Goal: Task Accomplishment & Management: Complete application form

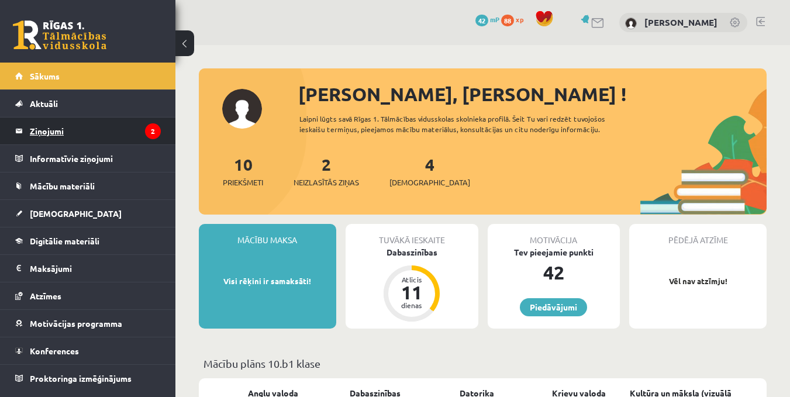
click at [88, 123] on legend "Ziņojumi 2" at bounding box center [95, 131] width 131 height 27
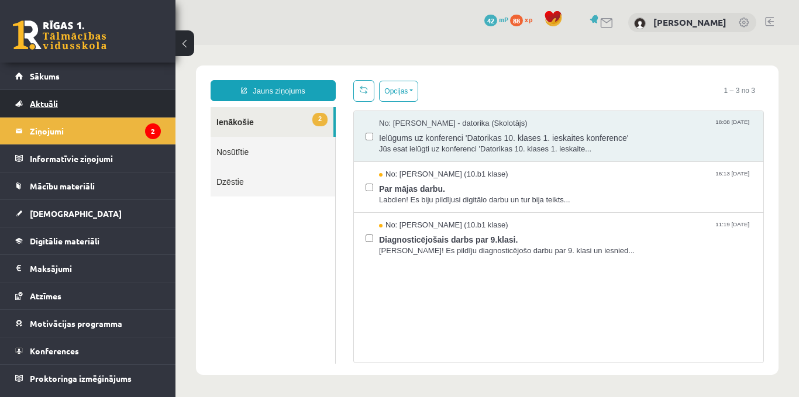
click at [90, 102] on link "Aktuāli" at bounding box center [88, 103] width 146 height 27
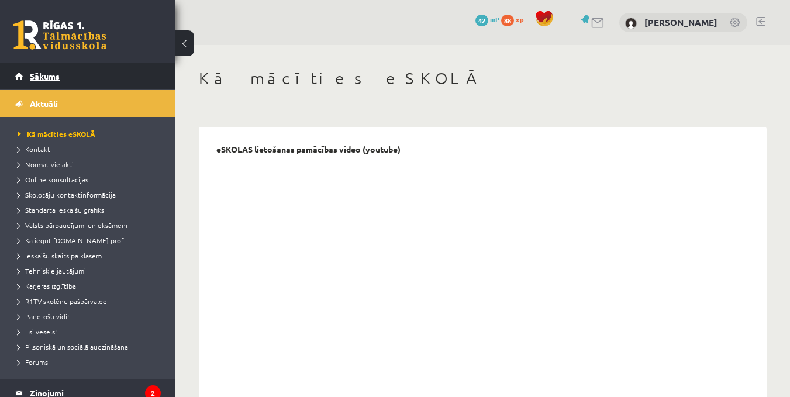
click at [86, 77] on link "Sākums" at bounding box center [88, 76] width 146 height 27
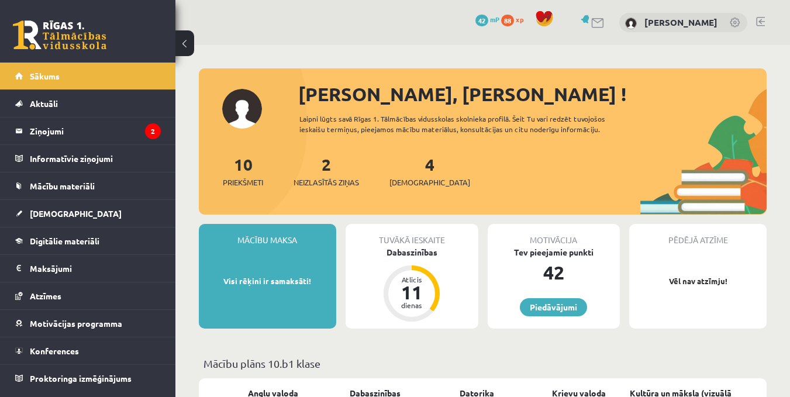
click at [401, 166] on div "4 Ieskaites" at bounding box center [430, 170] width 81 height 36
click at [413, 160] on link "4 Ieskaites" at bounding box center [430, 171] width 81 height 35
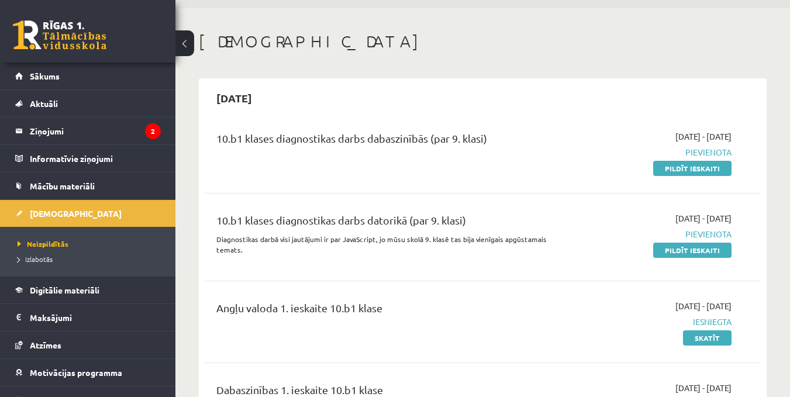
scroll to position [176, 0]
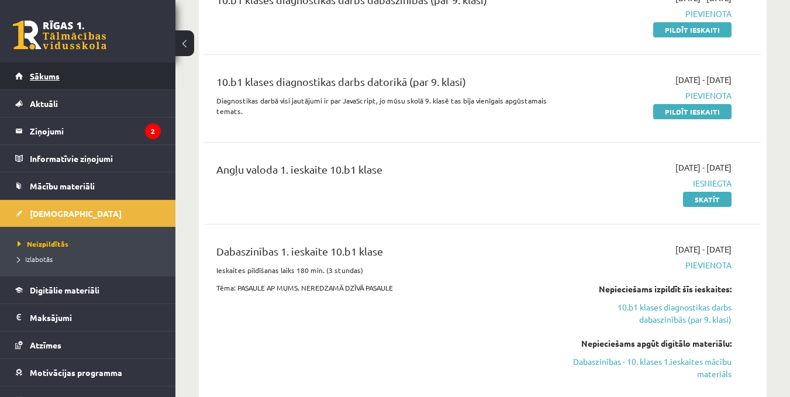
click at [28, 70] on link "Sākums" at bounding box center [88, 76] width 146 height 27
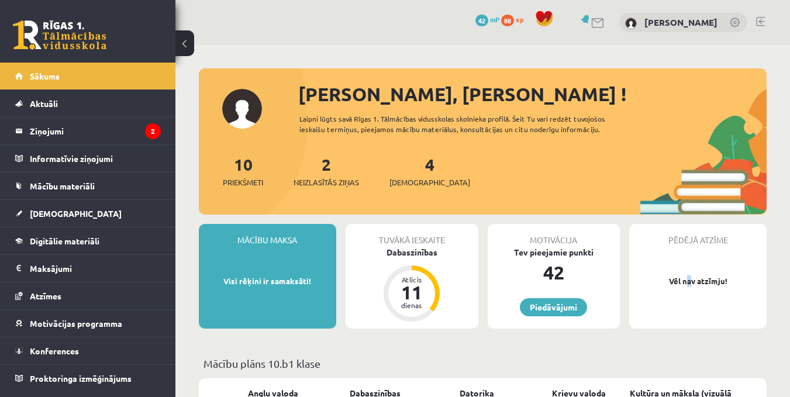
click at [690, 280] on p "Vēl nav atzīmju!" at bounding box center [698, 282] width 126 height 12
click at [415, 174] on div "4 Ieskaites" at bounding box center [430, 170] width 81 height 36
click at [411, 179] on span "[DEMOGRAPHIC_DATA]" at bounding box center [430, 183] width 81 height 12
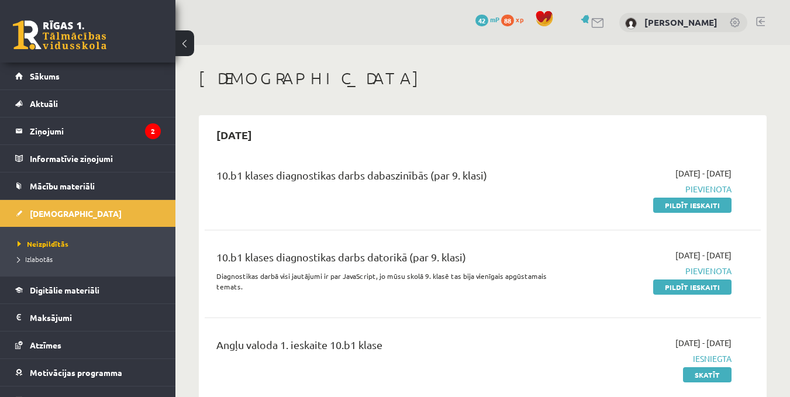
click at [703, 189] on span "Pievienota" at bounding box center [652, 189] width 160 height 12
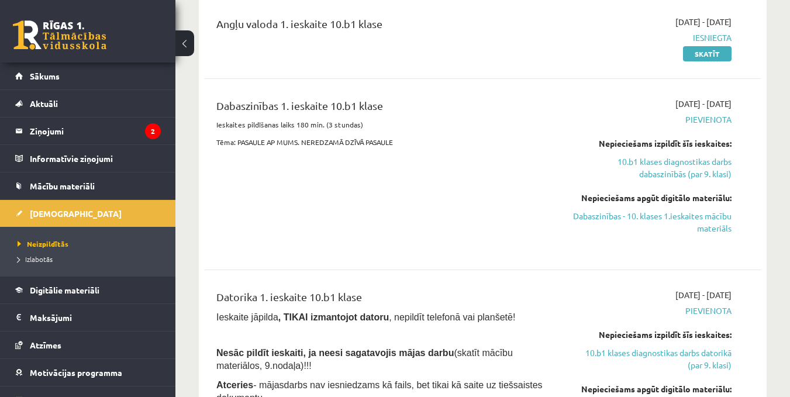
scroll to position [293, 0]
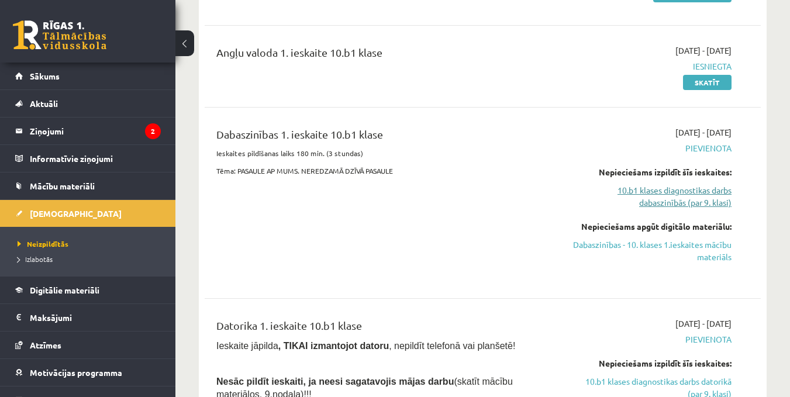
click at [671, 202] on link "10.b1 klases diagnostikas darbs dabaszinībās (par 9. klasi)" at bounding box center [652, 196] width 160 height 25
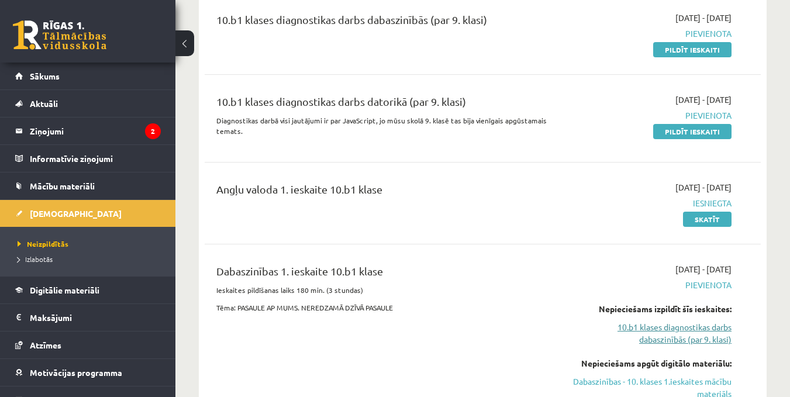
click at [675, 341] on link "10.b1 klases diagnostikas darbs dabaszinībās (par 9. klasi)" at bounding box center [652, 333] width 160 height 25
click at [637, 341] on link "10.b1 klases diagnostikas darbs dabaszinībās (par 9. klasi)" at bounding box center [652, 333] width 160 height 25
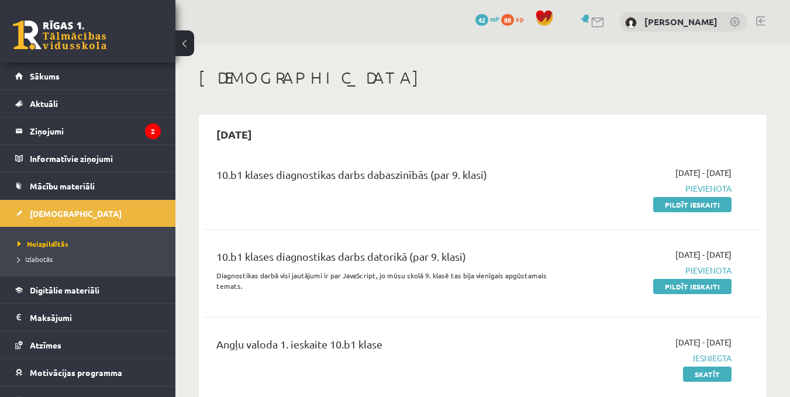
scroll to position [0, 0]
drag, startPoint x: 686, startPoint y: 207, endPoint x: 453, endPoint y: 58, distance: 276.3
click at [685, 207] on link "Pildīt ieskaiti" at bounding box center [693, 205] width 78 height 15
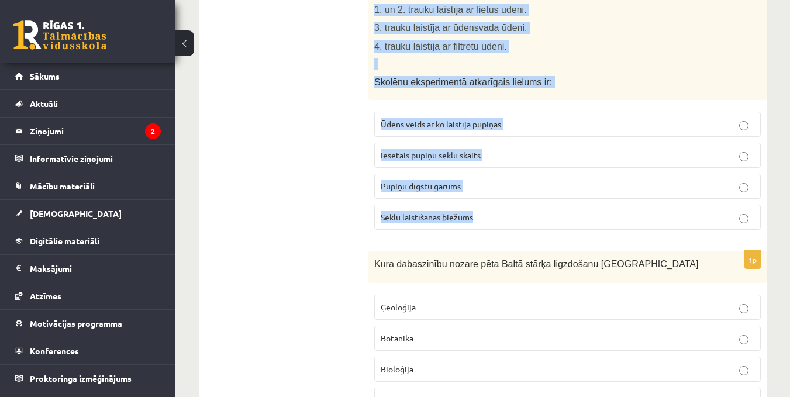
scroll to position [293, 0]
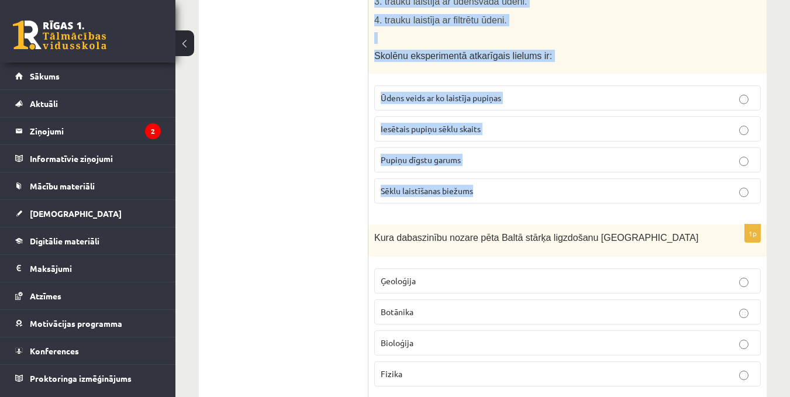
drag, startPoint x: 373, startPoint y: 110, endPoint x: 657, endPoint y: 210, distance: 300.9
click at [657, 210] on div "1p Skolēni gribēja noskaidrot, kāds ūdens veicina pupiņu sēklu dīgšanu un dīgst…" at bounding box center [568, 71] width 398 height 284
copy div "Skolēni gribēja noskaidrot, kāds ūdens veicina pupiņu sēklu dīgšanu un dīgstu a…"
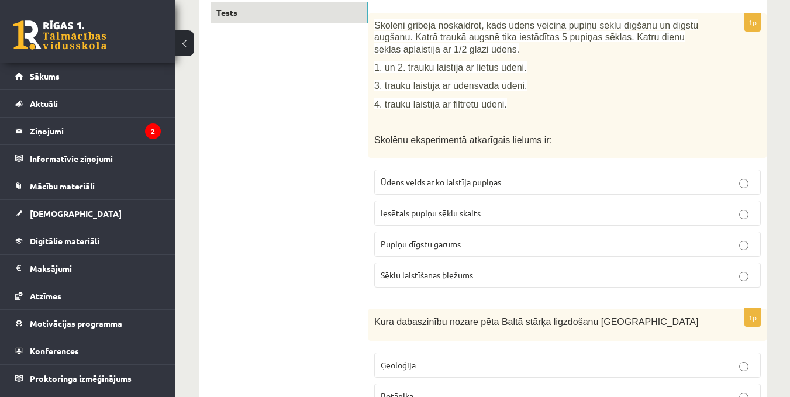
scroll to position [176, 0]
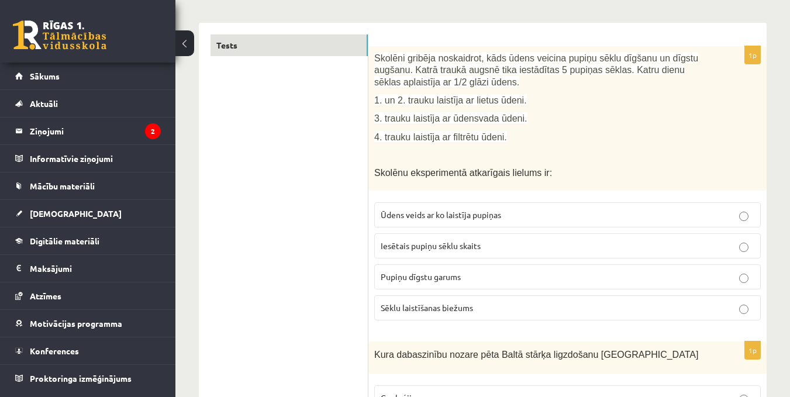
click at [744, 212] on p "Ūdens veids ar ko laistīja pupiņas" at bounding box center [568, 215] width 374 height 12
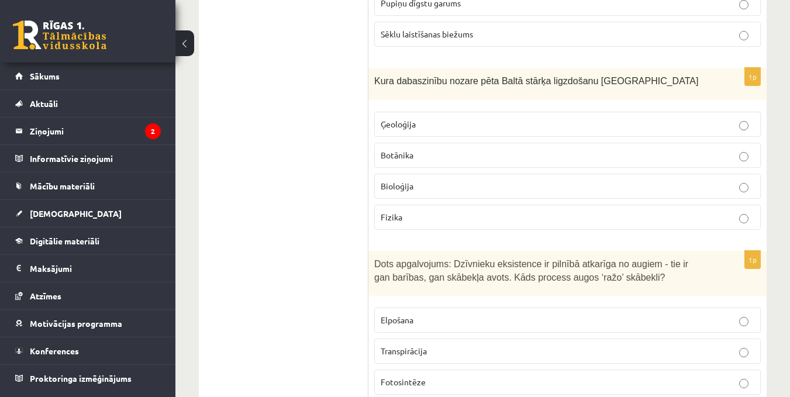
scroll to position [468, 0]
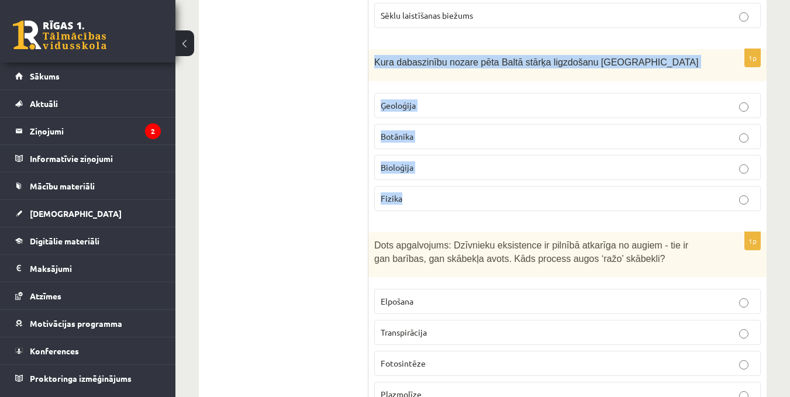
drag, startPoint x: 376, startPoint y: 57, endPoint x: 677, endPoint y: 191, distance: 329.5
click at [677, 191] on div "1p Kura dabaszinību nozare pēta Baltā stārķa ligzdošanu Latvijā Ģeoloģija Botān…" at bounding box center [568, 134] width 398 height 171
copy div "Kura dabaszinību nozare pēta Baltā stārķa ligzdošanu Latvijā Ģeoloģija Botānika…"
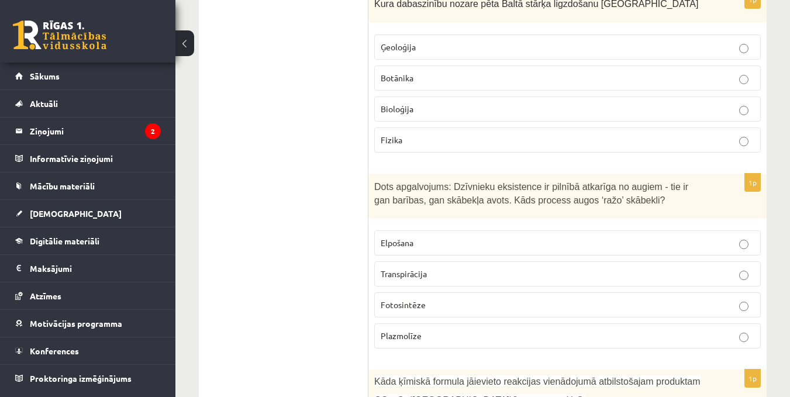
scroll to position [585, 0]
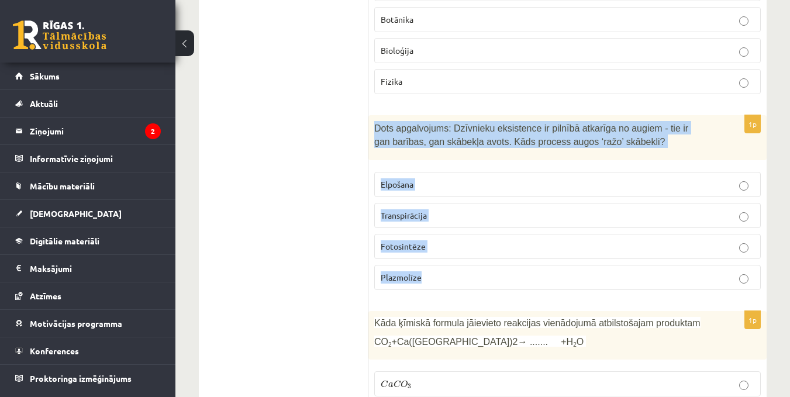
drag, startPoint x: 380, startPoint y: 128, endPoint x: 744, endPoint y: 263, distance: 388.2
click at [744, 263] on div "1p Dots apgalvojums: Dzīvnieku eksistence ir pilnībā atkarīga no augiem - tie i…" at bounding box center [568, 207] width 398 height 184
copy div "Dots apgalvojums: Dzīvnieku eksistence ir pilnībā atkarīga no augiem - tie ir g…"
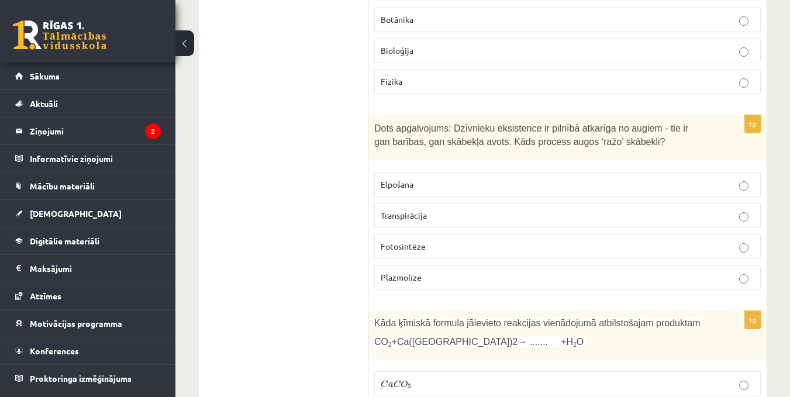
drag, startPoint x: 339, startPoint y: 254, endPoint x: 539, endPoint y: 257, distance: 199.5
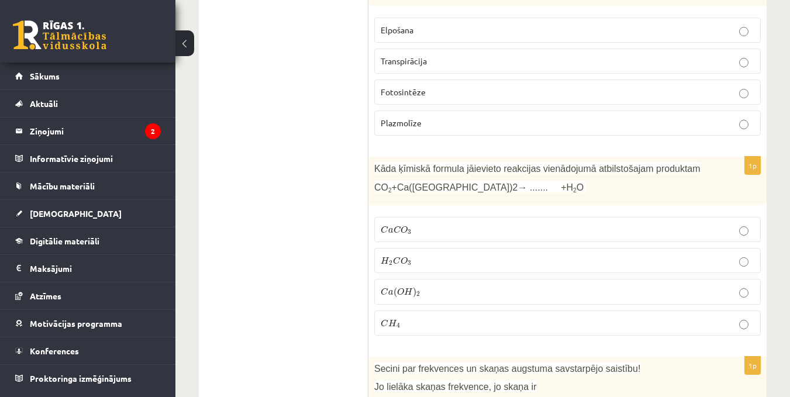
scroll to position [761, 0]
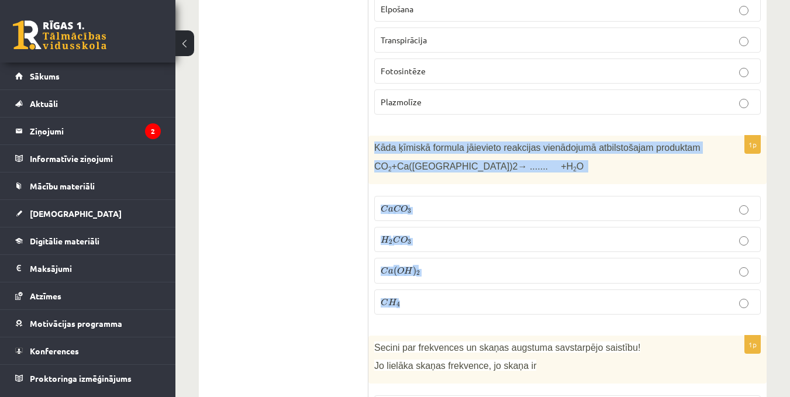
drag, startPoint x: 374, startPoint y: 147, endPoint x: 731, endPoint y: 288, distance: 383.0
click at [731, 288] on div "1p Kāda ķīmiskā formula jāievieto reakcijas vienādojumā atbilstošajam produktam…" at bounding box center [568, 230] width 398 height 188
copy div "Kāda ķīmiskā formula jāievieto reakcijas vienādojumā atbilstošajam produktam CO…"
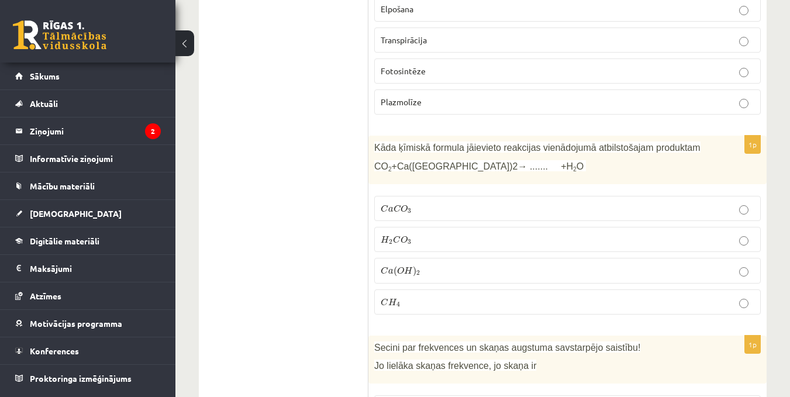
click at [751, 206] on p "C a C O 3 C a C O 3" at bounding box center [568, 208] width 374 height 12
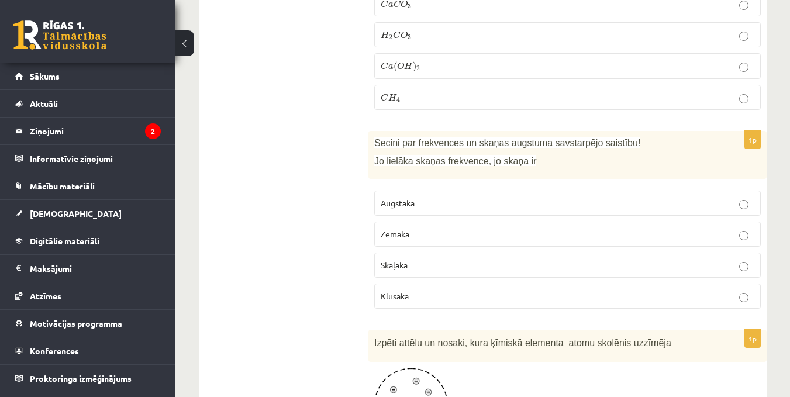
scroll to position [995, 0]
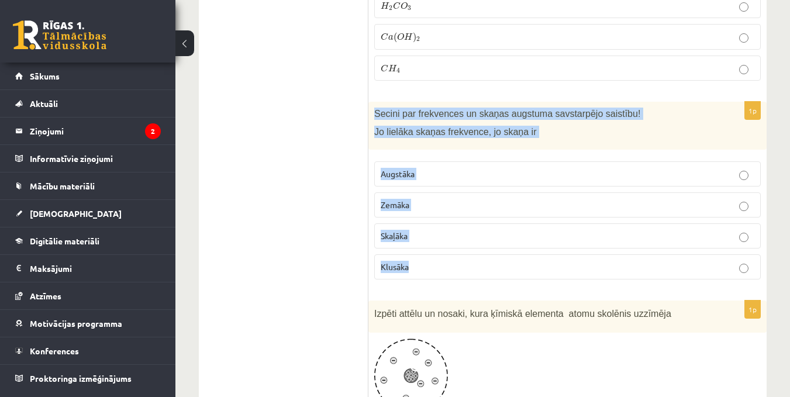
drag, startPoint x: 372, startPoint y: 115, endPoint x: 748, endPoint y: 283, distance: 412.0
click at [748, 283] on div "1p Secini par frekvences un skaņas augstuma savstarpējo saistību! Jo lielāka sk…" at bounding box center [568, 196] width 398 height 188
copy div "Secini par frekvences un skaņas augstuma savstarpējo saistību! Jo lielāka skaņa…"
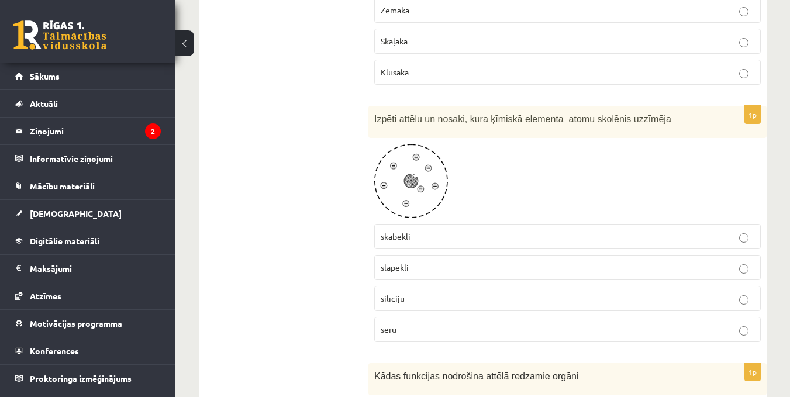
scroll to position [1170, 0]
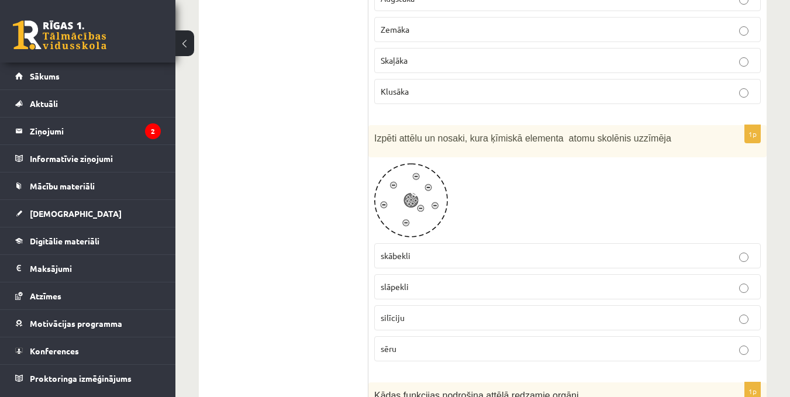
click at [407, 193] on img at bounding box center [411, 200] width 74 height 74
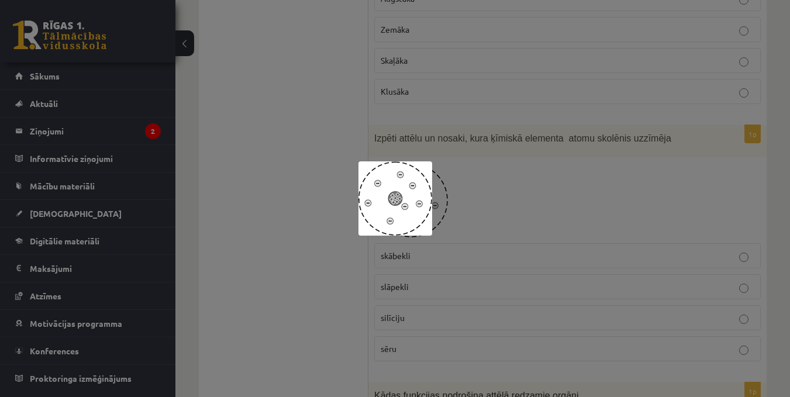
click at [400, 205] on img at bounding box center [396, 198] width 74 height 74
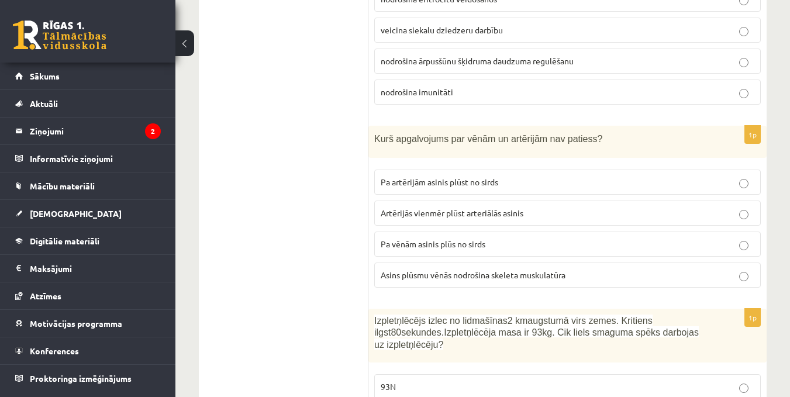
scroll to position [1697, 0]
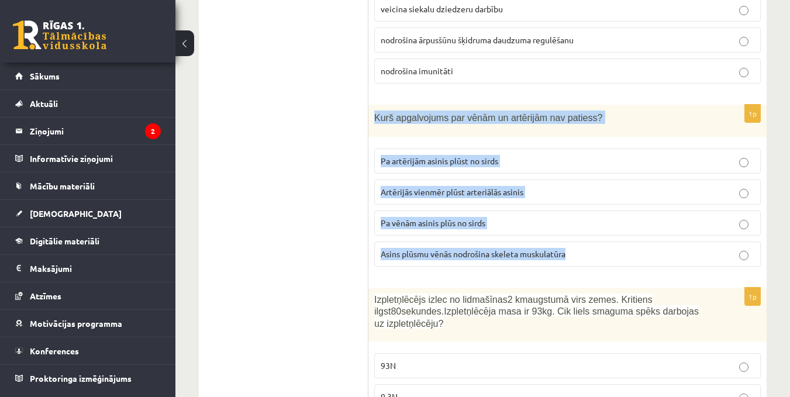
drag, startPoint x: 373, startPoint y: 119, endPoint x: 680, endPoint y: 251, distance: 333.7
click at [680, 251] on div "1p Kurš apgalvojums par vēnām un artērijām nav patiess? Pa artērijām asinis plū…" at bounding box center [568, 190] width 398 height 171
copy div "Kurš apgalvojums par vēnām un artērijām nav patiess? Pa artērijām asinis plūst …"
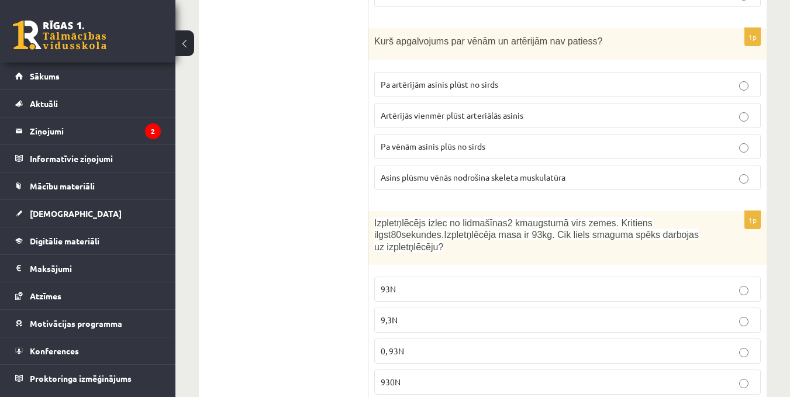
scroll to position [1872, 0]
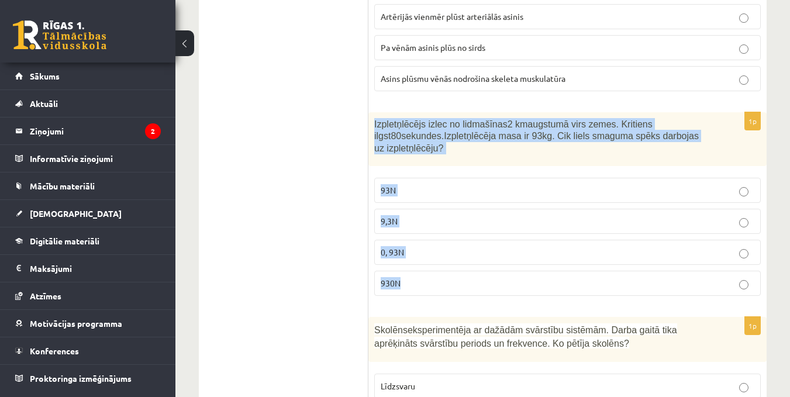
drag, startPoint x: 372, startPoint y: 122, endPoint x: 690, endPoint y: 267, distance: 349.3
click at [690, 267] on div "1p Izpletņlēcējs izlec no lidmašīnas 2 km augstumā virs zemes. Kritiens ilgst 8…" at bounding box center [568, 208] width 398 height 193
copy div "Izpletņlēcējs izlec no lidmašīnas 2 km augstumā virs zemes. Kritiens ilgst 80 s…"
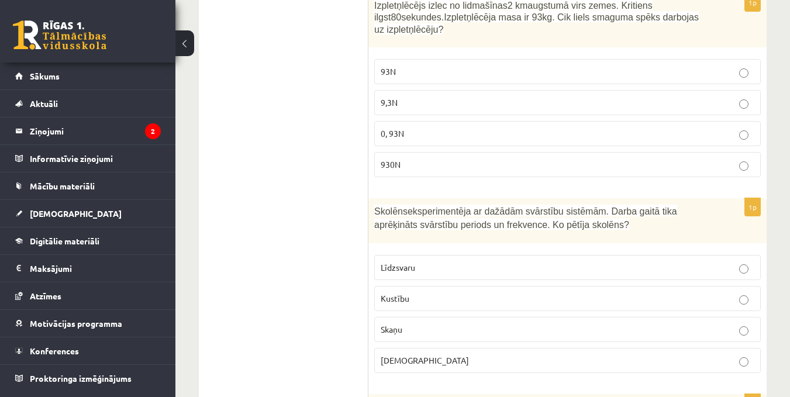
scroll to position [2048, 0]
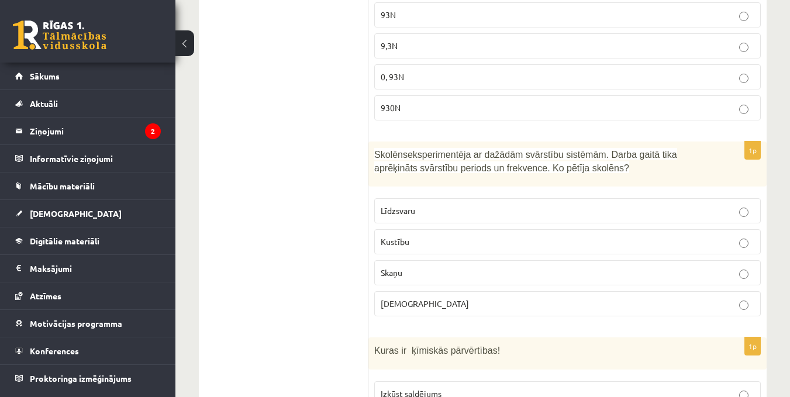
drag, startPoint x: 370, startPoint y: 147, endPoint x: 674, endPoint y: 176, distance: 305.6
click at [674, 176] on div "Skolēns eksperimentēja ar dažādām svārstību sistēmām. Darba gaitā tika aprēķinā…" at bounding box center [568, 164] width 398 height 45
copy p "Skolēns eksperimentēja ar dažādām svārstību sistēmām. Darba gaitā tika aprēķinā…"
drag, startPoint x: 332, startPoint y: 195, endPoint x: 338, endPoint y: 185, distance: 11.3
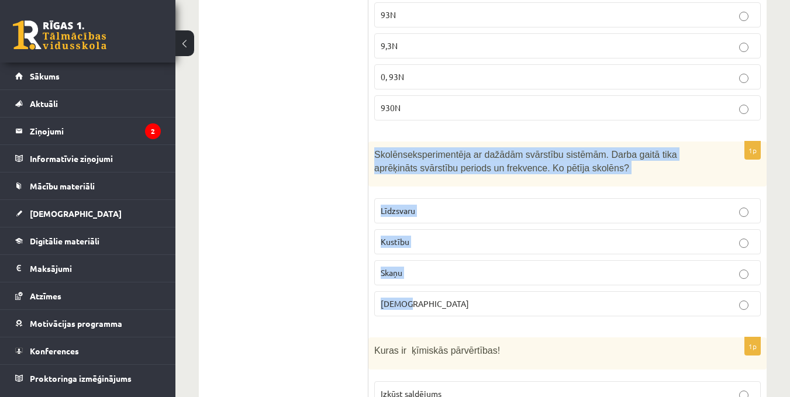
drag, startPoint x: 372, startPoint y: 150, endPoint x: 712, endPoint y: 297, distance: 370.6
click at [714, 298] on div "1p Skolēns eksperimentēja ar dažādām svārstību sistēmām. Darba gaitā tika aprēķ…" at bounding box center [568, 234] width 398 height 184
copy div "Skolēns eksperimentēja ar dažādām svārstību sistēmām. Darba gaitā tika aprēķinā…"
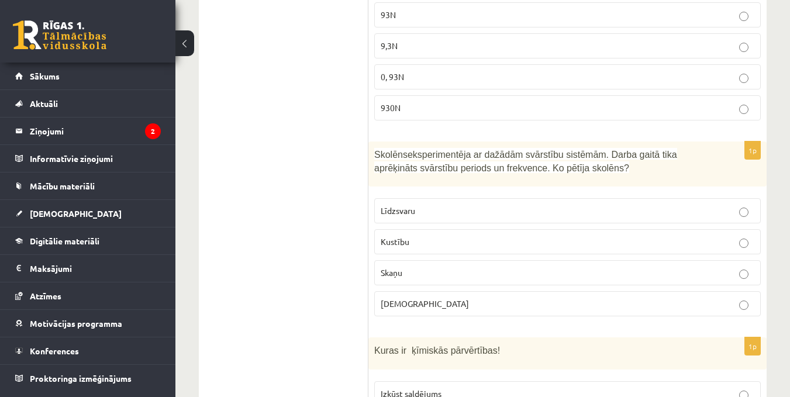
click at [749, 246] on p "Kustību" at bounding box center [568, 242] width 374 height 12
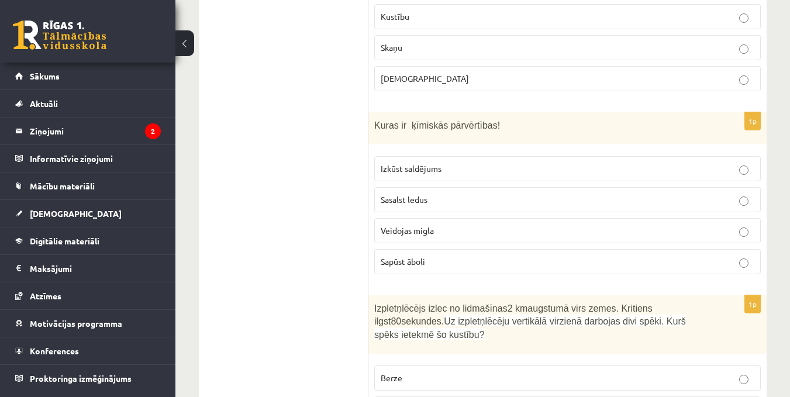
scroll to position [2282, 0]
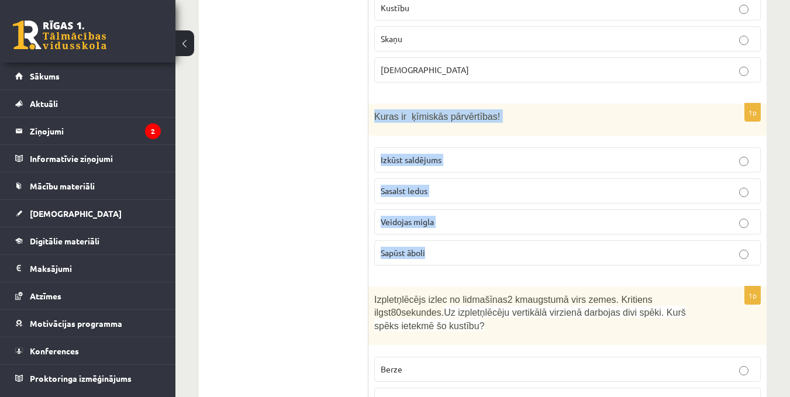
drag, startPoint x: 372, startPoint y: 115, endPoint x: 597, endPoint y: 263, distance: 269.6
click at [597, 263] on div "1p Kuras ir ķīmiskās pārvērtības! Izkūst saldējums Sasalst ledus Veidojas migla…" at bounding box center [568, 189] width 398 height 171
copy div "Kuras ir ķīmiskās pārvērtības! Izkūst saldējums Sasalst ledus Veidojas migla Sa…"
click at [743, 249] on p "Sapūst āboli" at bounding box center [568, 253] width 374 height 12
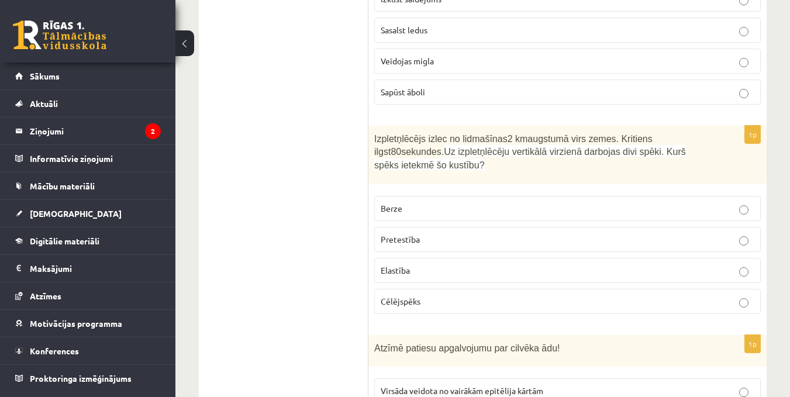
scroll to position [2458, 0]
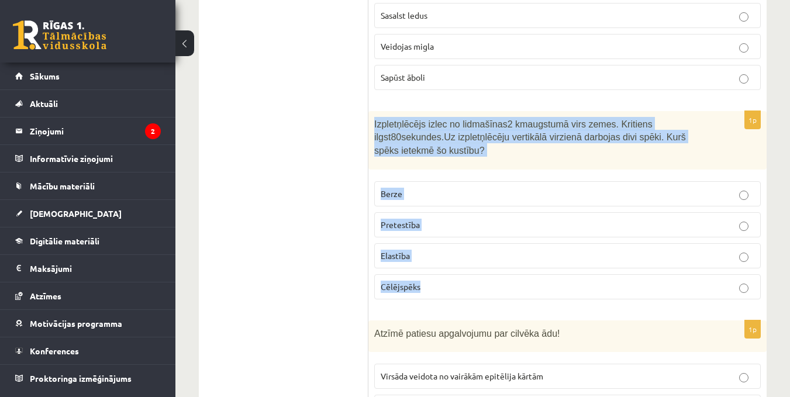
drag, startPoint x: 372, startPoint y: 124, endPoint x: 719, endPoint y: 280, distance: 380.3
click at [719, 280] on div "1p Izpletņlēcējs izlec no lidmašīnas 2 km augstumā virs zemes. Kritiens ilgst 8…" at bounding box center [568, 210] width 398 height 198
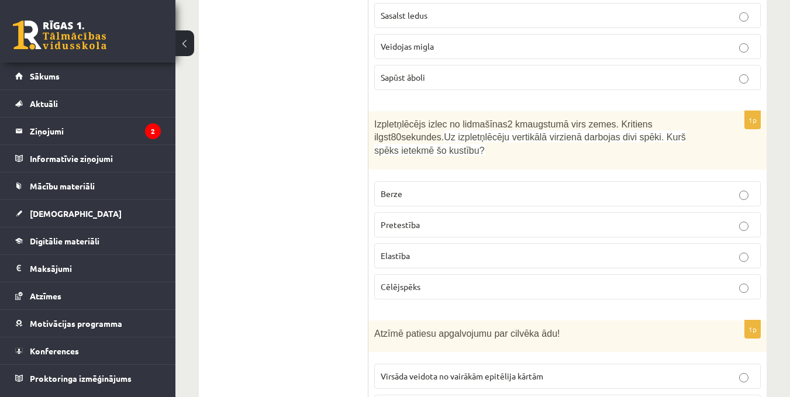
drag, startPoint x: 317, startPoint y: 217, endPoint x: 326, endPoint y: 217, distance: 9.9
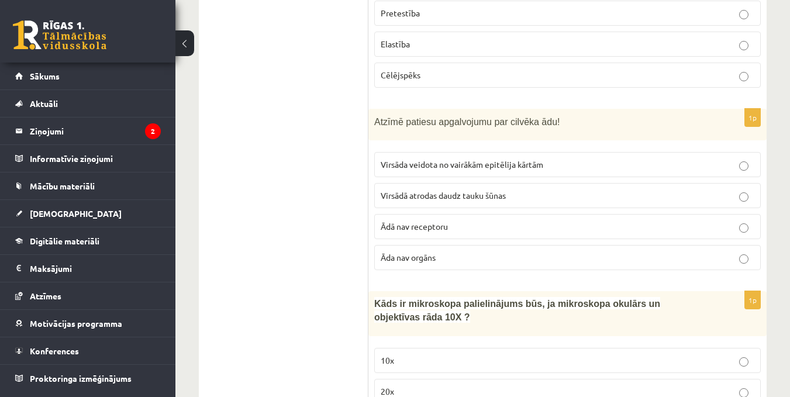
scroll to position [2692, 0]
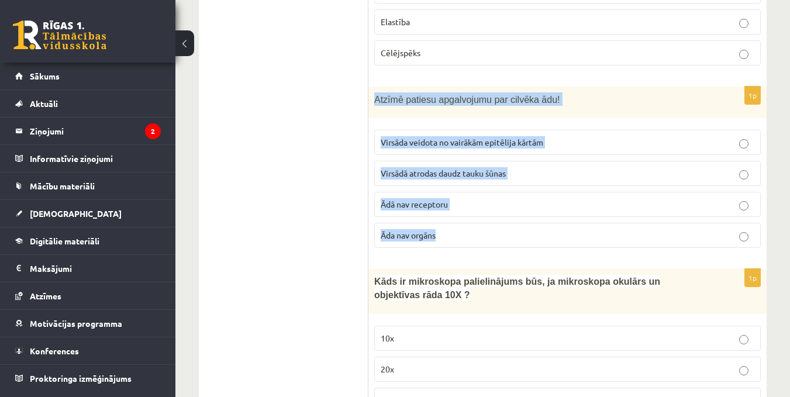
drag, startPoint x: 370, startPoint y: 83, endPoint x: 607, endPoint y: 214, distance: 270.3
click at [608, 216] on div "1p Atzīmē patiesu apgalvojumu par cilvēka ādu! Virsāda veidota no vairākām epit…" at bounding box center [568, 172] width 398 height 171
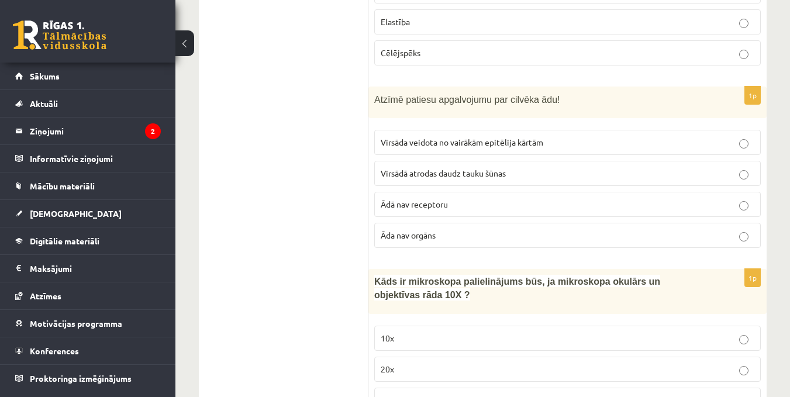
drag, startPoint x: 259, startPoint y: 111, endPoint x: 263, endPoint y: 115, distance: 6.2
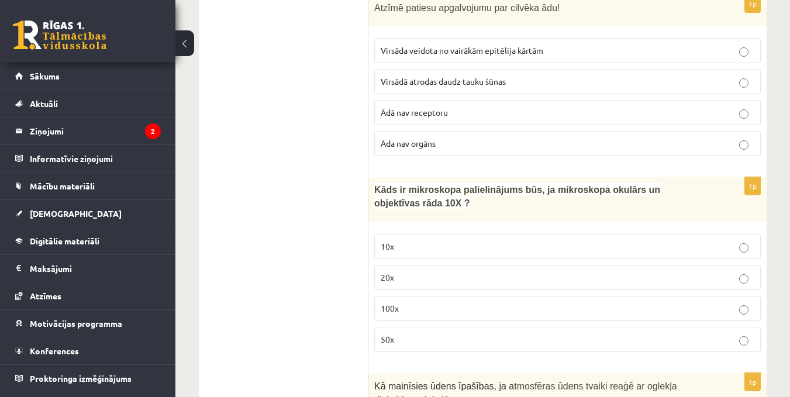
scroll to position [2809, 0]
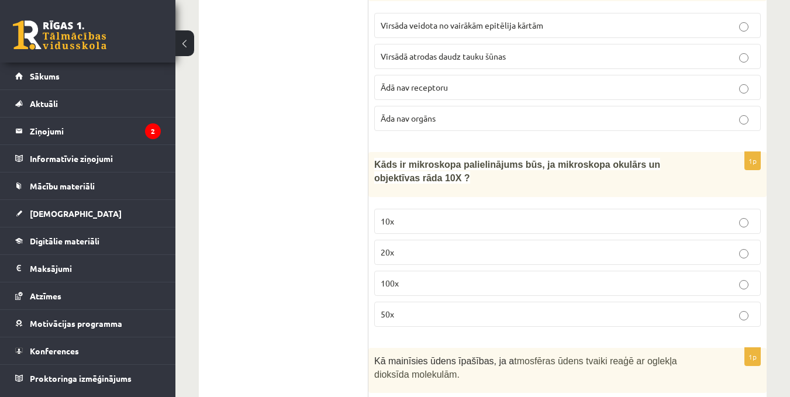
drag, startPoint x: 389, startPoint y: 150, endPoint x: 586, endPoint y: 170, distance: 198.8
click at [595, 153] on div "***** Tests 1p Skolēni gribēja noskaidrot, kāds ūdens veicina pupiņu sēklu dīgš…" at bounding box center [483, 316] width 568 height 5852
drag, startPoint x: 585, startPoint y: 172, endPoint x: 577, endPoint y: 172, distance: 8.2
click at [584, 172] on div "Kāds ir mikroskopa palielinājums būs, ja mikroskopa okulārs un objektīvas rāda …" at bounding box center [568, 174] width 398 height 45
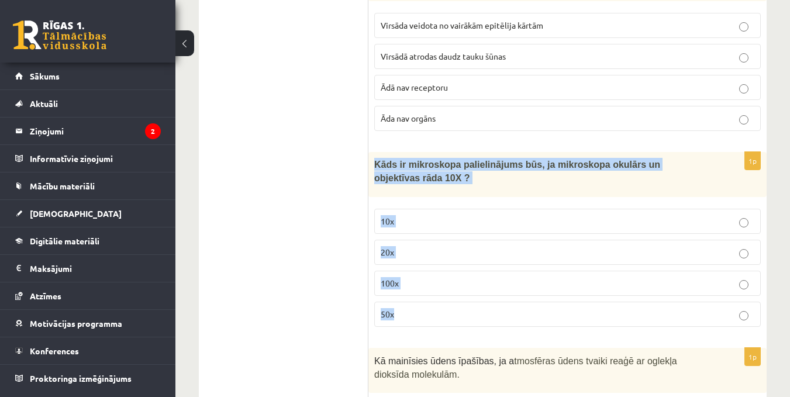
drag, startPoint x: 370, startPoint y: 154, endPoint x: 758, endPoint y: 290, distance: 411.6
click at [758, 290] on div "1p Kāds ir mikroskopa palielinājums būs, ja mikroskopa okulārs un objektīvas rā…" at bounding box center [568, 244] width 398 height 184
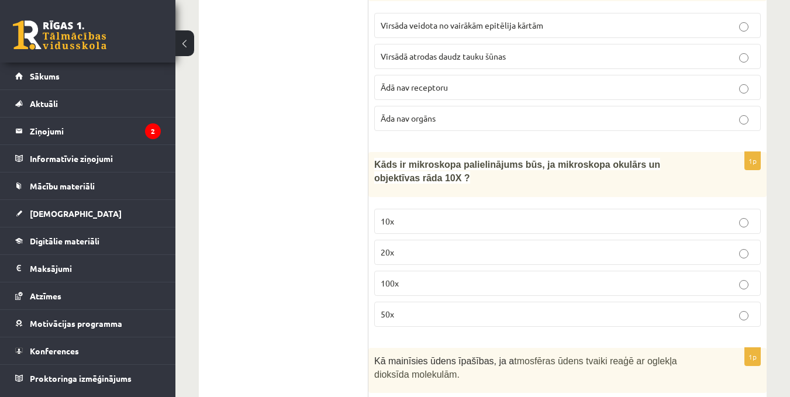
click at [332, 273] on ul "Tests" at bounding box center [290, 315] width 158 height 5828
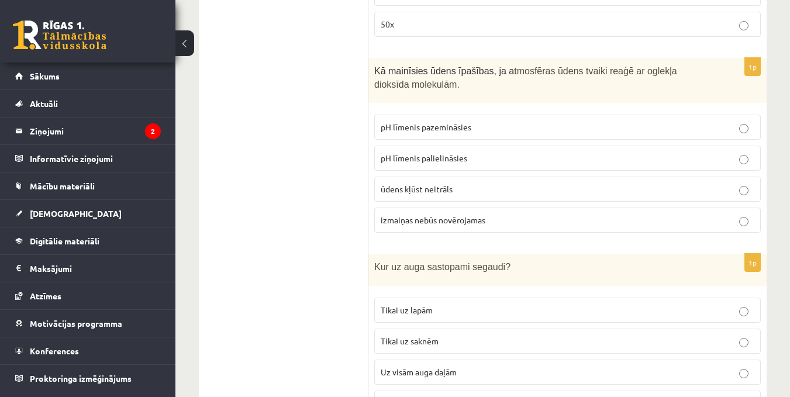
scroll to position [3101, 0]
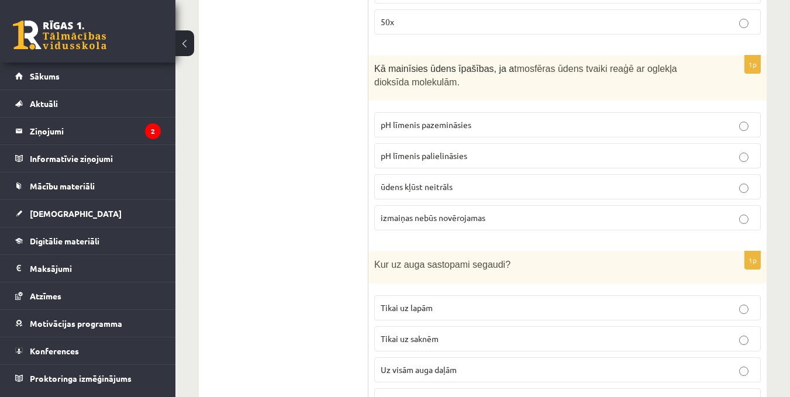
click at [462, 143] on label "pH līmenis palielināsies" at bounding box center [567, 155] width 387 height 25
drag, startPoint x: 484, startPoint y: 142, endPoint x: 547, endPoint y: 171, distance: 68.6
click at [527, 157] on fieldset "pH līmenis pazemināsies pH līmenis palielināsies ūdens kļūst neitrāls izmaiņas …" at bounding box center [567, 170] width 387 height 128
click at [531, 64] on p "Kā mainīsies ūdens īpašības, ja a tmosfēras ūdens tvaiki reaģē ar oglekļa dioks…" at bounding box center [538, 74] width 328 height 26
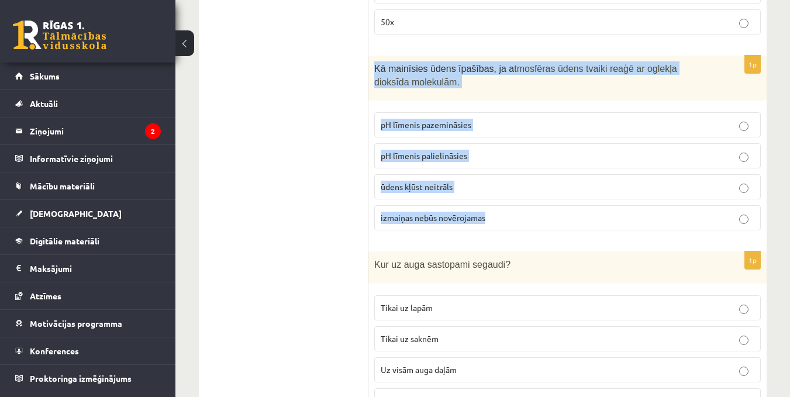
drag, startPoint x: 372, startPoint y: 49, endPoint x: 701, endPoint y: 199, distance: 361.6
click at [703, 199] on div "1p Kā mainīsies ūdens īpašības, ja a tmosfēras ūdens tvaiki reaģē ar oglekļa di…" at bounding box center [568, 148] width 398 height 184
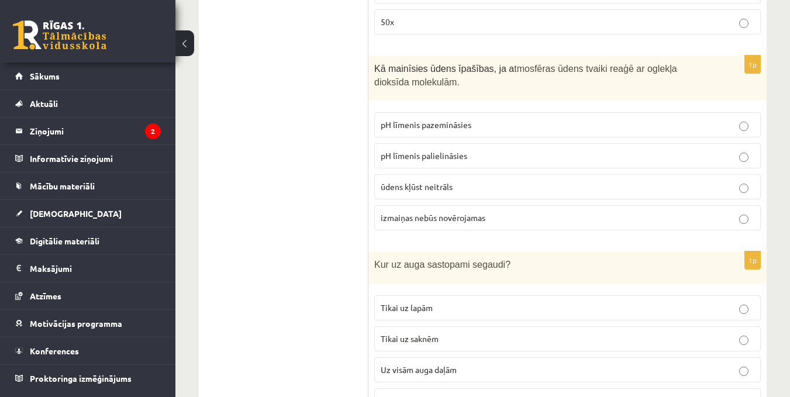
click at [250, 128] on ul "Tests" at bounding box center [290, 23] width 158 height 5828
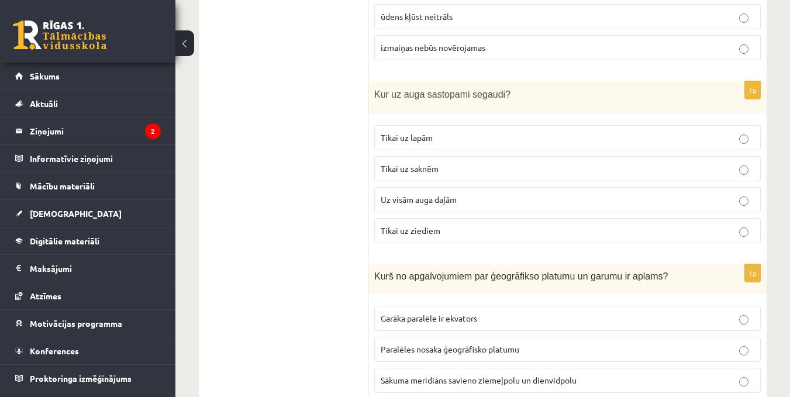
scroll to position [3277, 0]
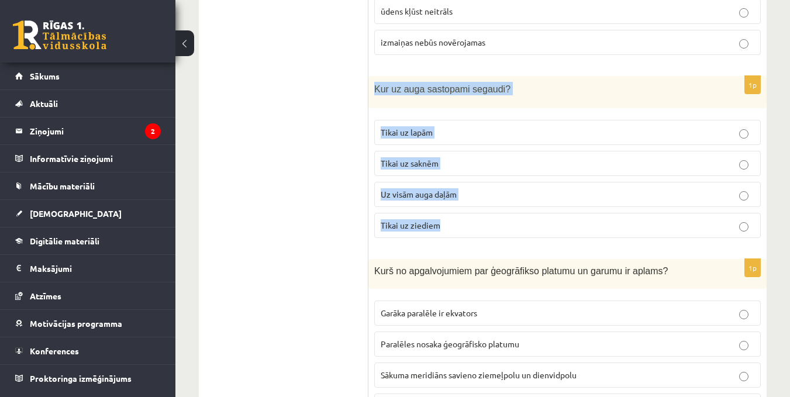
drag, startPoint x: 370, startPoint y: 69, endPoint x: 658, endPoint y: 205, distance: 319.1
click at [658, 205] on div "1p Kur uz auga sastopami segaudi? Tikai uz lapām Tikai uz saknēm Uz visām auga …" at bounding box center [568, 161] width 398 height 171
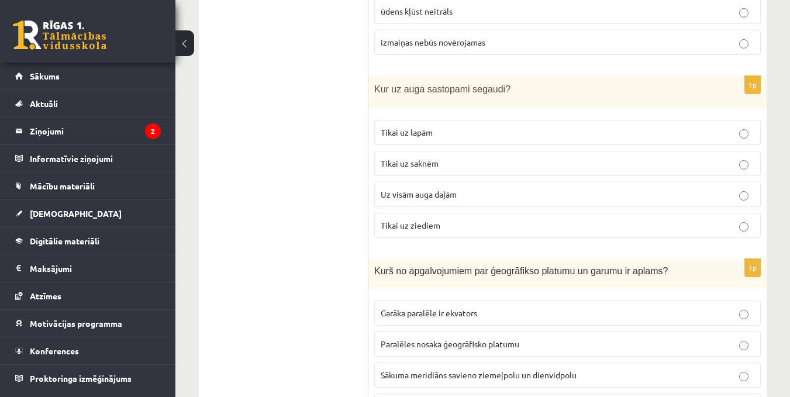
click at [737, 188] on p "Uz visām auga daļām" at bounding box center [568, 194] width 374 height 12
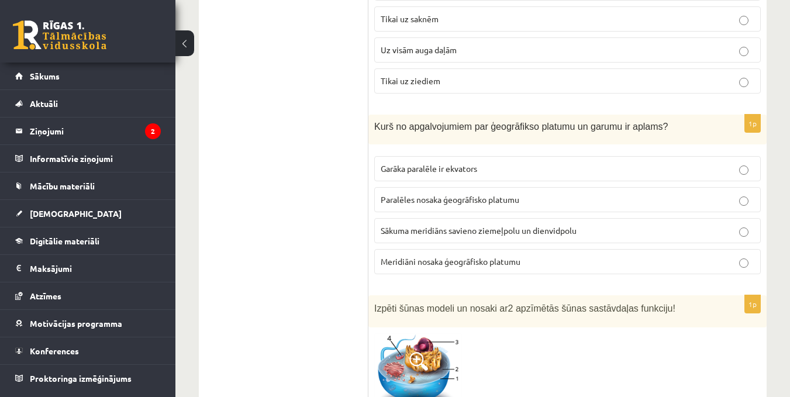
scroll to position [3452, 0]
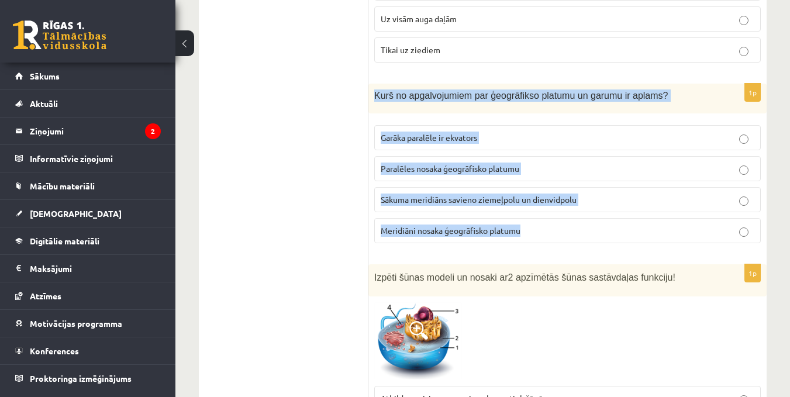
drag, startPoint x: 373, startPoint y: 80, endPoint x: 683, endPoint y: 215, distance: 338.3
click at [683, 215] on div "1p Kurš no apgalvojumiem par ģeogrāfikso platumu un garumu ir aplams? Garāka pa…" at bounding box center [568, 168] width 398 height 169
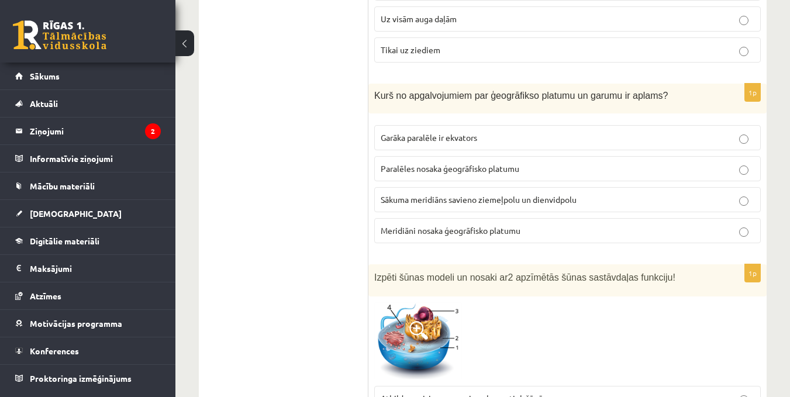
click at [740, 218] on label "Meridiāni nosaka ģeogrāfisko platumu" at bounding box center [567, 230] width 387 height 25
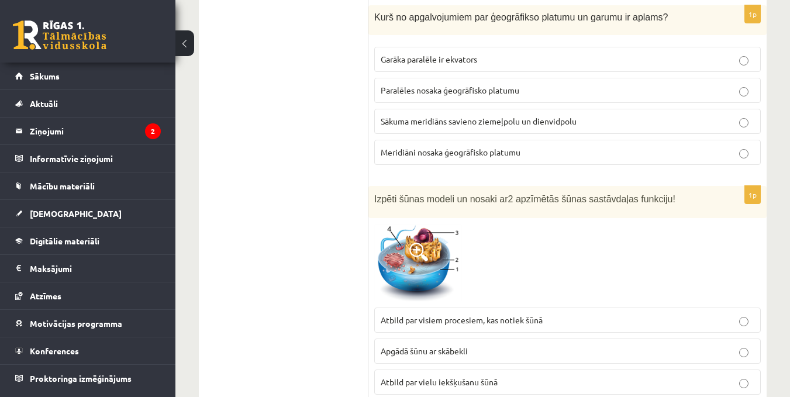
scroll to position [3588, 0]
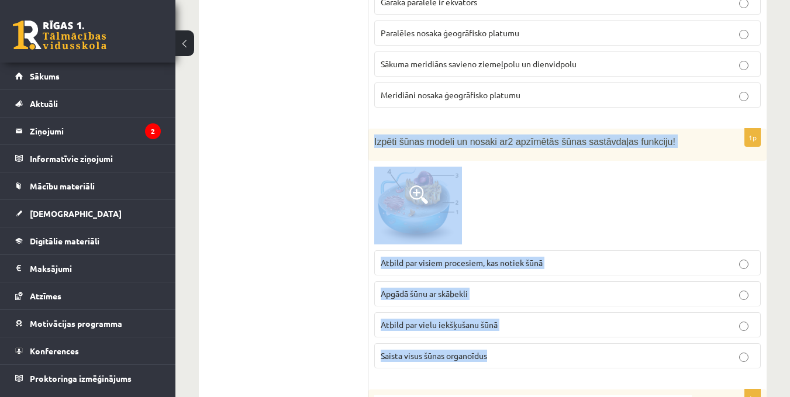
drag, startPoint x: 372, startPoint y: 130, endPoint x: 753, endPoint y: 352, distance: 441.3
click at [753, 352] on div "1p Izpēti šūnas modeli un nosaki ar 2 apzīmētās šūnas sastāvdaļas funkciju! Atb…" at bounding box center [568, 253] width 398 height 249
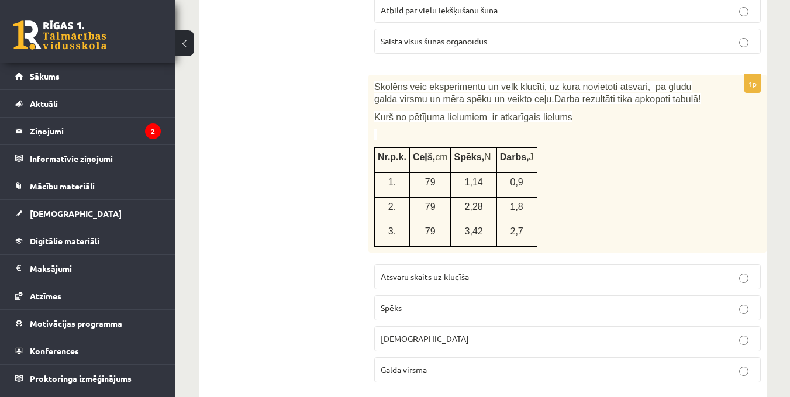
scroll to position [3939, 0]
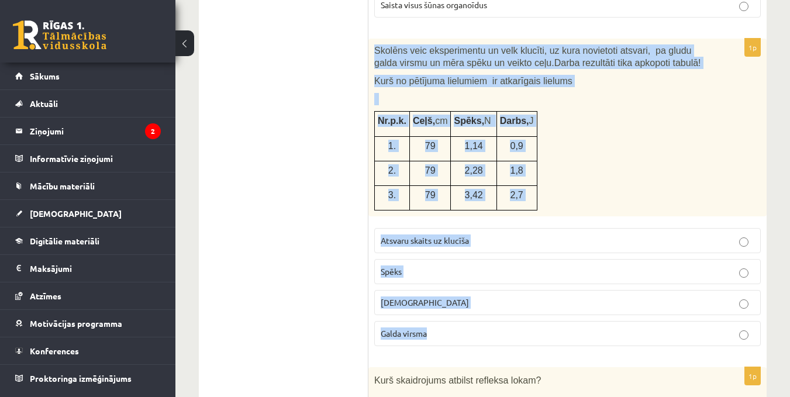
drag, startPoint x: 373, startPoint y: 32, endPoint x: 591, endPoint y: 334, distance: 371.7
click at [591, 334] on div "1p Skolēns veic eksperimentu un velk klucīti, uz kura novietoti atsvari, pa glu…" at bounding box center [568, 197] width 398 height 317
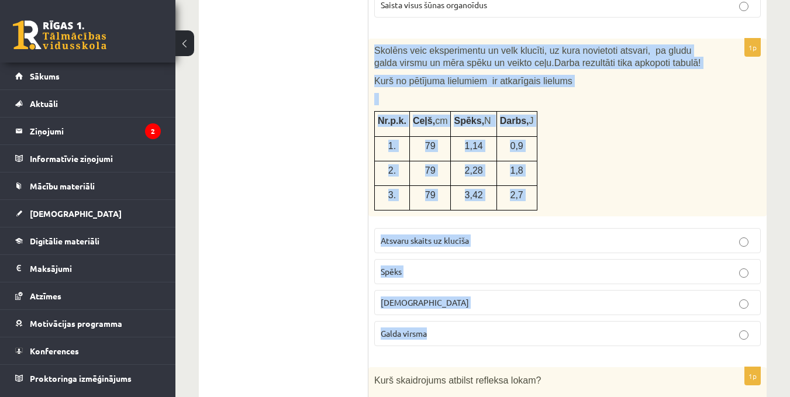
drag, startPoint x: 373, startPoint y: 33, endPoint x: 624, endPoint y: 325, distance: 385.4
click at [624, 325] on div "1p Skolēns veic eksperimentu un velk klucīti, uz kura novietoti atsvari, pa glu…" at bounding box center [568, 197] width 398 height 317
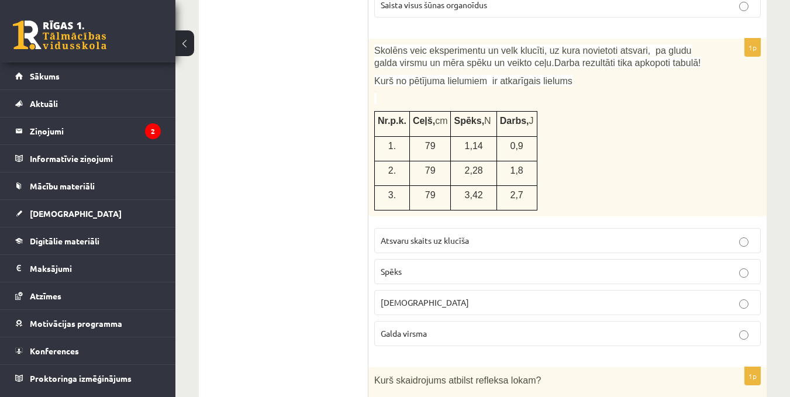
click at [743, 266] on p "Spēks" at bounding box center [568, 272] width 374 height 12
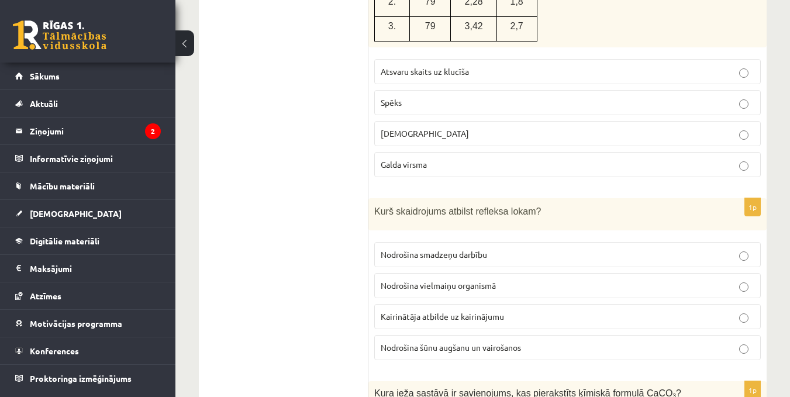
scroll to position [4173, 0]
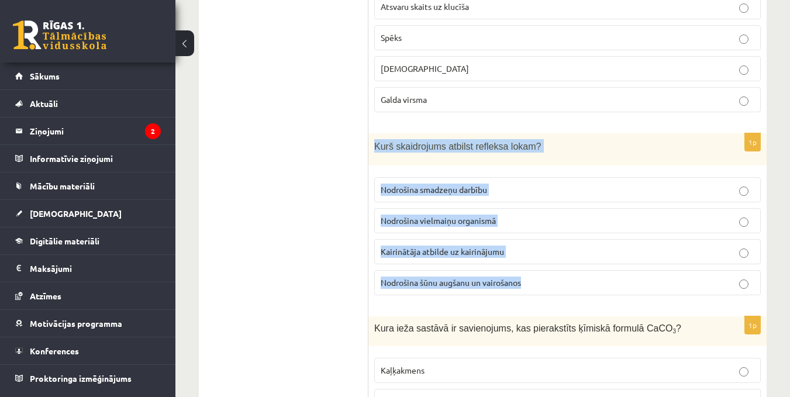
drag, startPoint x: 374, startPoint y: 129, endPoint x: 661, endPoint y: 257, distance: 314.6
click at [661, 257] on div "1p Kurš skaidrojums atbilst refleksa lokam? Nodrošina smadzeņu darbību Nodrošin…" at bounding box center [568, 218] width 398 height 171
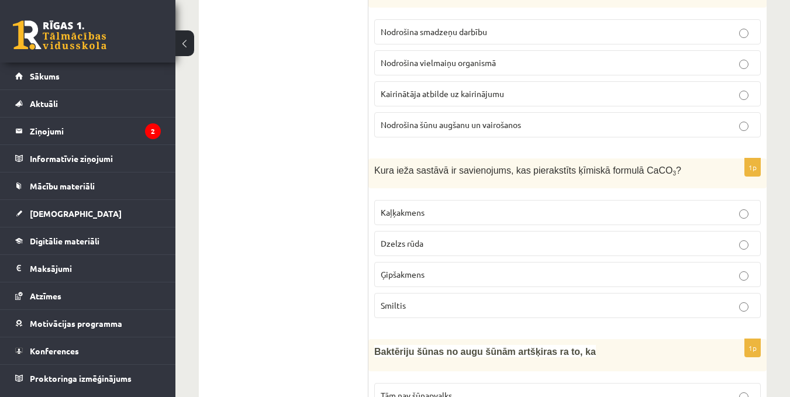
scroll to position [4349, 0]
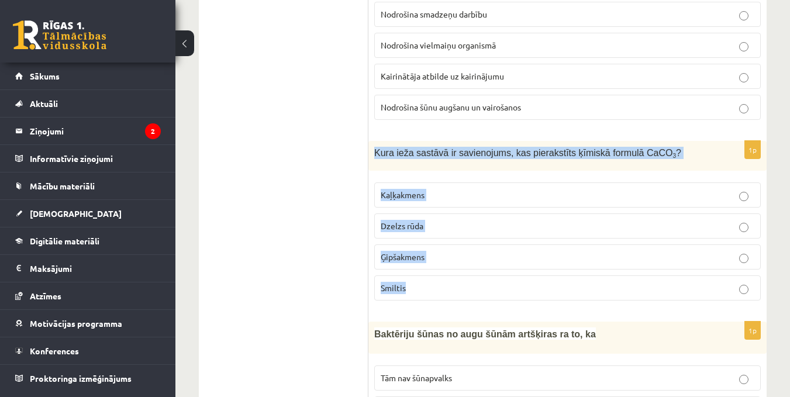
drag, startPoint x: 419, startPoint y: 130, endPoint x: 722, endPoint y: 269, distance: 333.6
click at [722, 269] on div "1p Kura ieža sastāvā ir savienojums, kas pierakstīts ķīmiskā formulā CaCO 3 ? K…" at bounding box center [568, 225] width 398 height 169
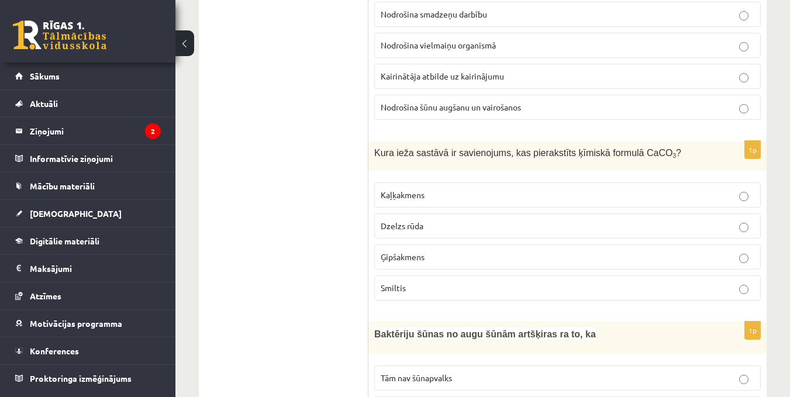
click at [745, 189] on label "Kaļķakmens" at bounding box center [567, 195] width 387 height 25
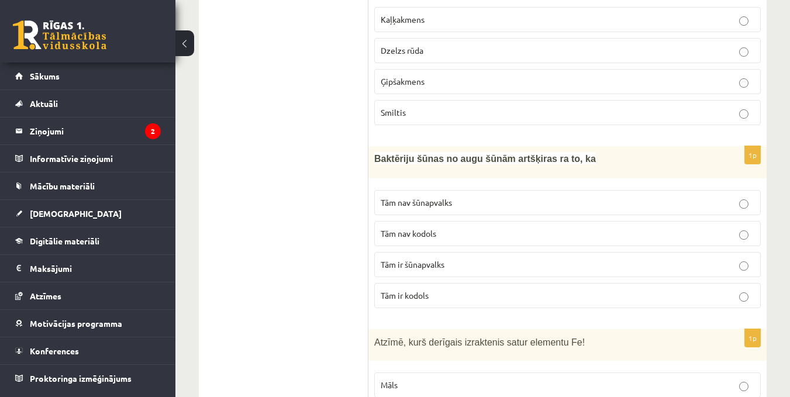
scroll to position [4583, 0]
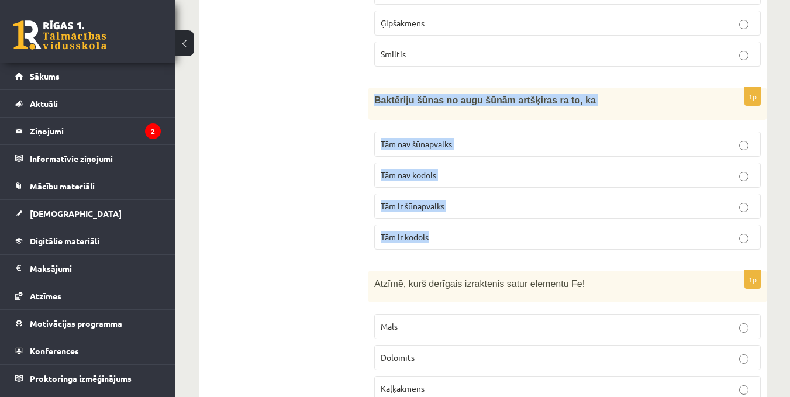
drag, startPoint x: 374, startPoint y: 95, endPoint x: 692, endPoint y: 232, distance: 346.2
click at [692, 232] on div "1p Baktēriju šūnas no augu šūnām artšķiras ra to, ka Tām nav šūnapvalks Tām nav…" at bounding box center [568, 173] width 398 height 171
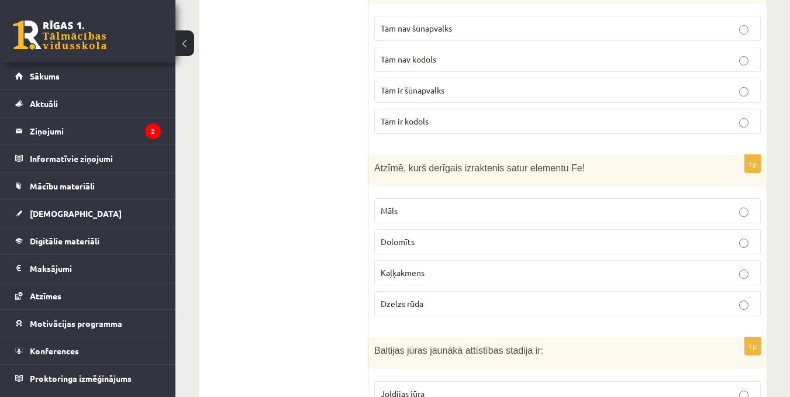
scroll to position [4700, 0]
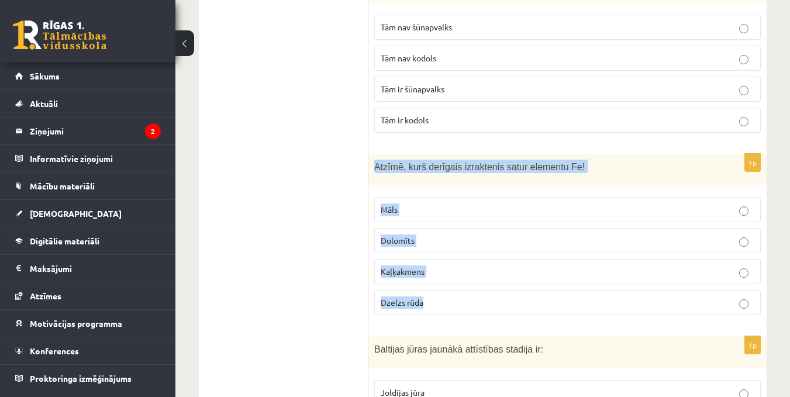
drag, startPoint x: 370, startPoint y: 150, endPoint x: 701, endPoint y: 284, distance: 357.0
click at [701, 284] on div "1p Atzīmē, kurš derīgais izraktenis satur elementu Fe! Māls Dolomīts Kaļķakmens…" at bounding box center [568, 239] width 398 height 171
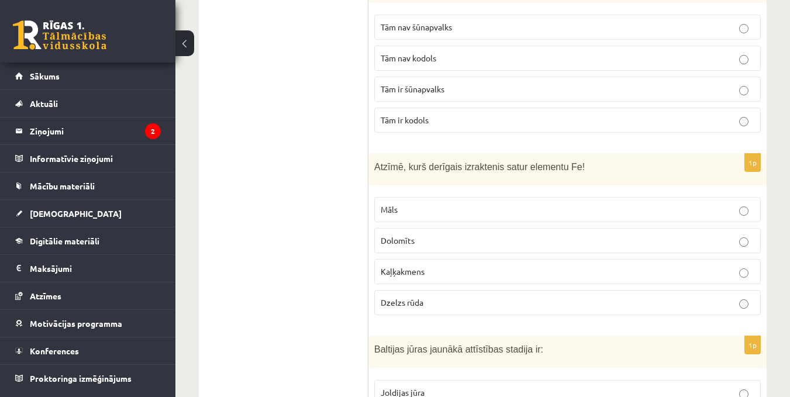
click at [741, 297] on label "Dzelzs rūda" at bounding box center [567, 302] width 387 height 25
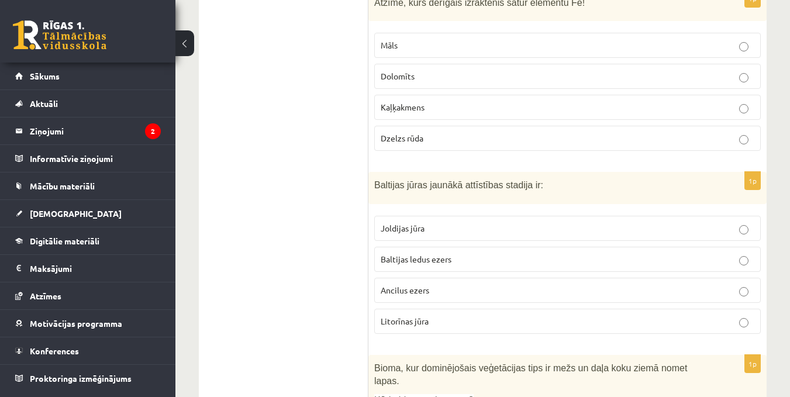
scroll to position [4875, 0]
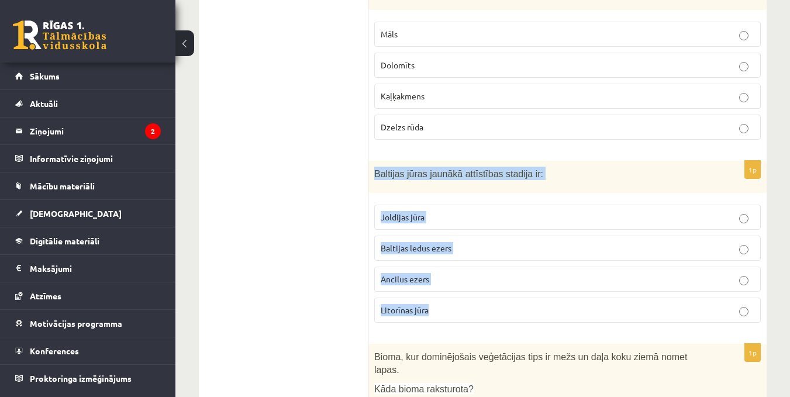
drag, startPoint x: 370, startPoint y: 155, endPoint x: 683, endPoint y: 304, distance: 346.8
click at [683, 304] on div "1p Baltijas jūras jaunākā attīstības stadija ir: Joldijas jūra Baltijas ledus e…" at bounding box center [568, 246] width 398 height 171
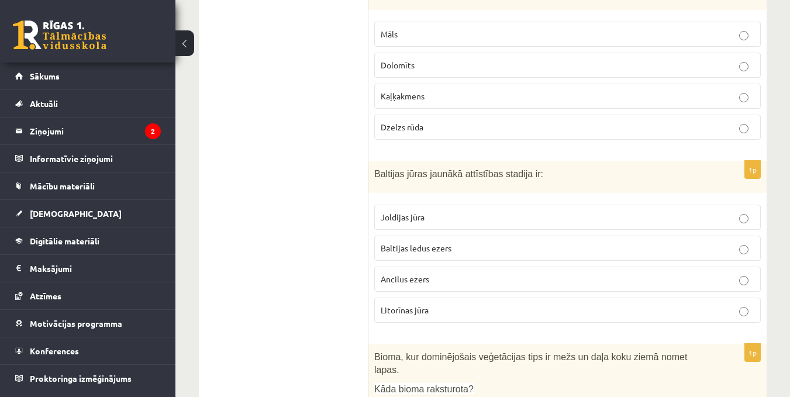
click at [748, 304] on label "Litorīnas jūra" at bounding box center [567, 310] width 387 height 25
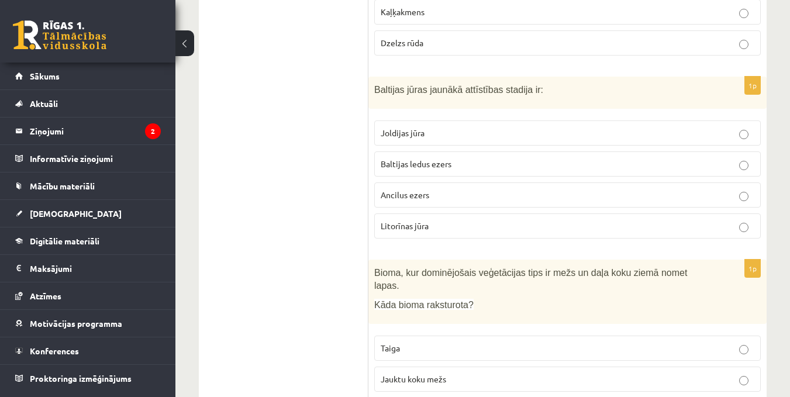
scroll to position [5051, 0]
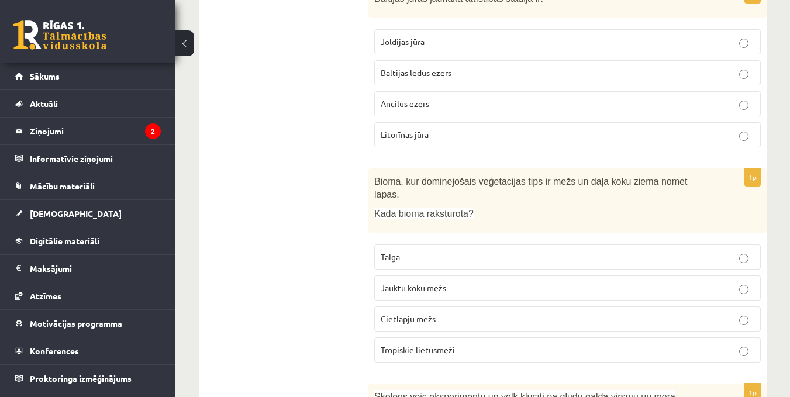
drag, startPoint x: 365, startPoint y: 167, endPoint x: 686, endPoint y: 276, distance: 339.2
click at [674, 204] on div "Bioma, kur dominējošais veģetācijas tips ir mežs un daļa koku ziemā nomet lapas…" at bounding box center [568, 201] width 398 height 64
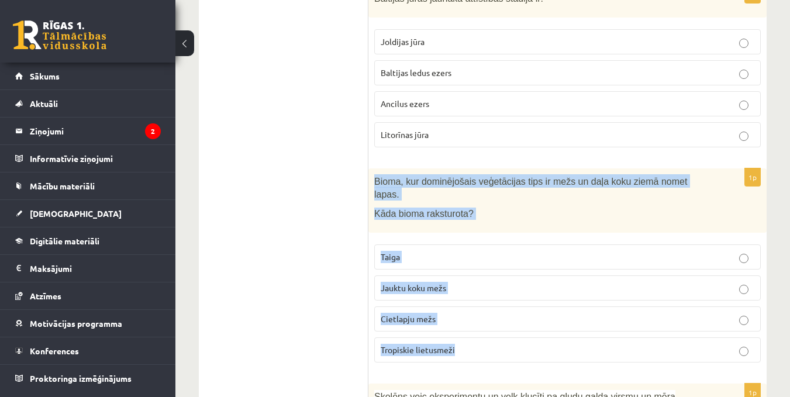
drag, startPoint x: 372, startPoint y: 168, endPoint x: 673, endPoint y: 315, distance: 334.7
click at [673, 315] on div "1p Bioma, kur dominējošais veģetācijas tips ir mežs un daļa koku ziemā nomet la…" at bounding box center [568, 271] width 398 height 204
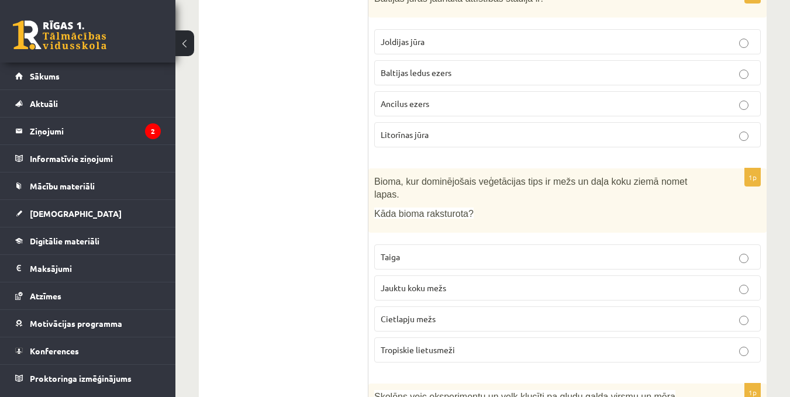
drag, startPoint x: 328, startPoint y: 228, endPoint x: 507, endPoint y: 267, distance: 183.2
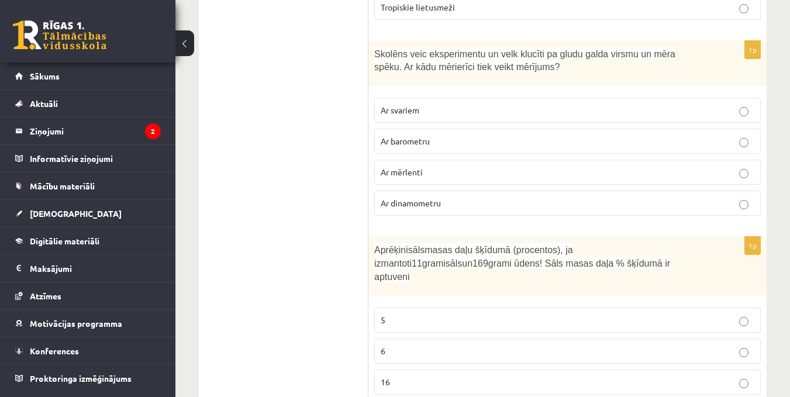
scroll to position [5285, 0]
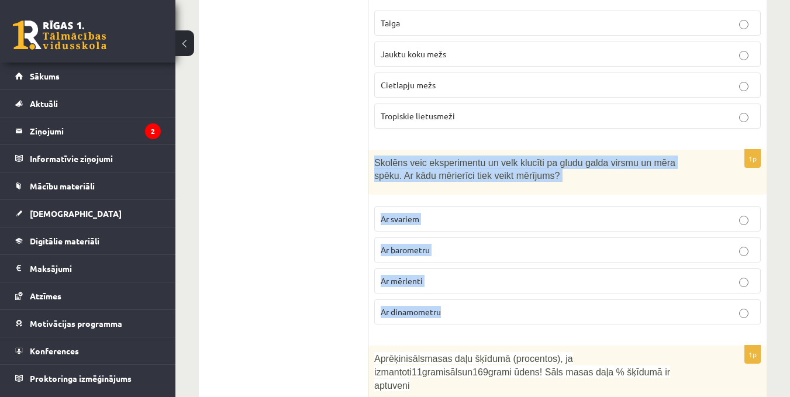
drag, startPoint x: 372, startPoint y: 137, endPoint x: 723, endPoint y: 295, distance: 384.4
click at [723, 295] on div "1p Skolēns veic eksperimentu un velk klucīti pa gludu galda virsmu un mēra spēk…" at bounding box center [568, 242] width 398 height 184
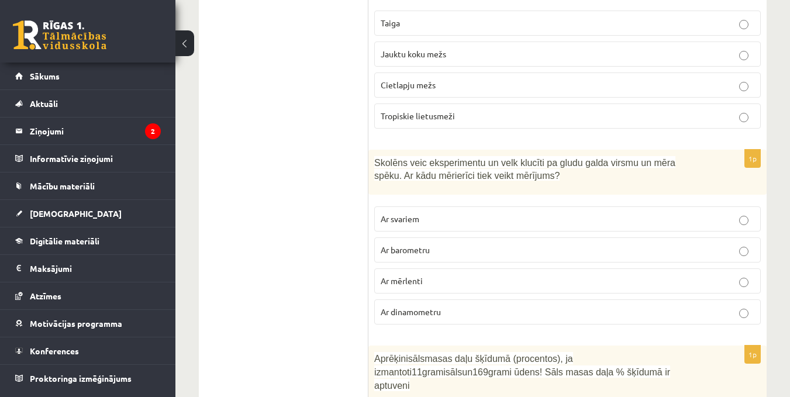
drag, startPoint x: 224, startPoint y: 198, endPoint x: 318, endPoint y: 177, distance: 97.1
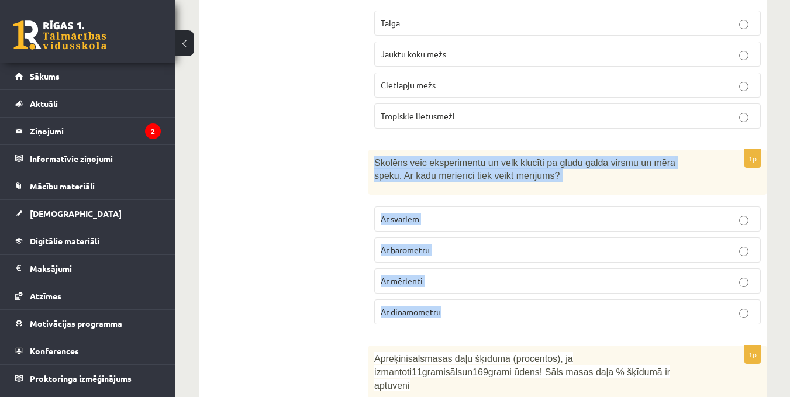
drag, startPoint x: 372, startPoint y: 135, endPoint x: 763, endPoint y: 280, distance: 416.9
click at [763, 280] on div "1p Skolēns veic eksperimentu un velk klucīti pa gludu galda virsmu un mēra spēk…" at bounding box center [568, 242] width 398 height 184
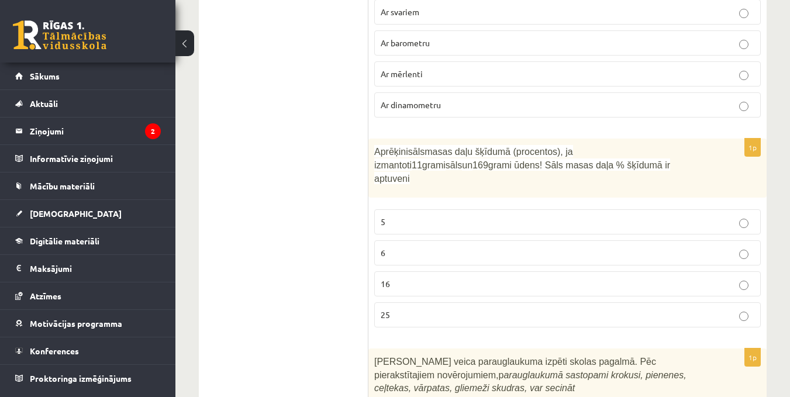
scroll to position [5519, 0]
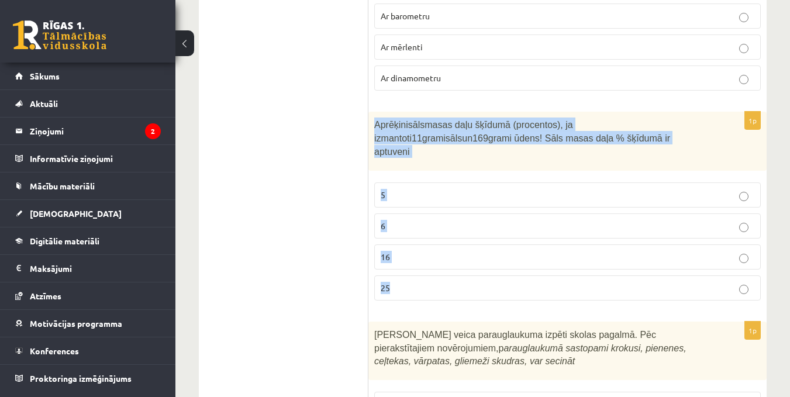
drag, startPoint x: 374, startPoint y: 100, endPoint x: 786, endPoint y: 237, distance: 434.6
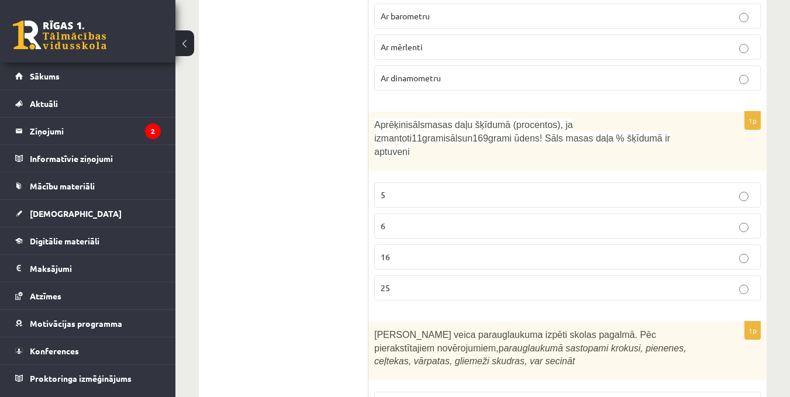
drag, startPoint x: 269, startPoint y: 191, endPoint x: 351, endPoint y: 188, distance: 82.0
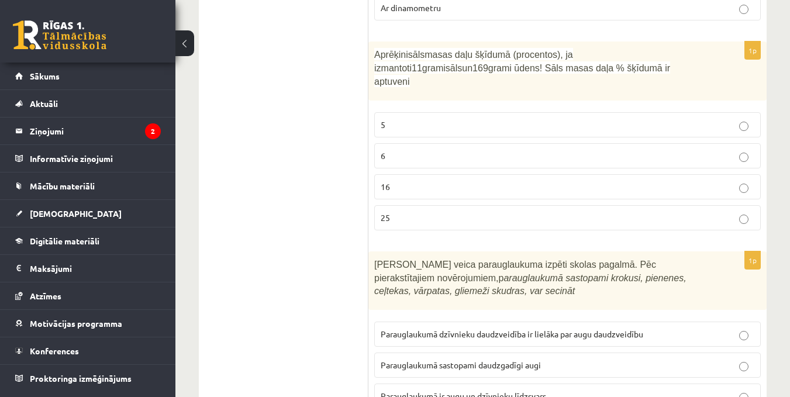
scroll to position [5636, 0]
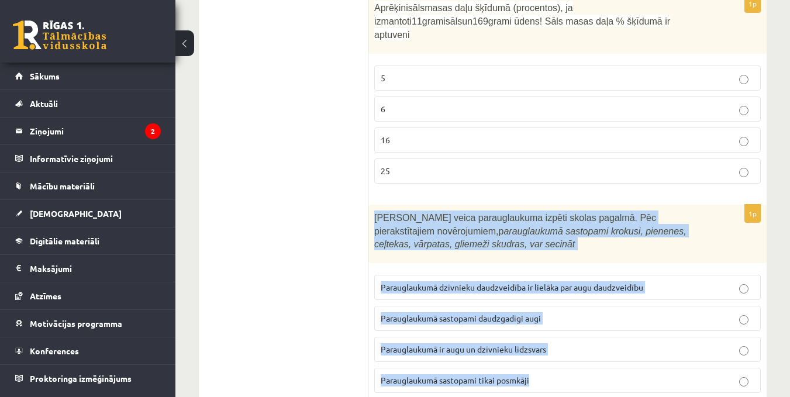
drag, startPoint x: 369, startPoint y: 173, endPoint x: 785, endPoint y: 360, distance: 456.5
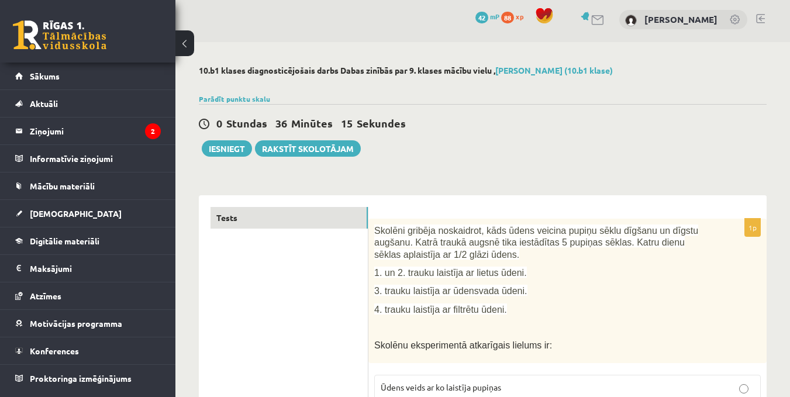
scroll to position [0, 0]
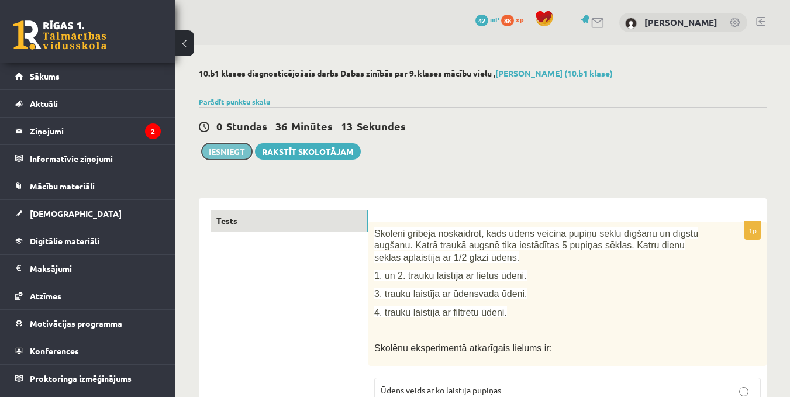
click at [229, 147] on button "Iesniegt" at bounding box center [227, 151] width 50 height 16
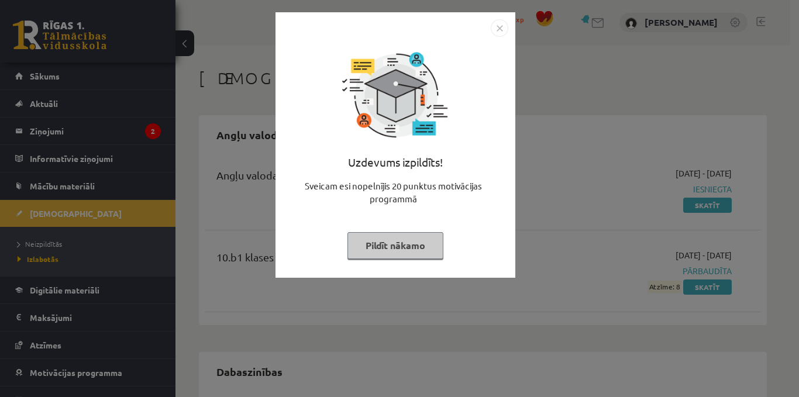
click at [499, 30] on img "Close" at bounding box center [500, 28] width 18 height 18
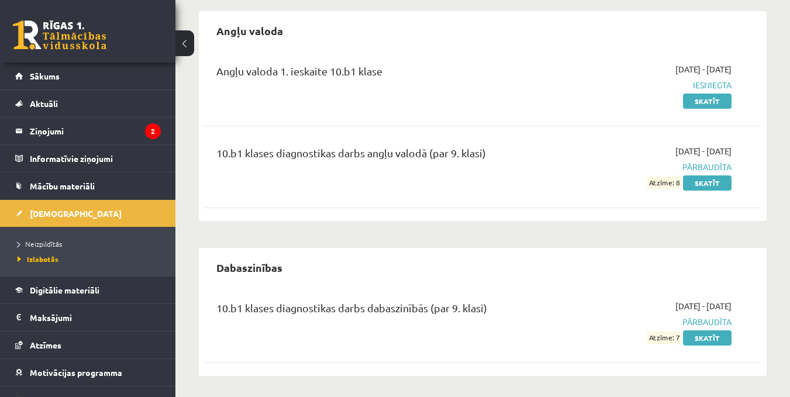
scroll to position [106, 0]
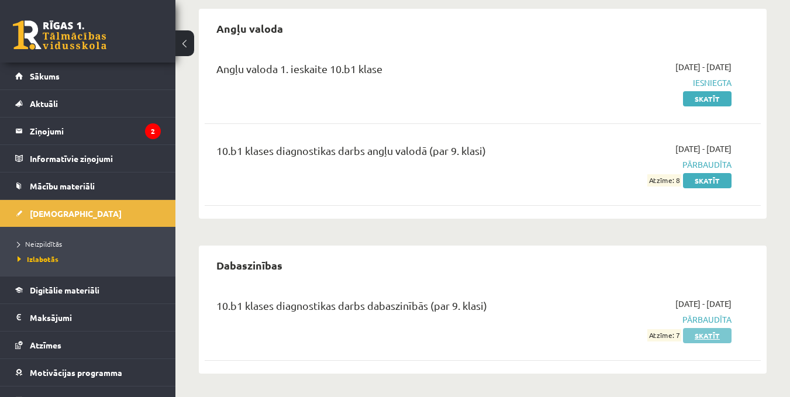
click at [693, 335] on link "Skatīt" at bounding box center [707, 335] width 49 height 15
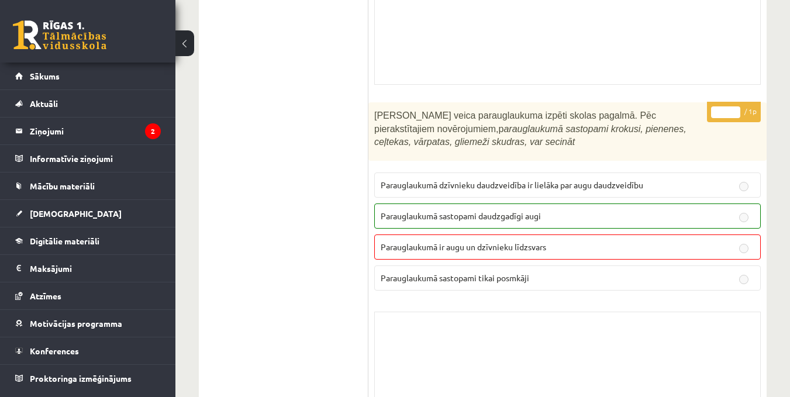
scroll to position [9381, 0]
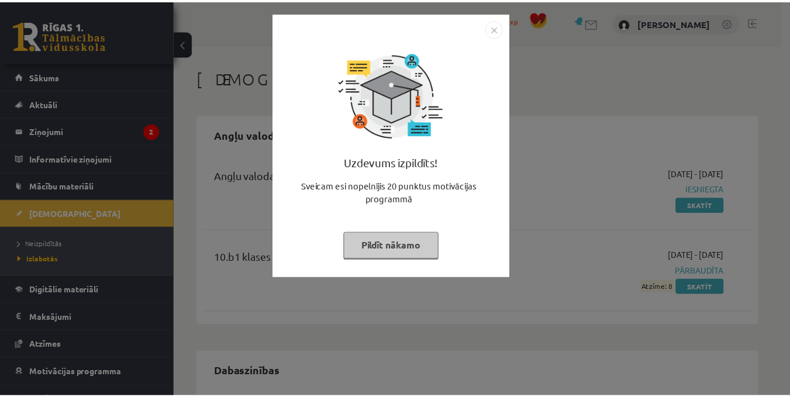
scroll to position [106, 0]
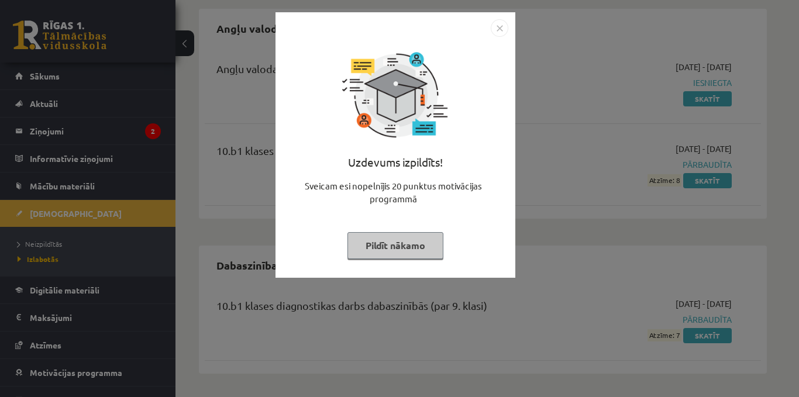
click at [495, 29] on img "Close" at bounding box center [500, 28] width 18 height 18
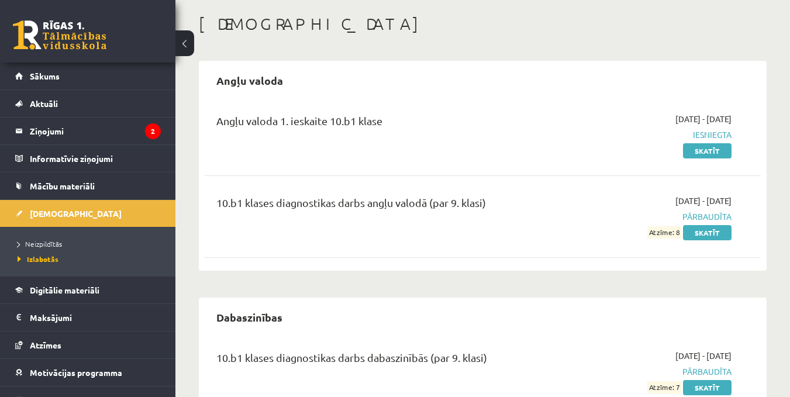
scroll to position [0, 0]
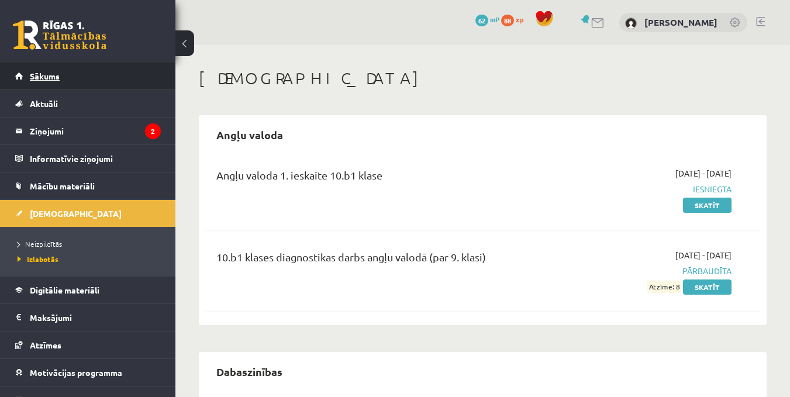
click at [59, 69] on link "Sākums" at bounding box center [88, 76] width 146 height 27
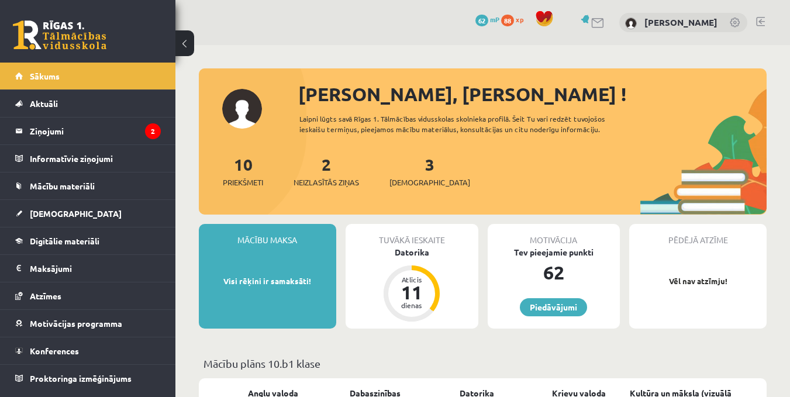
click at [404, 161] on div "3 Ieskaites" at bounding box center [430, 170] width 81 height 36
click at [408, 169] on link "3 Ieskaites" at bounding box center [430, 171] width 81 height 35
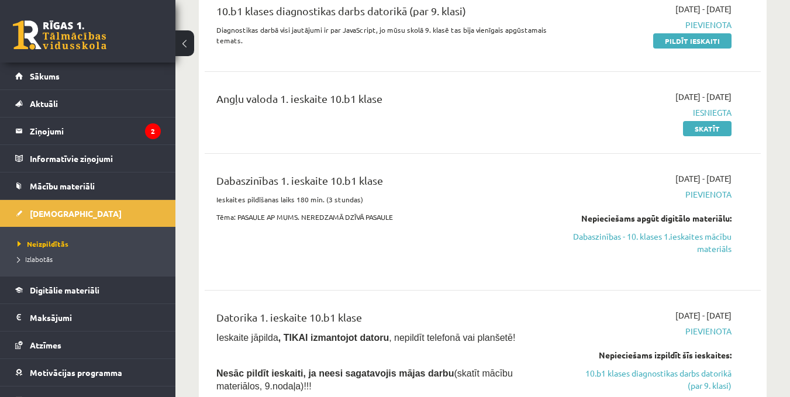
scroll to position [176, 0]
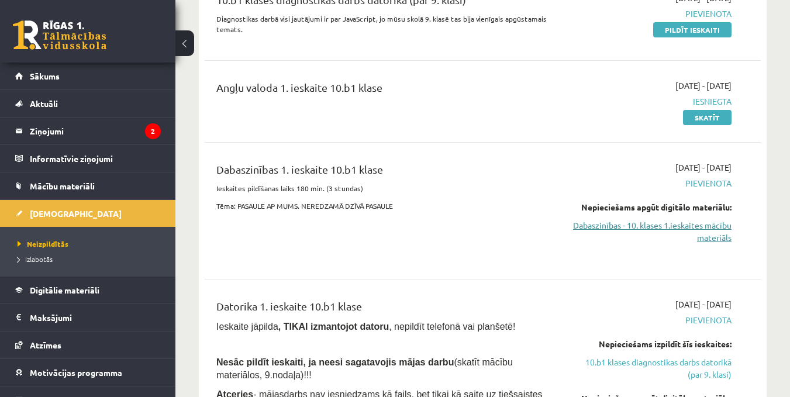
click at [688, 224] on link "Dabaszinības - 10. klases 1.ieskaites mācību materiāls" at bounding box center [652, 231] width 160 height 25
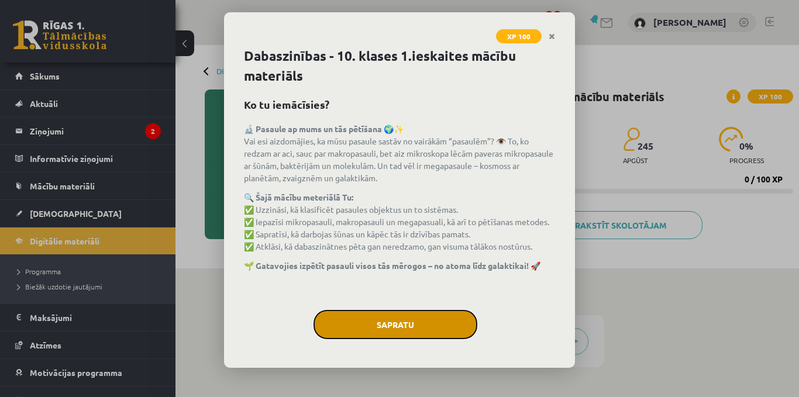
click at [407, 324] on button "Sapratu" at bounding box center [396, 324] width 164 height 29
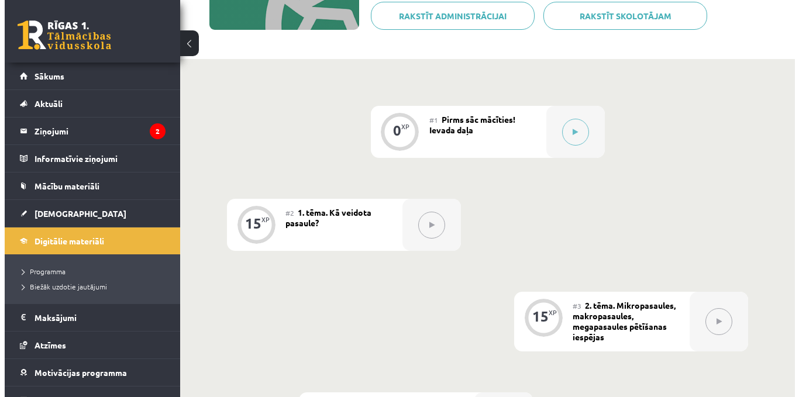
scroll to position [234, 0]
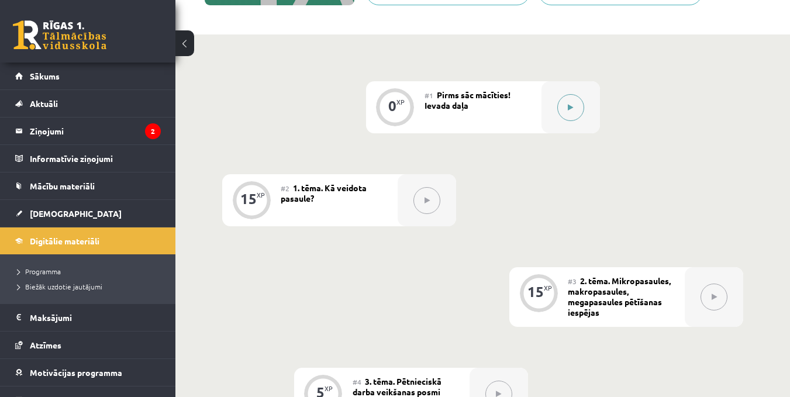
click at [567, 109] on button at bounding box center [571, 107] width 27 height 27
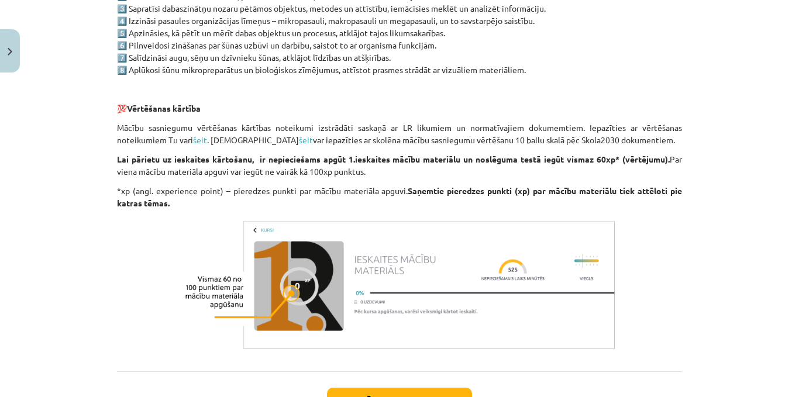
scroll to position [954, 0]
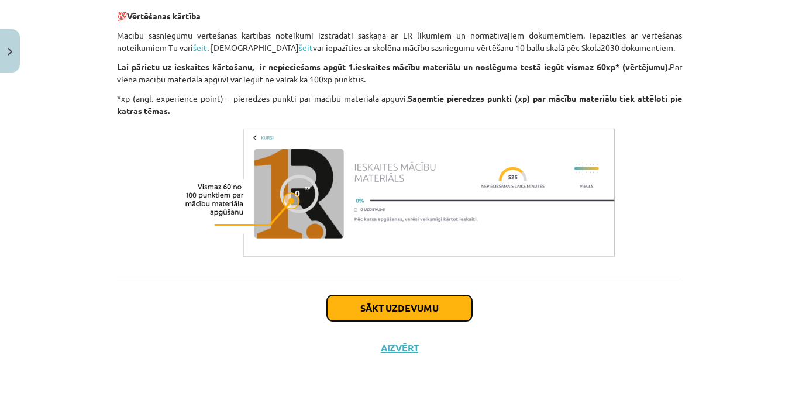
click at [419, 308] on button "Sākt uzdevumu" at bounding box center [399, 308] width 145 height 26
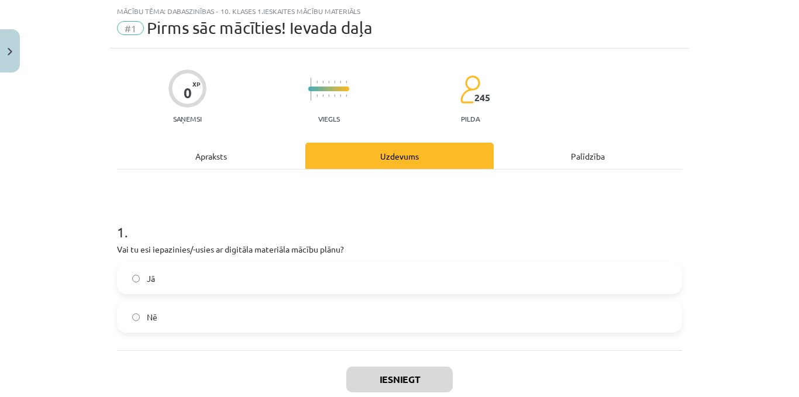
scroll to position [88, 0]
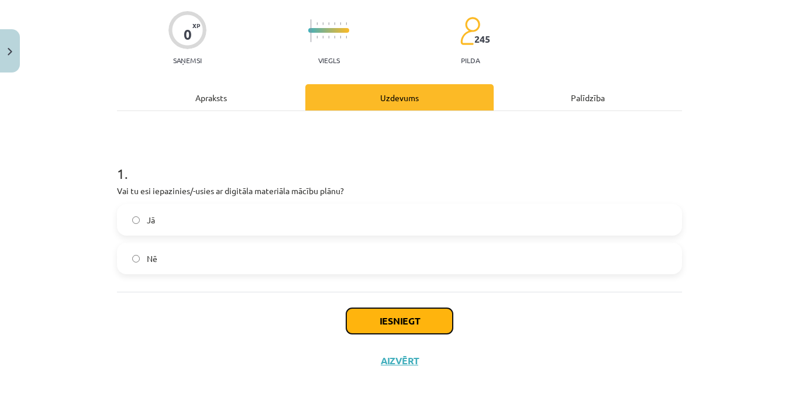
click at [428, 327] on button "Iesniegt" at bounding box center [399, 321] width 106 height 26
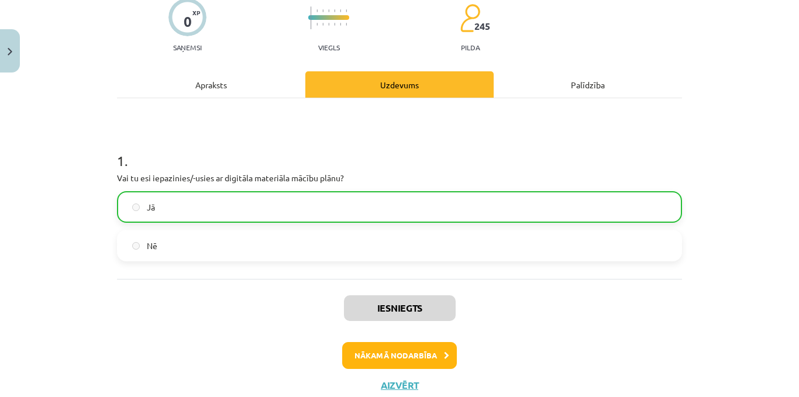
scroll to position [138, 0]
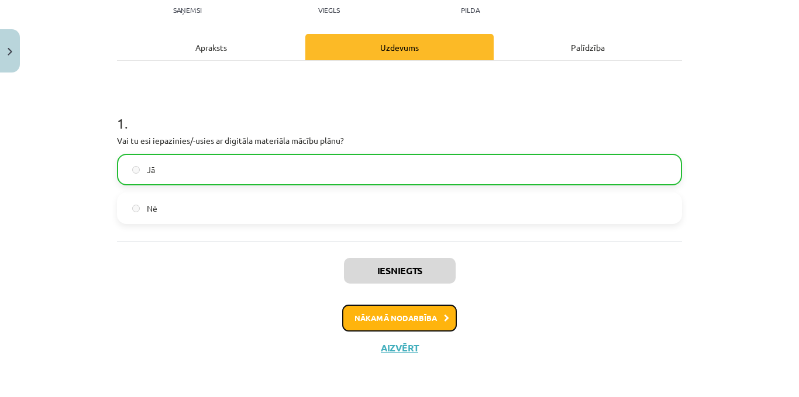
click at [414, 320] on button "Nākamā nodarbība" at bounding box center [399, 318] width 115 height 27
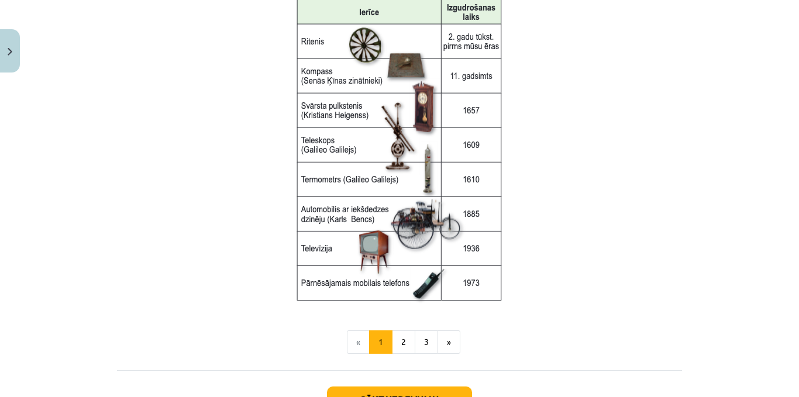
scroll to position [1608, 0]
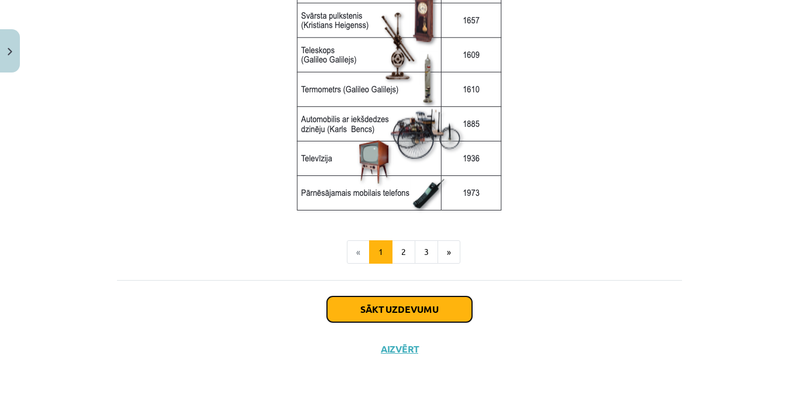
click at [427, 308] on button "Sākt uzdevumu" at bounding box center [399, 310] width 145 height 26
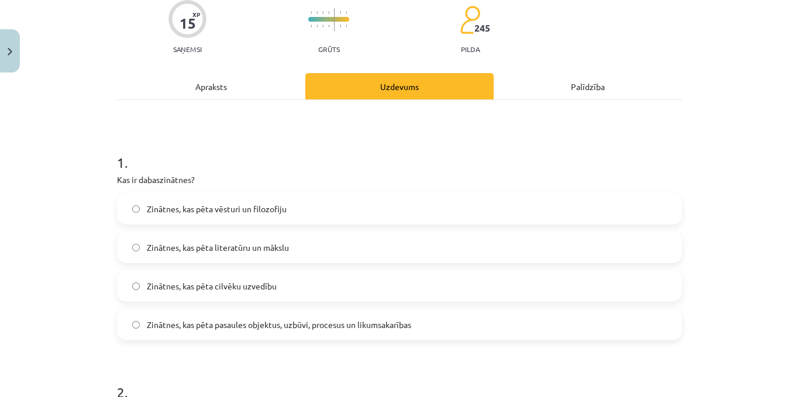
scroll to position [146, 0]
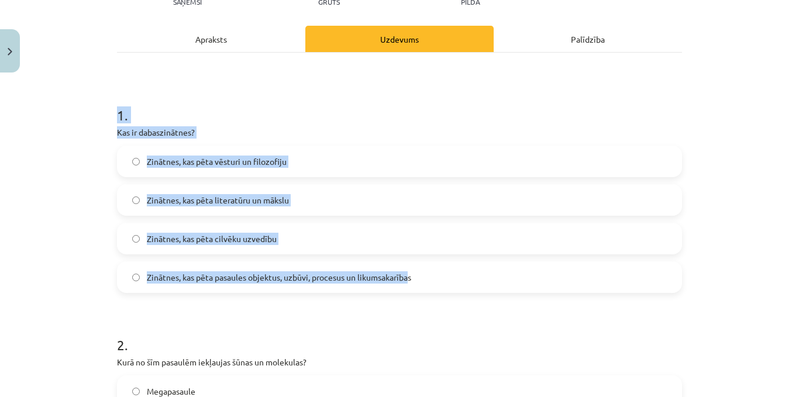
drag, startPoint x: 110, startPoint y: 115, endPoint x: 407, endPoint y: 271, distance: 335.3
copy div "1 . Kas ir dabaszinātnes? Zinātnes, kas pēta vēsturi un filozofiju Zinātnes, ka…"
click at [264, 94] on h1 "1 ." at bounding box center [399, 105] width 565 height 36
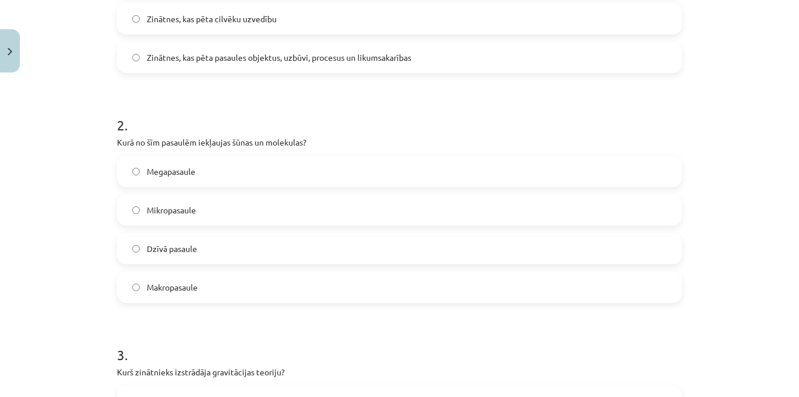
scroll to position [380, 0]
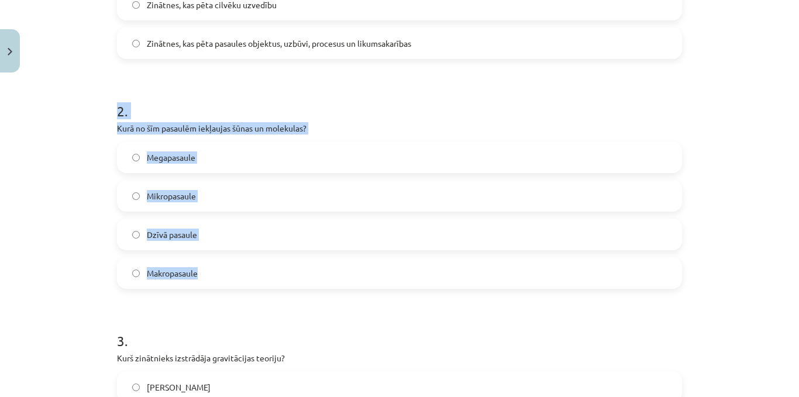
drag, startPoint x: 107, startPoint y: 111, endPoint x: 385, endPoint y: 267, distance: 319.1
click at [385, 267] on div "15 XP Saņemsi Grūts 245 pilda Apraksts Uzdevums Palīdzība 1 . Kas ir dabaszināt…" at bounding box center [399, 391] width 579 height 1388
copy div "2 . Kurā no šīm pasaulēm iekļaujas šūnas un molekulas? Megapasaule Mikropasaule…"
click at [194, 84] on h1 "2 ." at bounding box center [399, 101] width 565 height 36
click at [138, 194] on label "Mikropasaule" at bounding box center [399, 195] width 563 height 29
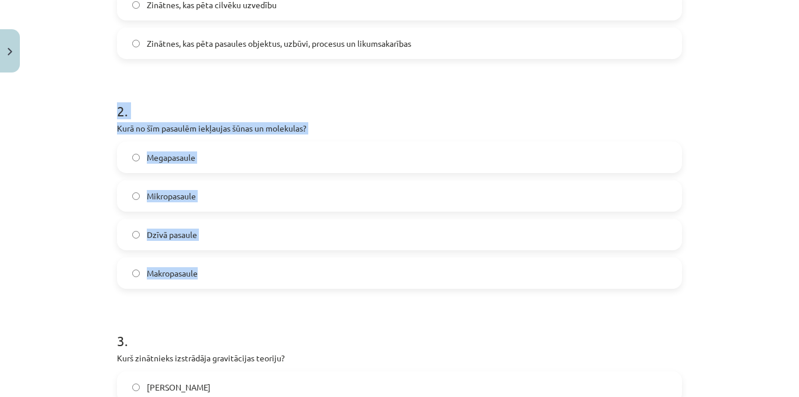
click at [118, 201] on label "Mikropasaule" at bounding box center [399, 195] width 563 height 29
click at [111, 205] on div "15 XP Saņemsi Grūts 245 pilda Apraksts Uzdevums Palīdzība 1 . Kas ir dabaszināt…" at bounding box center [399, 391] width 579 height 1388
click at [88, 209] on div "Mācību tēma: Dabaszinības - 10. klases 1.ieskaites mācību materiāls #2 1. tēma.…" at bounding box center [399, 198] width 799 height 397
click at [87, 211] on div "Mācību tēma: Dabaszinības - 10. klases 1.ieskaites mācību materiāls #2 1. tēma.…" at bounding box center [399, 198] width 799 height 397
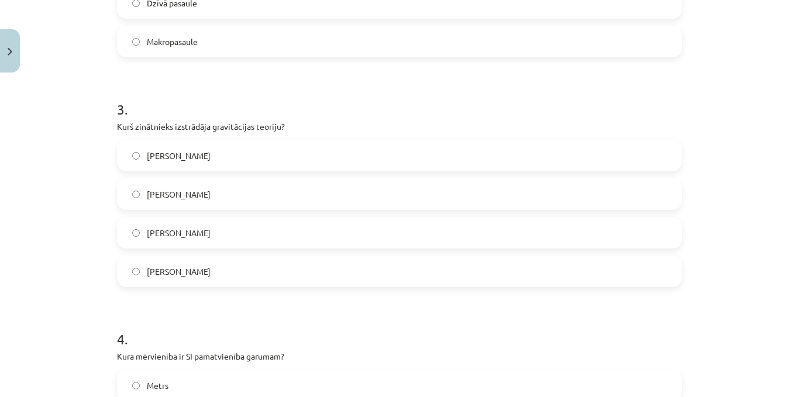
scroll to position [614, 0]
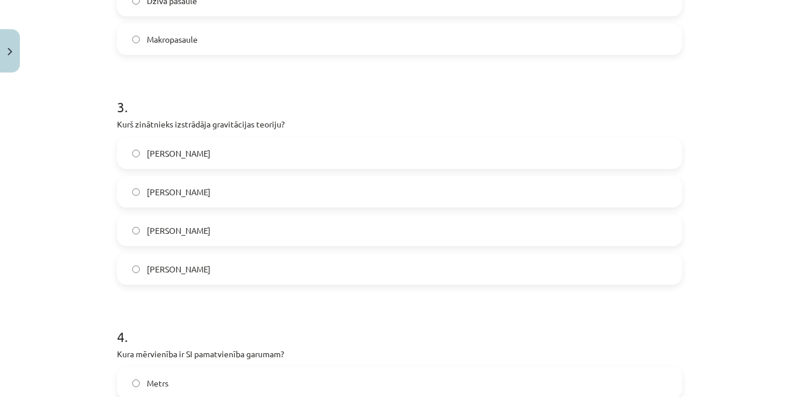
drag, startPoint x: 111, startPoint y: 105, endPoint x: 355, endPoint y: 262, distance: 290.0
click at [355, 262] on div "15 XP Saņemsi Grūts 245 pilda Apraksts Uzdevums Palīdzība 1 . Kas ir dabaszināt…" at bounding box center [399, 157] width 579 height 1388
copy div "3 . Kurš zinātnieks izstrādāja gravitācijas teoriju? [PERSON_NAME] [PERSON_NAME…"
click at [67, 196] on div "Mācību tēma: Dabaszinības - 10. klases 1.ieskaites mācību materiāls #2 1. tēma.…" at bounding box center [399, 198] width 799 height 397
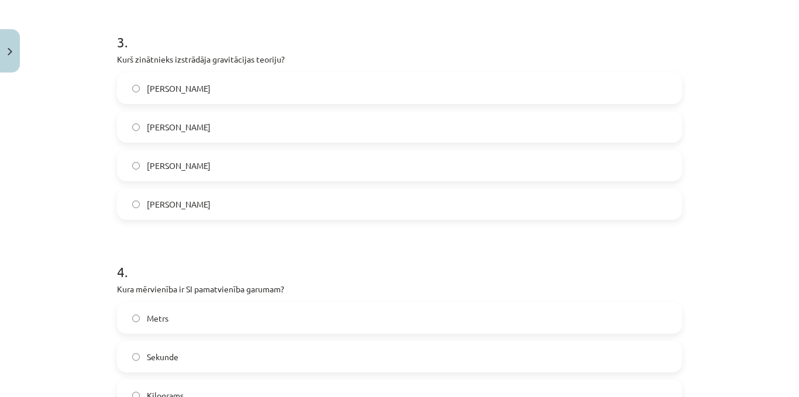
scroll to position [848, 0]
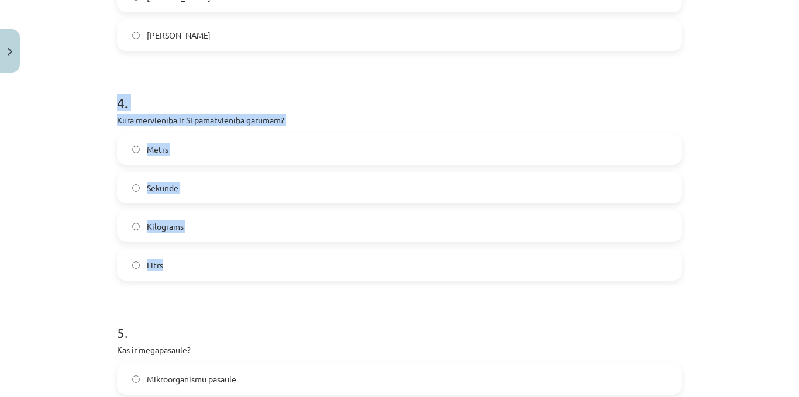
drag, startPoint x: 109, startPoint y: 106, endPoint x: 315, endPoint y: 270, distance: 262.7
copy div "4 . Kura mērvienība ir SI pamatvienība garumam? Metrs Sekunde Kilograms Litrs"
click at [84, 115] on div "Mācību tēma: Dabaszinības - 10. klases 1.ieskaites mācību materiāls #2 1. tēma.…" at bounding box center [399, 198] width 799 height 397
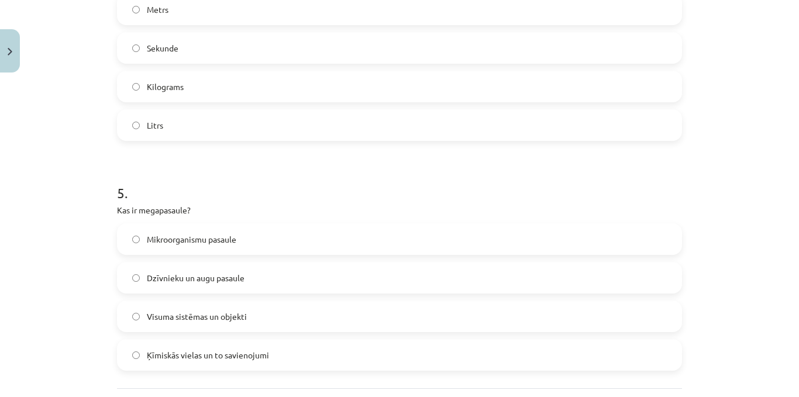
scroll to position [1024, 0]
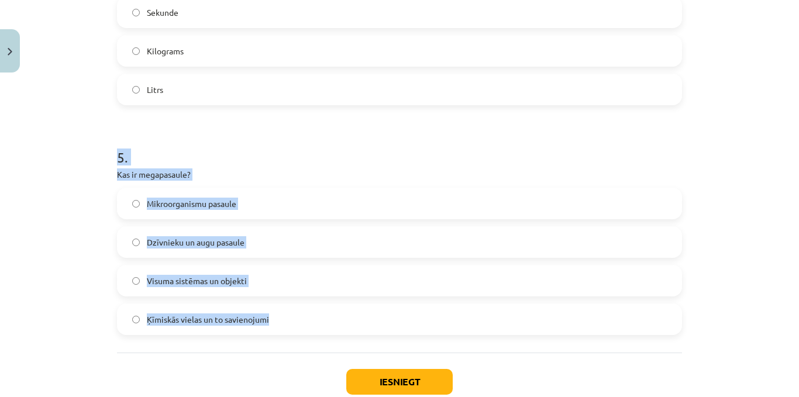
drag, startPoint x: 101, startPoint y: 152, endPoint x: 321, endPoint y: 314, distance: 273.3
click at [321, 314] on div "Mācību tēma: Dabaszinības - 10. klases 1.ieskaites mācību materiāls #2 1. tēma.…" at bounding box center [399, 198] width 799 height 397
copy div "5 . Kas ir megapasaule? Mikroorganismu pasaule Dzīvnieku un augu pasaule Visuma…"
click at [216, 142] on h1 "5 ." at bounding box center [399, 147] width 565 height 36
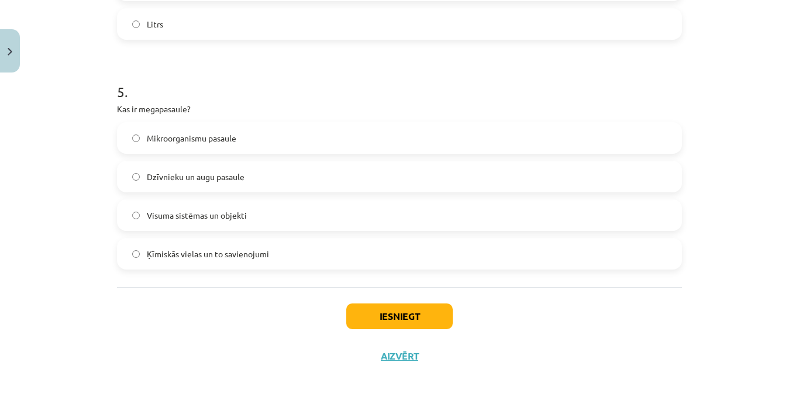
scroll to position [1098, 0]
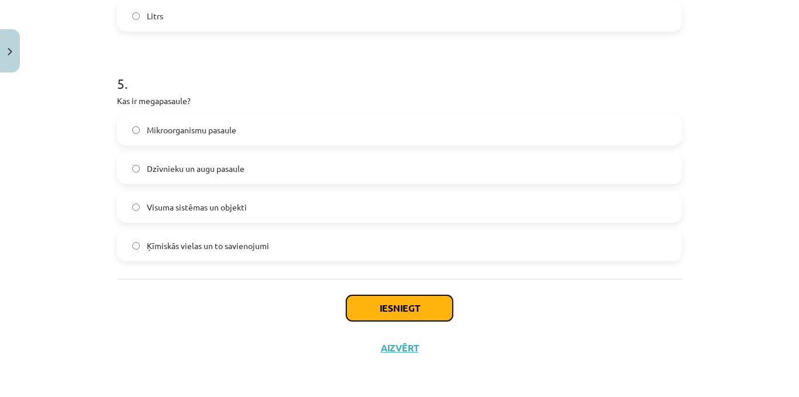
click at [394, 315] on button "Iesniegt" at bounding box center [399, 308] width 106 height 26
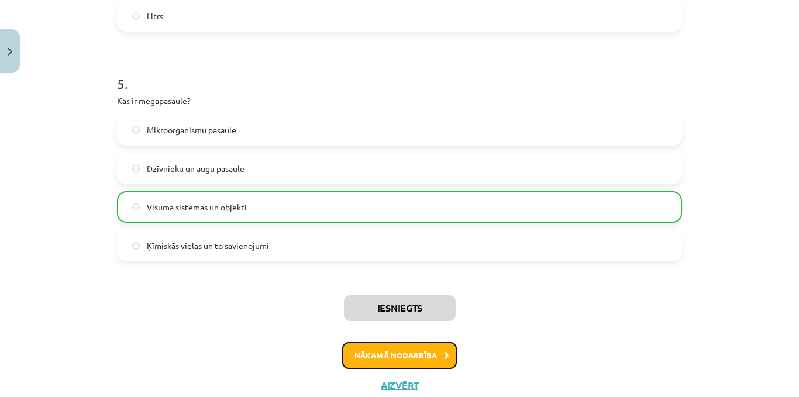
click at [405, 363] on button "Nākamā nodarbība" at bounding box center [399, 355] width 115 height 27
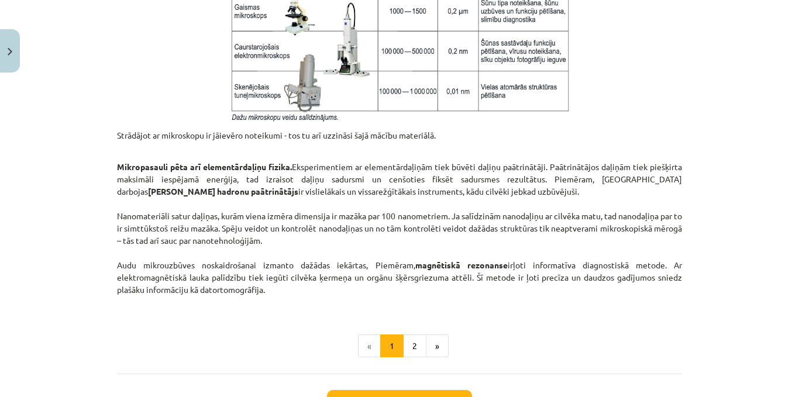
scroll to position [1032, 0]
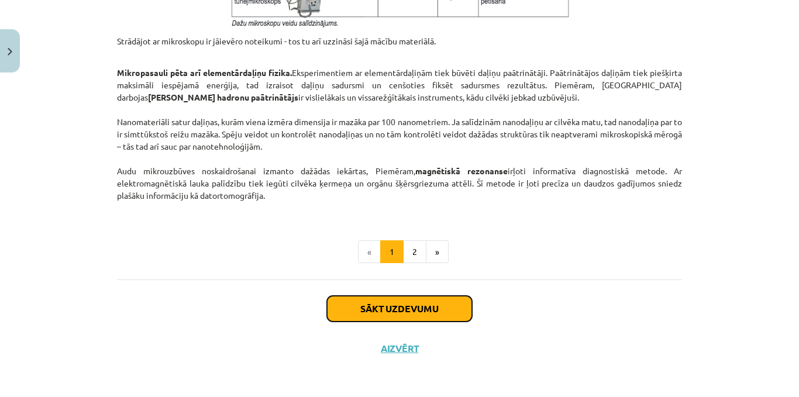
click at [403, 304] on button "Sākt uzdevumu" at bounding box center [399, 309] width 145 height 26
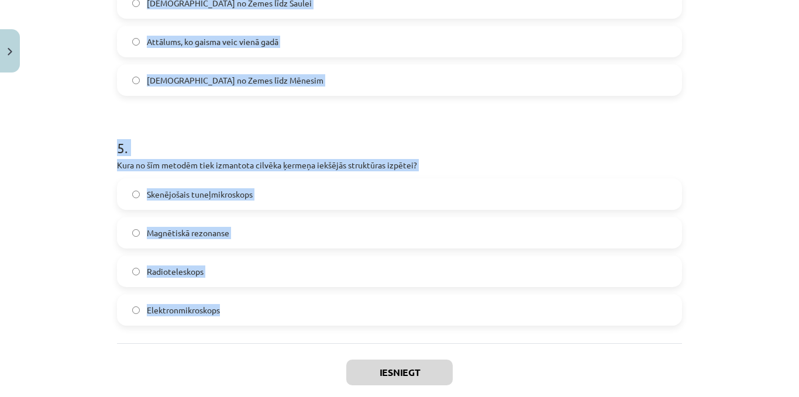
scroll to position [1112, 0]
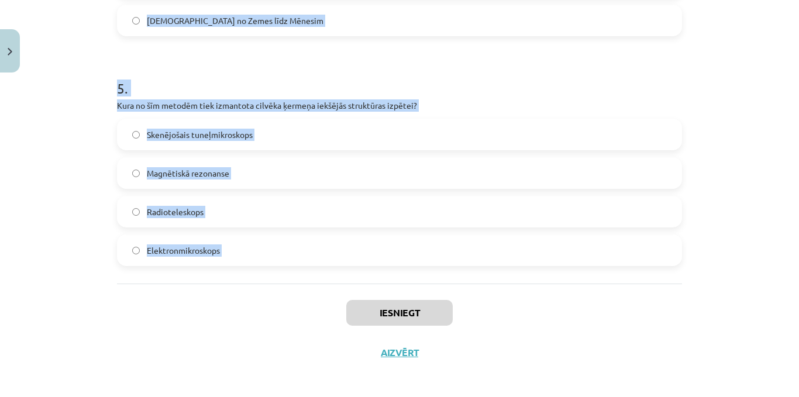
drag, startPoint x: 126, startPoint y: 279, endPoint x: 310, endPoint y: 302, distance: 185.2
click at [310, 302] on div "Mācību tēma: Dabaszinības - 10. klases 1.ieskaites mācību materiāls #3 2. tēma.…" at bounding box center [399, 198] width 799 height 397
copy form "1 . Kura ierīce tika izveidota, lai novērotu atomus? Gaismas mikroskops Radiote…"
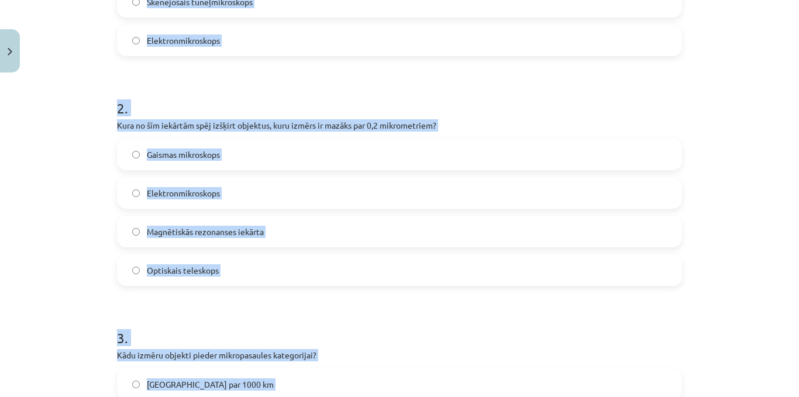
scroll to position [176, 0]
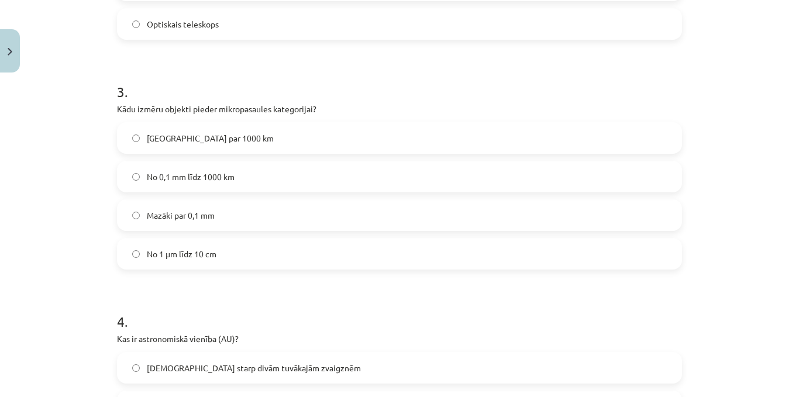
scroll to position [644, 0]
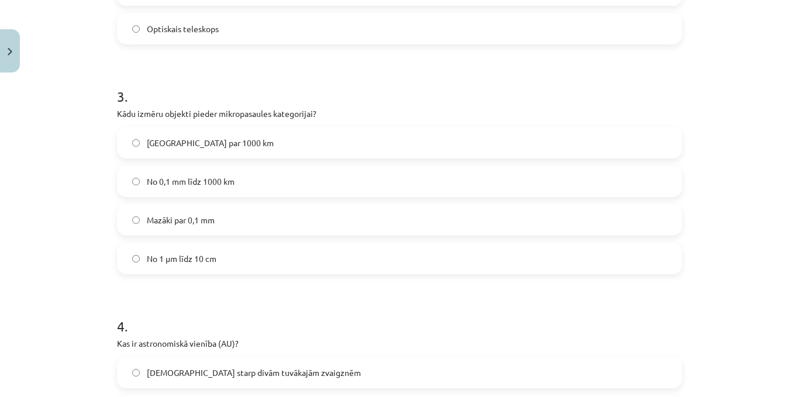
click at [127, 221] on label "Mazāki par 0,1 mm" at bounding box center [399, 219] width 563 height 29
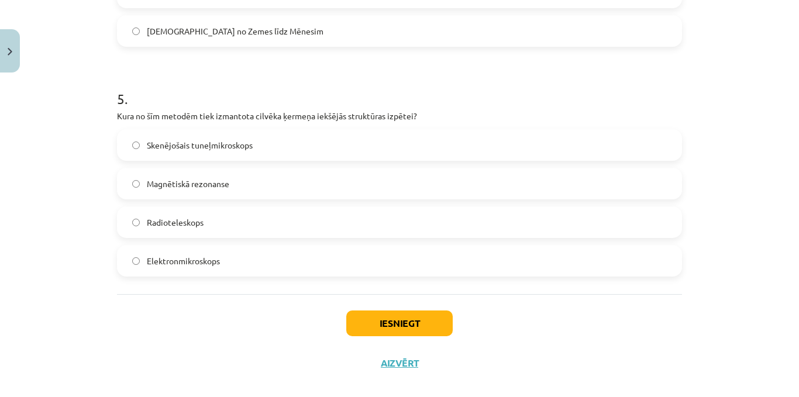
scroll to position [1116, 0]
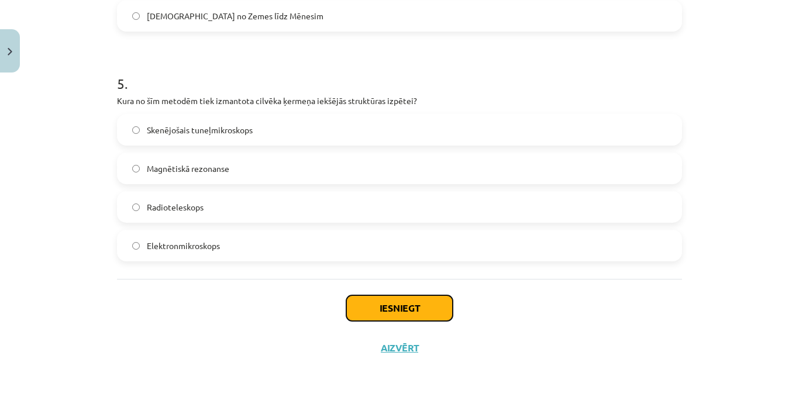
click at [350, 312] on button "Iesniegt" at bounding box center [399, 308] width 106 height 26
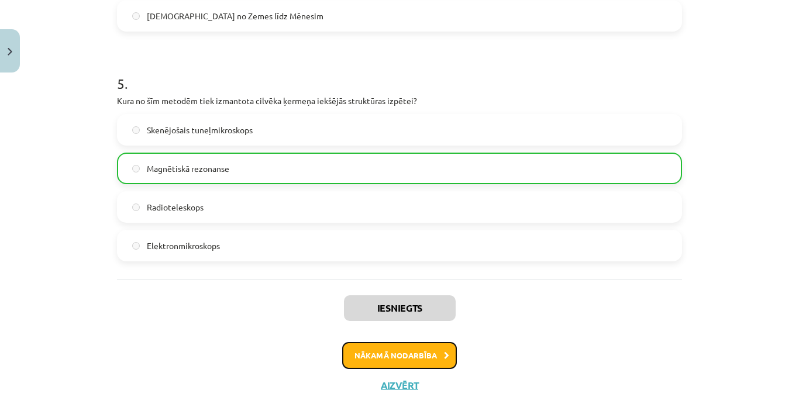
click at [395, 350] on button "Nākamā nodarbība" at bounding box center [399, 355] width 115 height 27
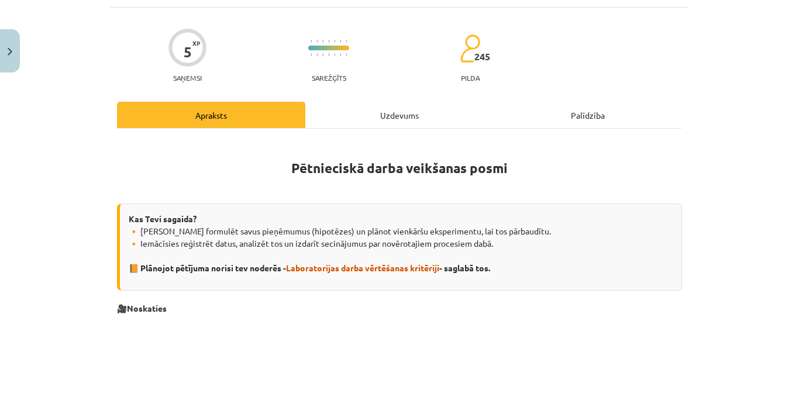
scroll to position [29, 0]
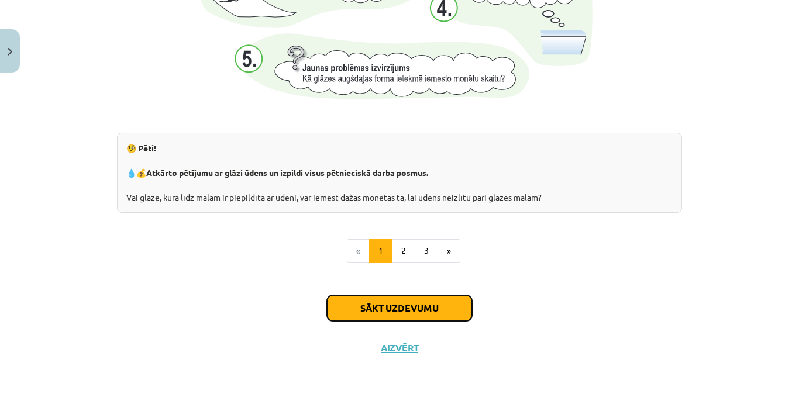
click at [390, 310] on button "Sākt uzdevumu" at bounding box center [399, 308] width 145 height 26
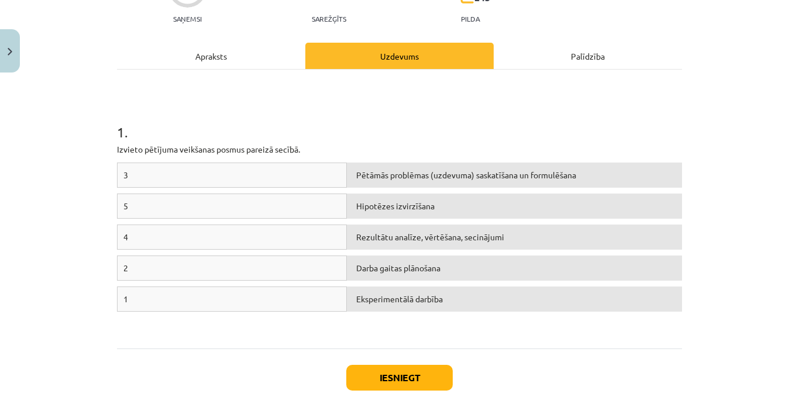
scroll to position [199, 0]
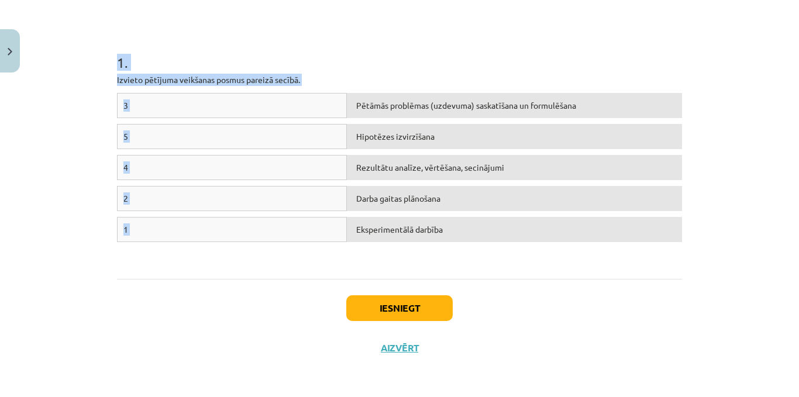
drag, startPoint x: 104, startPoint y: 56, endPoint x: 531, endPoint y: 253, distance: 470.7
click at [531, 253] on div "Mācību tēma: Dabaszinības - 10. klases 1.ieskaites mācību materiāls #4 3. tēma.…" at bounding box center [399, 198] width 799 height 397
click at [296, 59] on h1 "1 ." at bounding box center [399, 52] width 565 height 36
drag, startPoint x: 102, startPoint y: 57, endPoint x: 294, endPoint y: 253, distance: 274.3
click at [294, 253] on div "Mācību tēma: Dabaszinības - 10. klases 1.ieskaites mācību materiāls #4 3. tēma.…" at bounding box center [399, 198] width 799 height 397
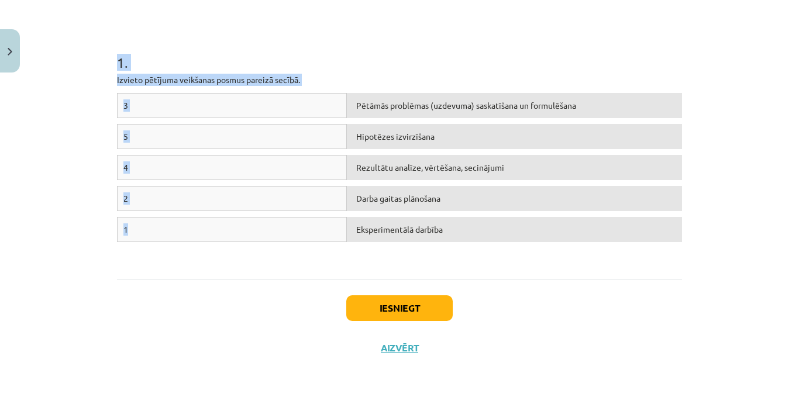
copy div "1 . Izvieto pētījuma veikšanas posmus [DEMOGRAPHIC_DATA] secībā. 3 Pētāmās prob…"
click at [218, 39] on h1 "1 ." at bounding box center [399, 52] width 565 height 36
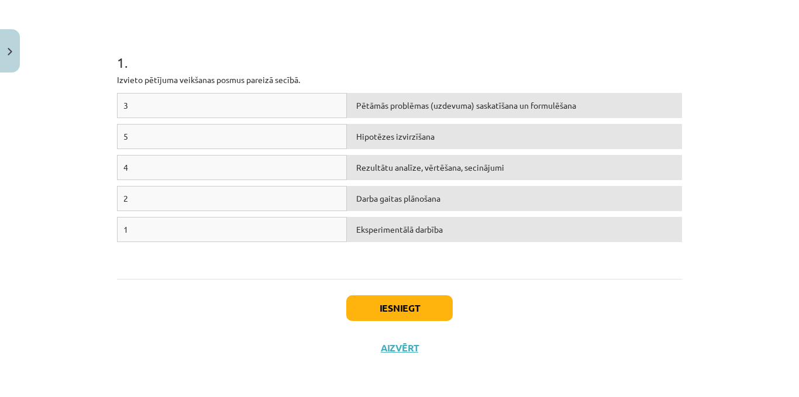
click at [365, 106] on div "Pētāmās problēmas (uzdevuma) saskatīšana un formulēšana" at bounding box center [514, 105] width 335 height 25
click at [366, 106] on div "Pētāmās problēmas (uzdevuma) saskatīšana un formulēšana" at bounding box center [514, 105] width 335 height 25
drag, startPoint x: 365, startPoint y: 107, endPoint x: 415, endPoint y: 151, distance: 66.8
click at [246, 166] on div "3 Pētāmās problēmas (uzdevuma) saskatīšana un formulēšana 5 Hipotēzes izvirzīša…" at bounding box center [399, 181] width 565 height 176
click at [140, 232] on div "1" at bounding box center [232, 229] width 230 height 25
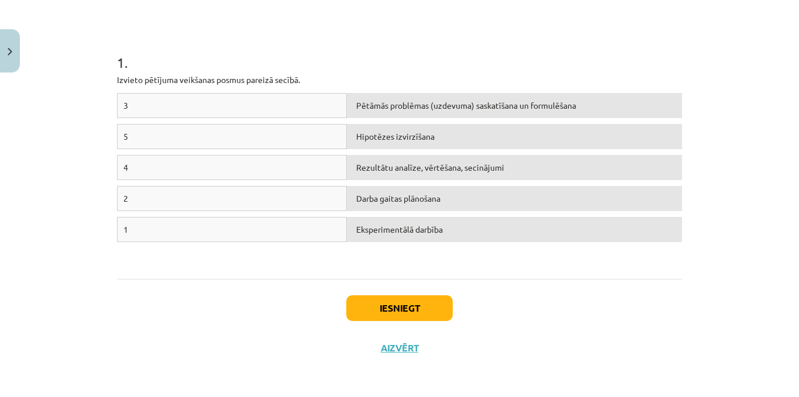
click at [140, 232] on div "1" at bounding box center [232, 229] width 230 height 25
click at [136, 230] on div "1" at bounding box center [232, 229] width 230 height 25
drag, startPoint x: 136, startPoint y: 230, endPoint x: 151, endPoint y: 232, distance: 15.4
click at [149, 232] on div "1" at bounding box center [232, 229] width 230 height 25
click at [161, 89] on div "1 . Izvieto pētījuma veikšanas posmus [DEMOGRAPHIC_DATA] secībā. 3 Pētāmās prob…" at bounding box center [399, 140] width 565 height 258
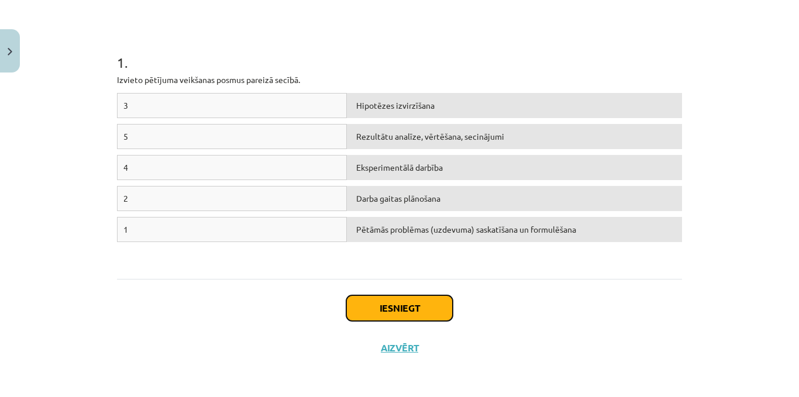
click at [394, 316] on button "Iesniegt" at bounding box center [399, 308] width 106 height 26
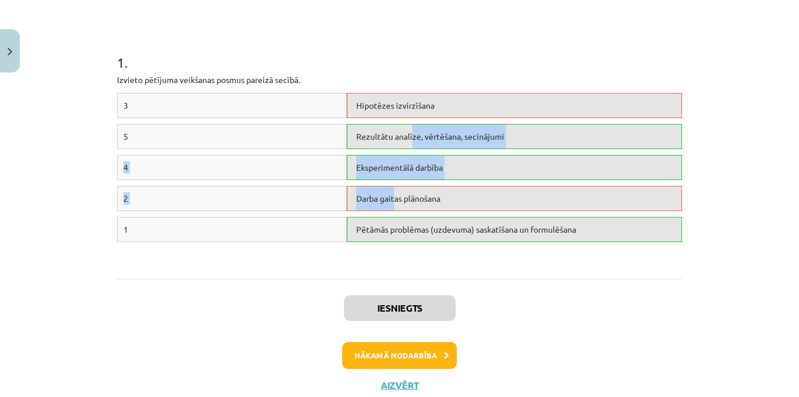
drag, startPoint x: 391, startPoint y: 205, endPoint x: 386, endPoint y: 150, distance: 54.6
click at [407, 145] on div "3 Hipotēzes izvirzīšana 5 Rezultātu analīze, vērtēšana, secinājumi 4 Eksperimen…" at bounding box center [399, 181] width 565 height 176
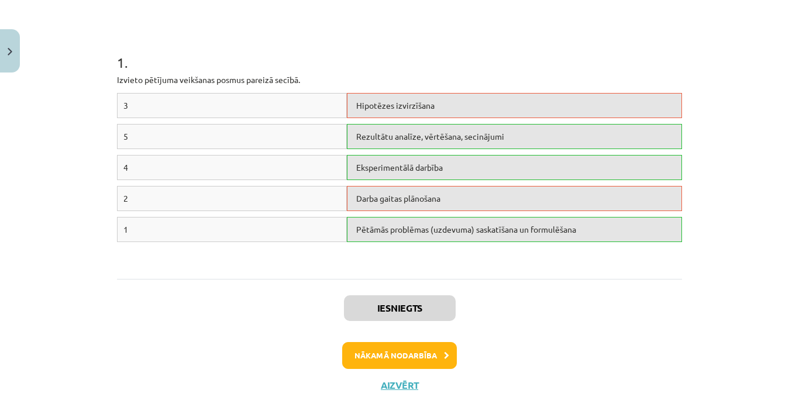
click at [279, 280] on div "Iesniegts Nākamā nodarbība Aizvērt" at bounding box center [399, 338] width 565 height 119
click at [385, 355] on button "Nākamā nodarbība" at bounding box center [399, 355] width 115 height 27
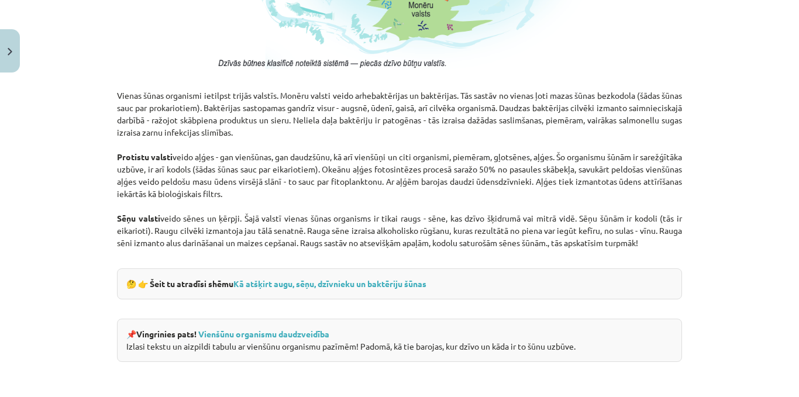
scroll to position [1131, 0]
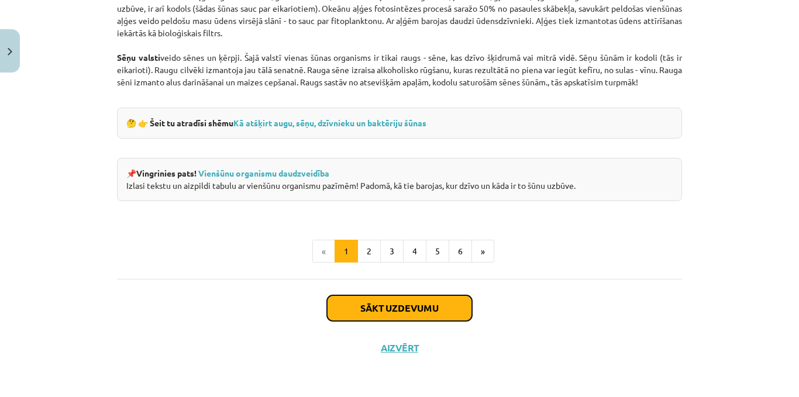
click at [380, 306] on button "Sākt uzdevumu" at bounding box center [399, 308] width 145 height 26
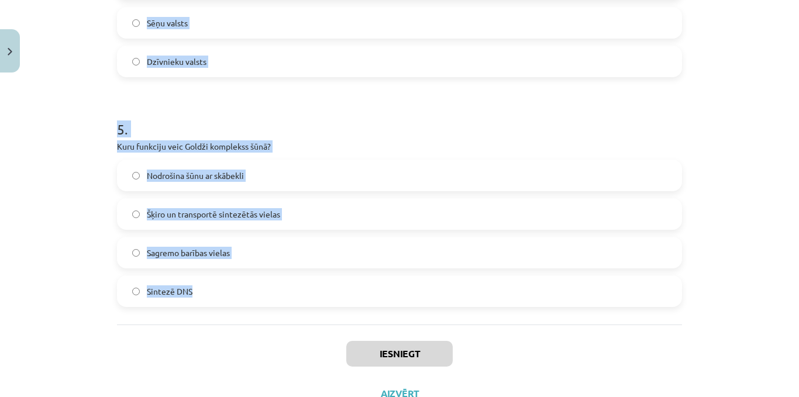
scroll to position [1053, 0]
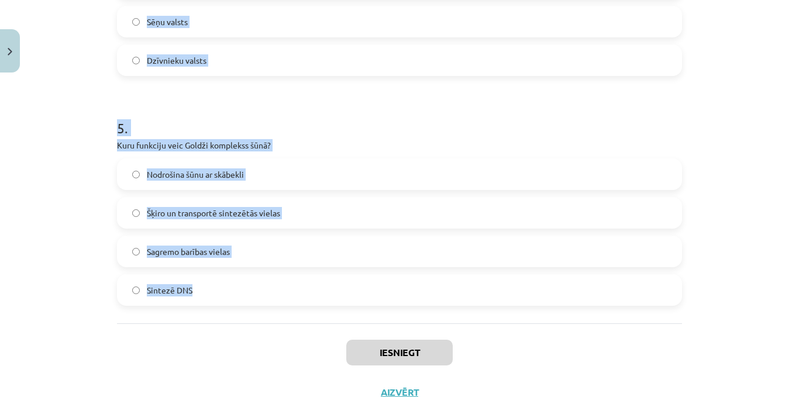
drag, startPoint x: 102, startPoint y: 258, endPoint x: 324, endPoint y: 297, distance: 224.6
click at [324, 297] on div "Mācību tēma: Dabaszinības - 10. klases 1.ieskaites mācību materiāls #5 4. tēma.…" at bounding box center [399, 198] width 799 height 397
copy form "1 . Kas notiek fotosintēzes procesā? Olbaltumvielu sintēze Enerģijas ieguve elp…"
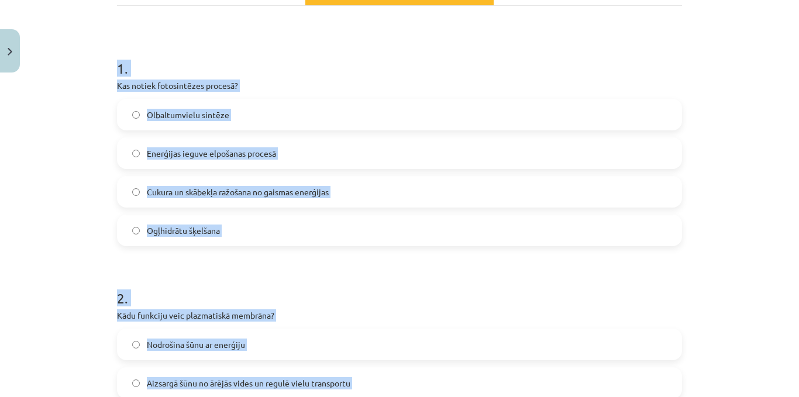
scroll to position [176, 0]
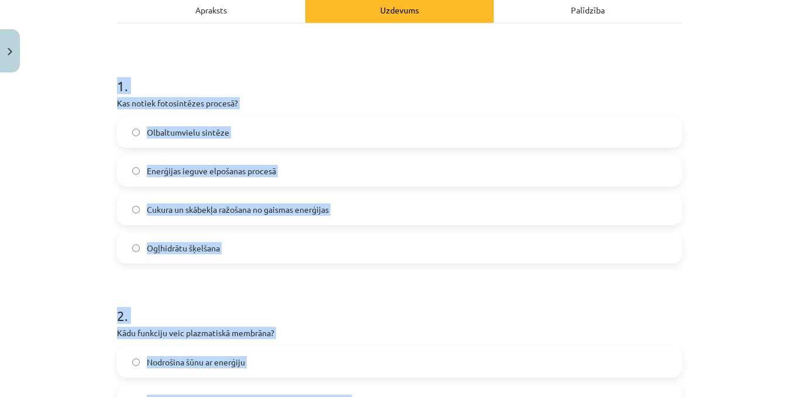
click at [128, 205] on label "Cukura un skābekļa ražošana no gaismas enerģijas" at bounding box center [399, 209] width 563 height 29
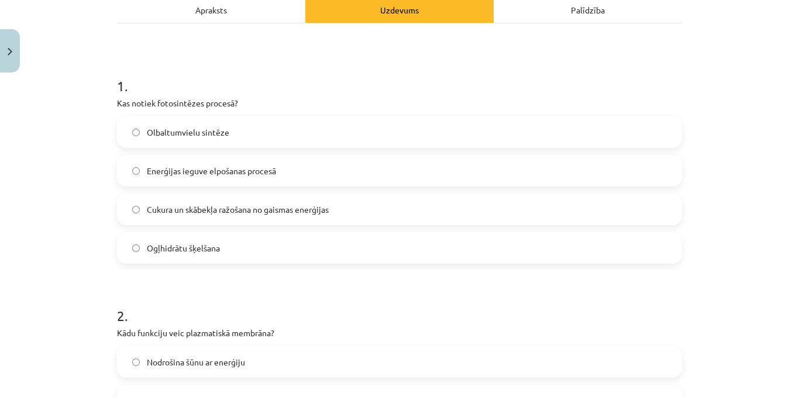
click at [97, 224] on div "Mācību tēma: Dabaszinības - 10. klases 1.ieskaites mācību materiāls #5 4. tēma.…" at bounding box center [399, 198] width 799 height 397
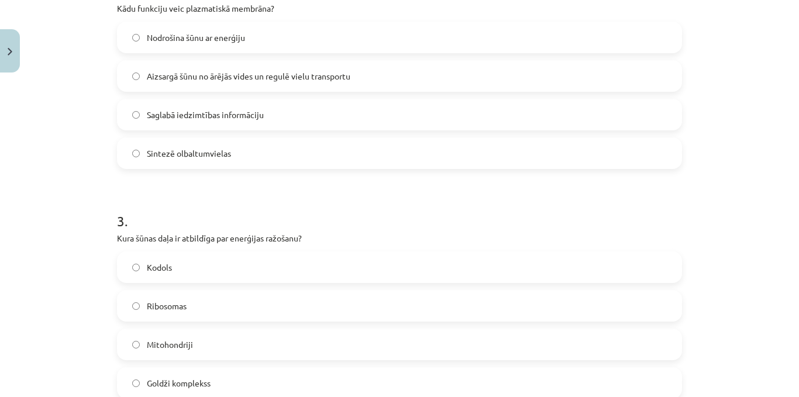
scroll to position [585, 0]
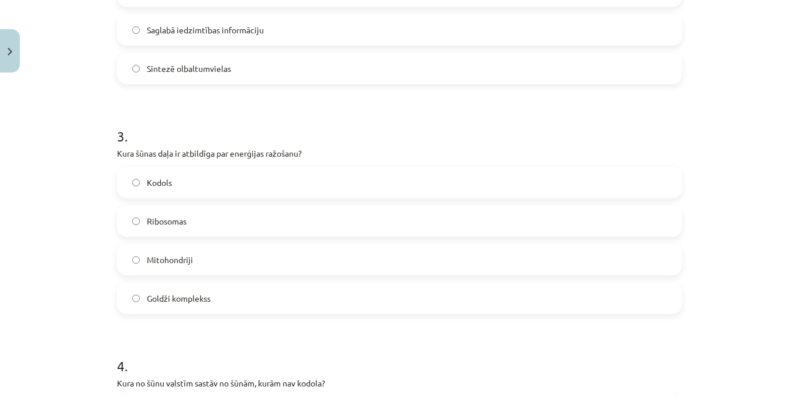
click at [138, 257] on label "Mitohondriji" at bounding box center [399, 259] width 563 height 29
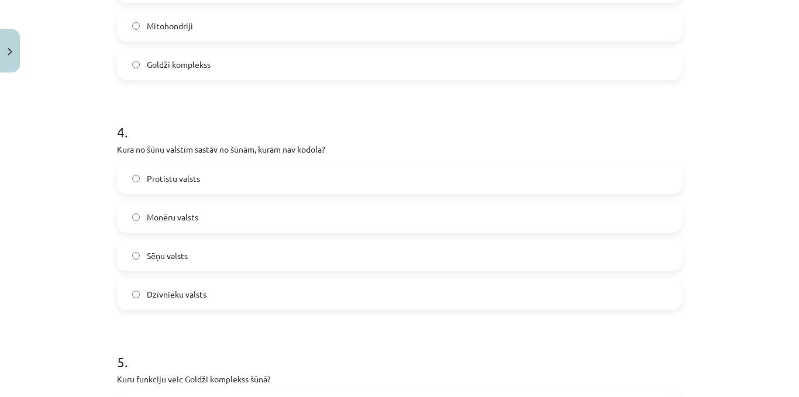
click at [135, 222] on label "Monēru valsts" at bounding box center [399, 216] width 563 height 29
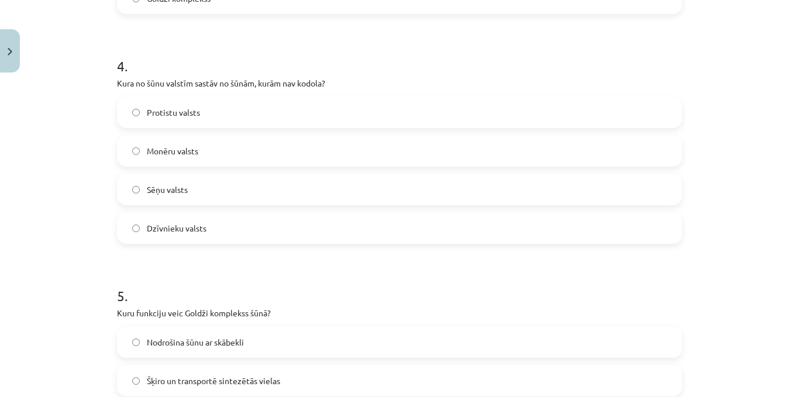
scroll to position [1053, 0]
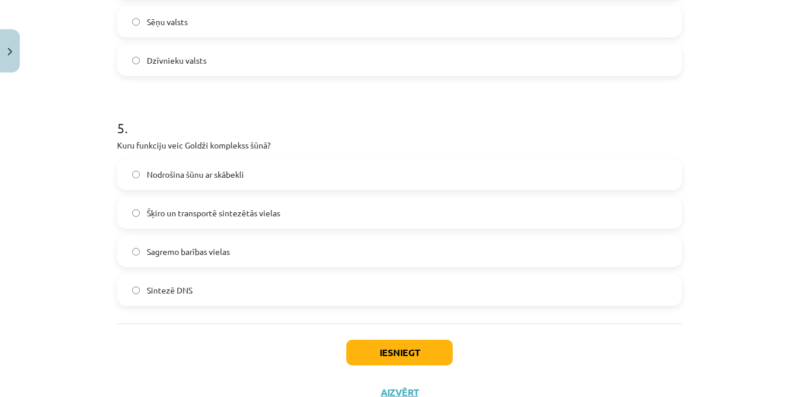
click at [138, 214] on label "Šķiro un transportē sintezētās vielas" at bounding box center [399, 212] width 563 height 29
click at [374, 362] on button "Iesniegt" at bounding box center [399, 353] width 106 height 26
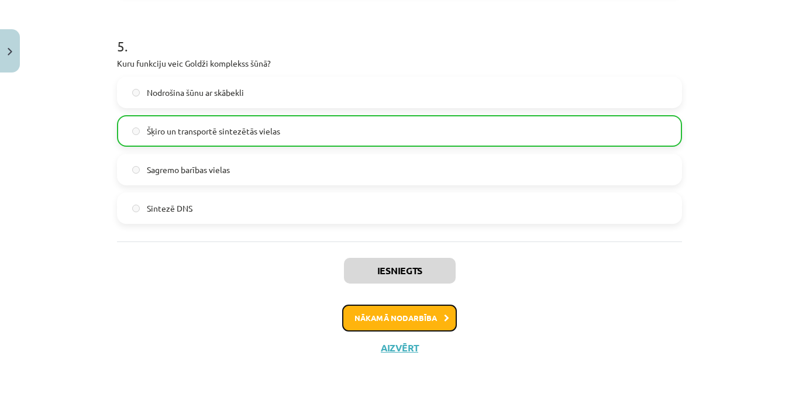
click at [370, 324] on button "Nākamā nodarbība" at bounding box center [399, 318] width 115 height 27
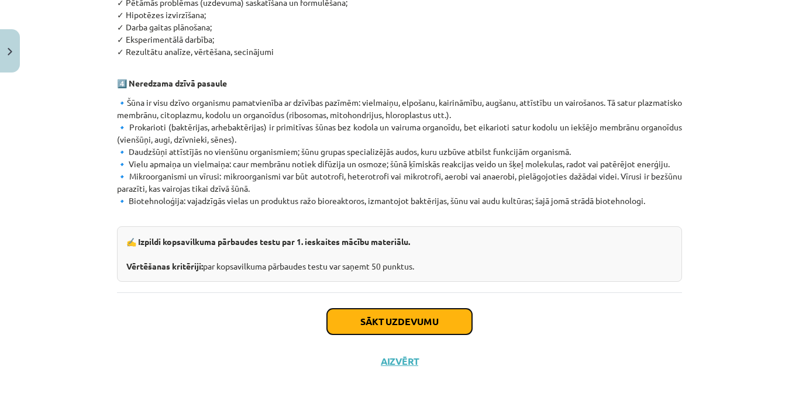
click at [387, 309] on button "Sākt uzdevumu" at bounding box center [399, 322] width 145 height 26
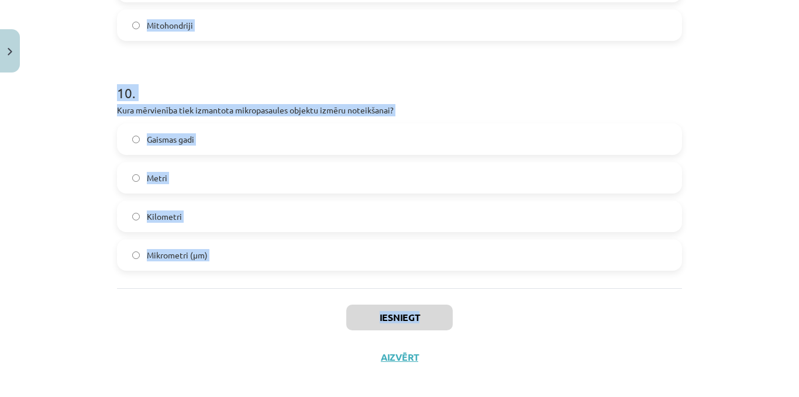
scroll to position [2247, 0]
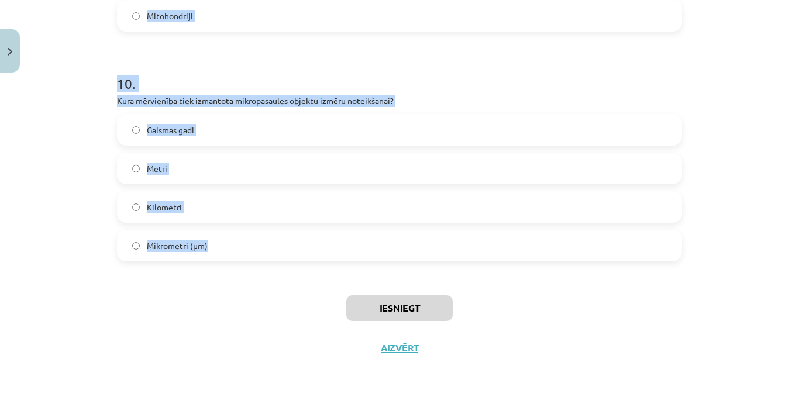
drag, startPoint x: 107, startPoint y: 228, endPoint x: 510, endPoint y: 262, distance: 404.6
copy form "4 . Lore ipsum dolo sitametco adipi elitseddoei temporincid? Utlaboree Dolorema…"
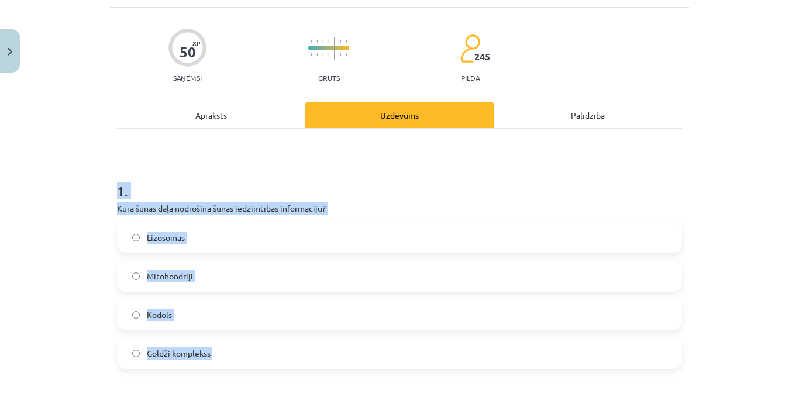
scroll to position [293, 0]
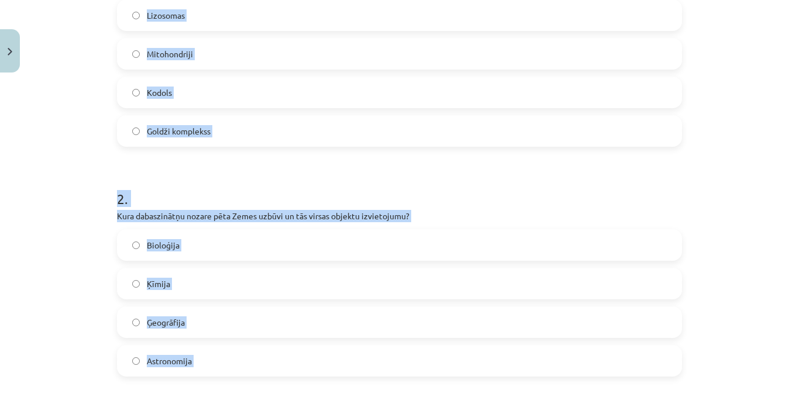
click at [98, 92] on div "Mācību tēma: Dabaszinības - 10. klases 1.ieskaites mācību materiāls #6 Kopsavil…" at bounding box center [399, 198] width 799 height 397
click at [229, 94] on label "Kodols" at bounding box center [399, 92] width 563 height 29
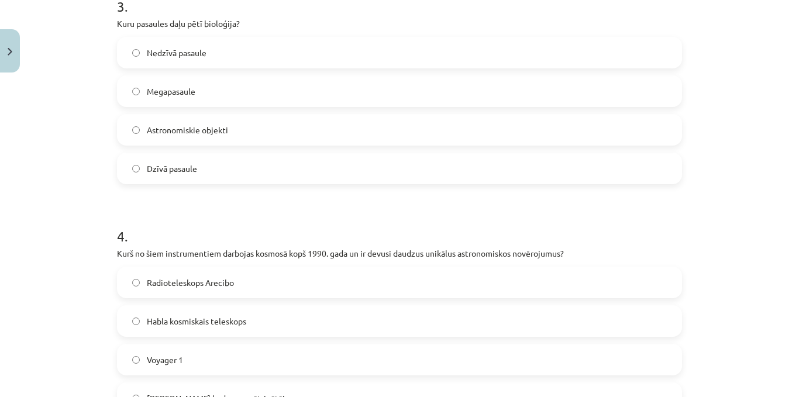
scroll to position [878, 0]
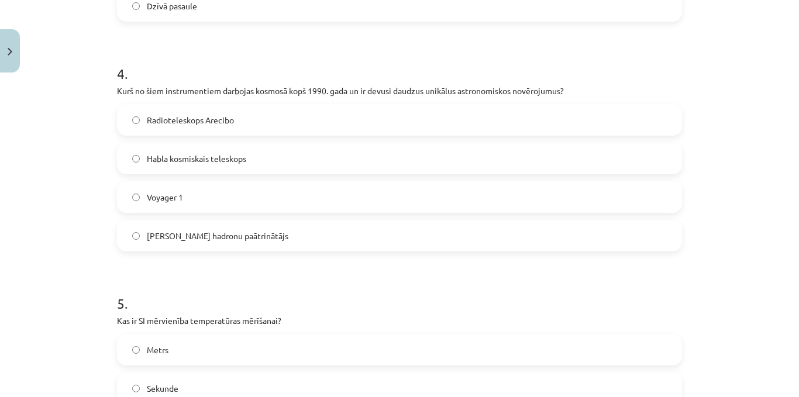
click at [137, 159] on label "Habla kosmiskais teleskops" at bounding box center [399, 158] width 563 height 29
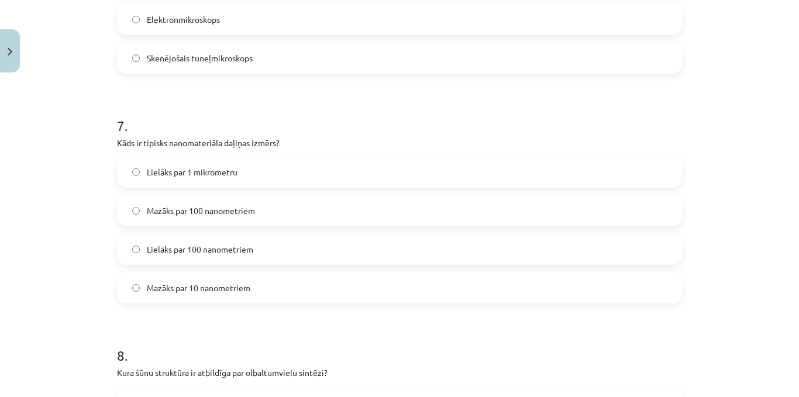
scroll to position [1521, 0]
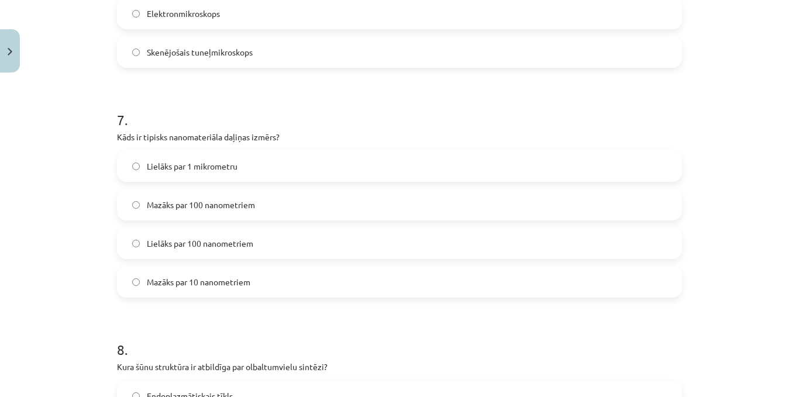
click at [133, 288] on label "Mazāks par 10 nanometriem" at bounding box center [399, 281] width 563 height 29
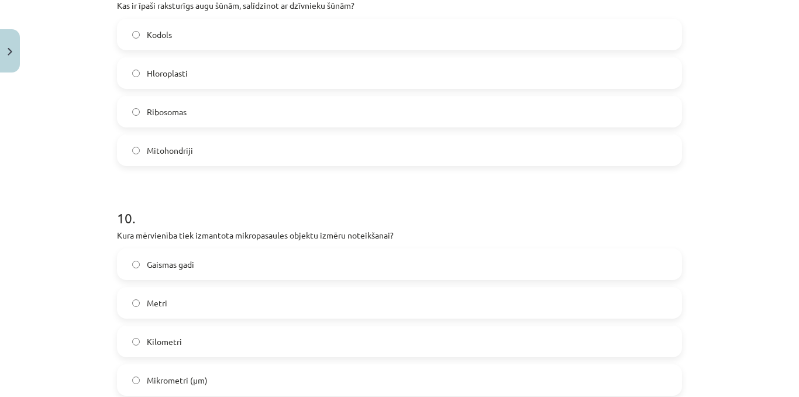
scroll to position [2223, 0]
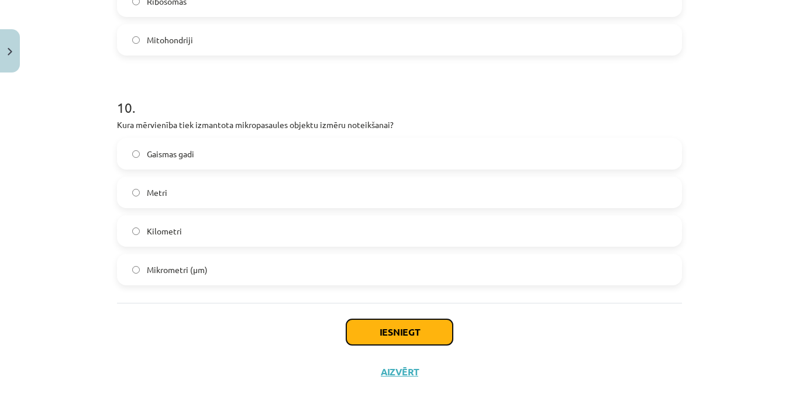
click at [356, 336] on button "Iesniegt" at bounding box center [399, 332] width 106 height 26
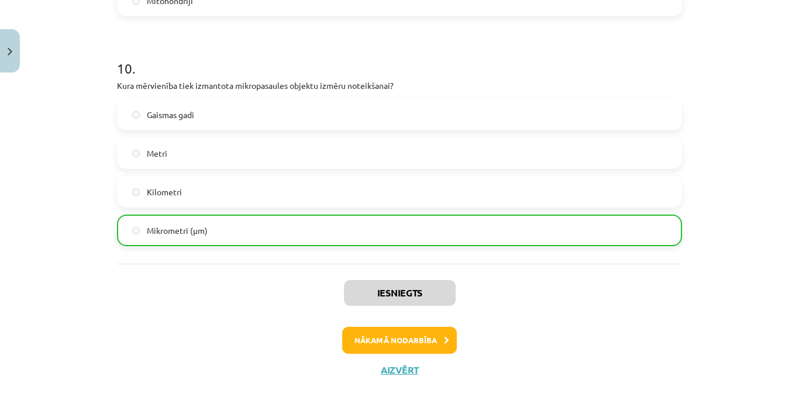
scroll to position [2282, 0]
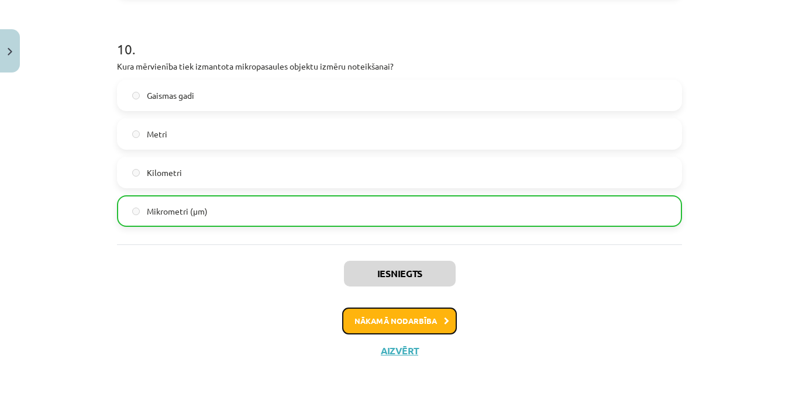
click at [389, 325] on button "Nākamā nodarbība" at bounding box center [399, 321] width 115 height 27
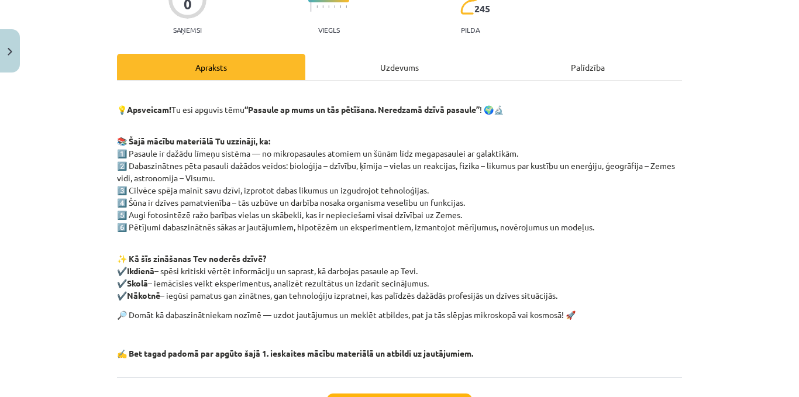
scroll to position [216, 0]
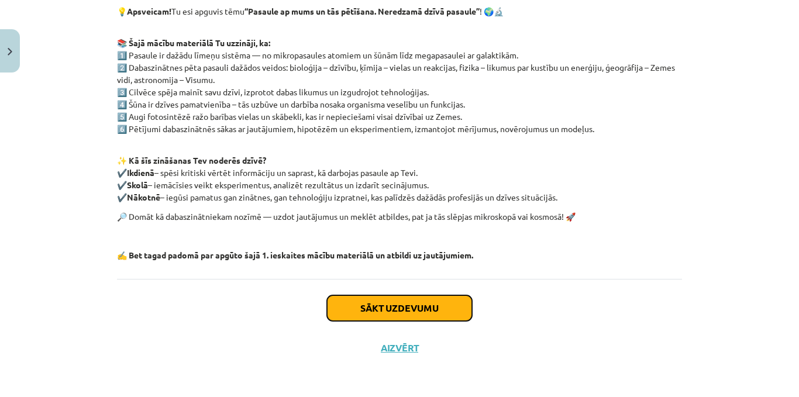
click at [383, 298] on button "Sākt uzdevumu" at bounding box center [399, 308] width 145 height 26
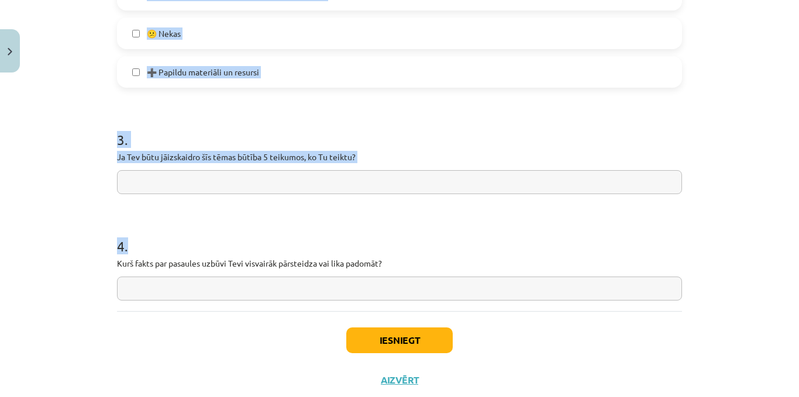
scroll to position [826, 0]
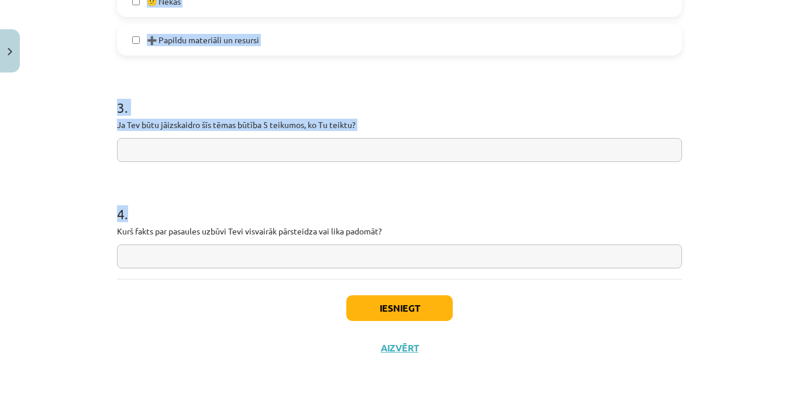
drag, startPoint x: 157, startPoint y: 204, endPoint x: 404, endPoint y: 249, distance: 251.0
click at [404, 249] on div "Mācību tēma: Dabaszinības - 10. klases 1.ieskaites mācību materiāls #7 Temata a…" at bounding box center [399, 198] width 799 height 397
click at [272, 88] on h1 "3 ." at bounding box center [399, 97] width 565 height 36
click at [413, 111] on h1 "3 ." at bounding box center [399, 97] width 565 height 36
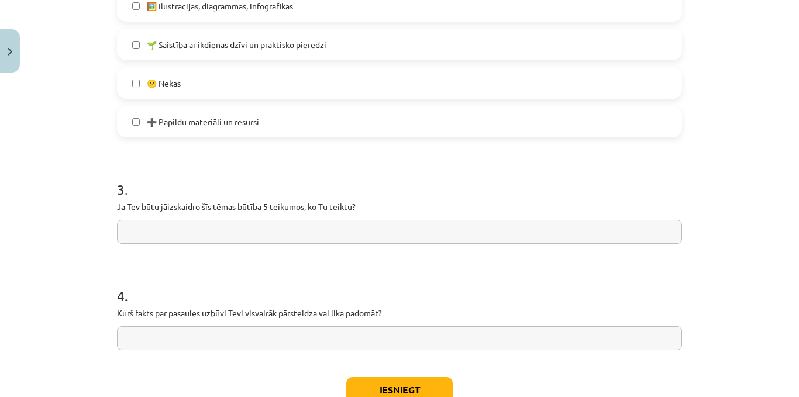
scroll to position [768, 0]
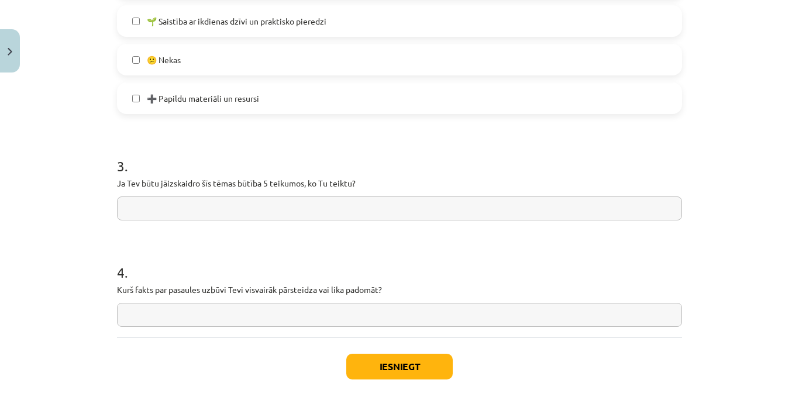
click at [146, 311] on input "text" at bounding box center [399, 315] width 565 height 24
paste input "**********"
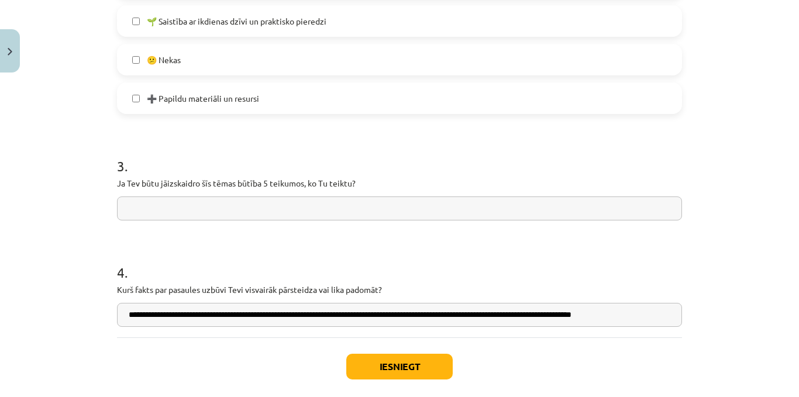
type input "**********"
click at [144, 205] on input "text" at bounding box center [399, 209] width 565 height 24
paste input "**********"
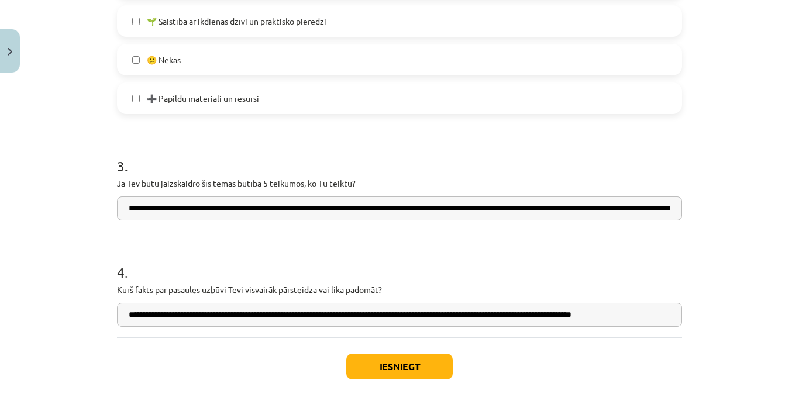
scroll to position [0, 1146]
type input "**********"
click at [389, 365] on button "Iesniegt" at bounding box center [399, 367] width 106 height 26
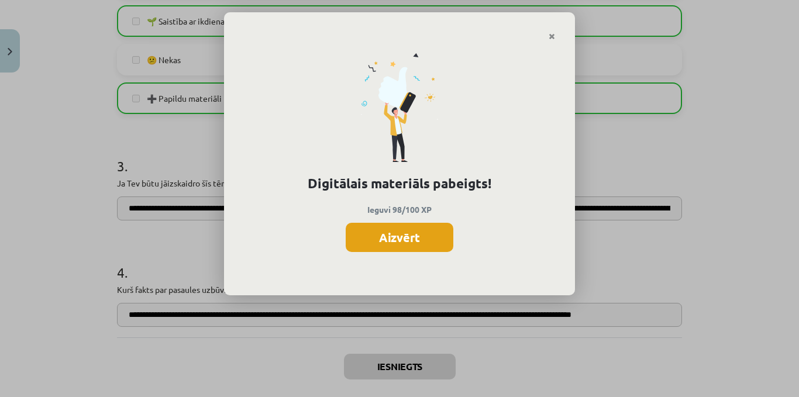
click at [416, 235] on button "Aizvērt" at bounding box center [400, 237] width 108 height 29
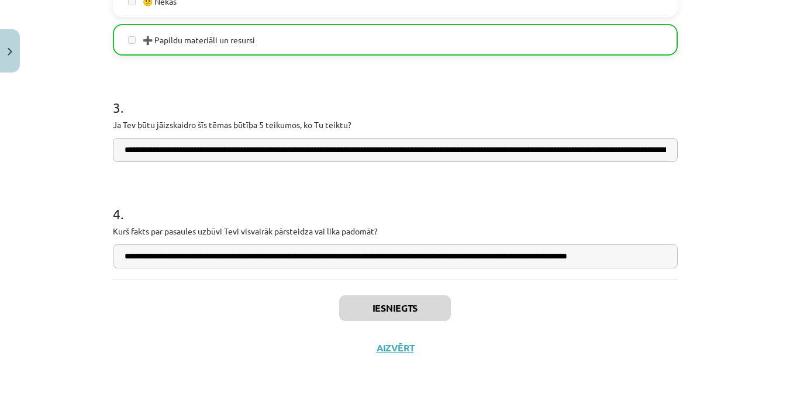
scroll to position [585, 0]
click at [396, 343] on button "Aizvērt" at bounding box center [395, 348] width 44 height 12
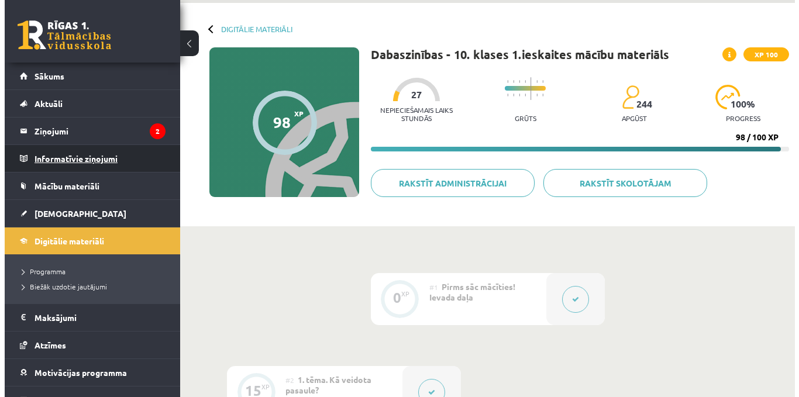
scroll to position [0, 0]
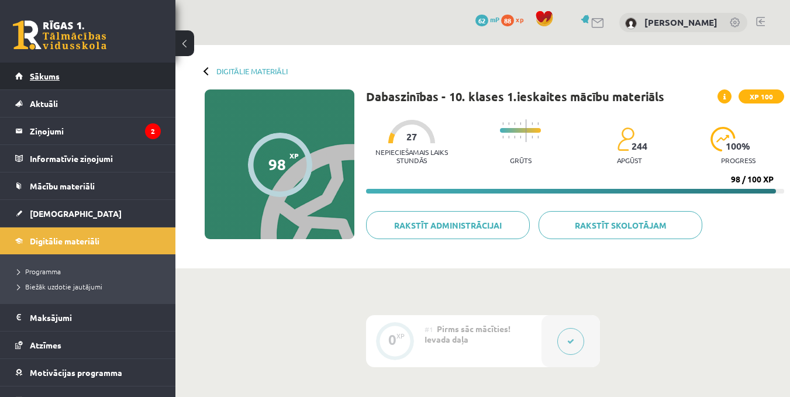
click at [68, 64] on link "Sākums" at bounding box center [88, 76] width 146 height 27
